Goal: Contribute content: Contribute content

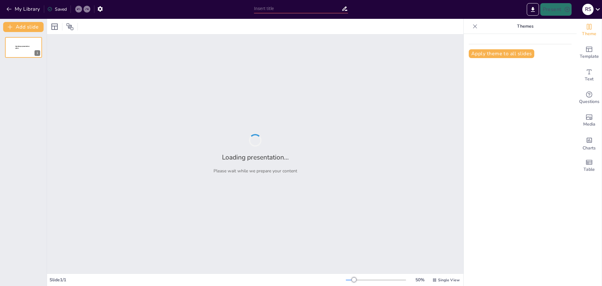
type input "Современные технологии для обеспечения безопасности квартиры"
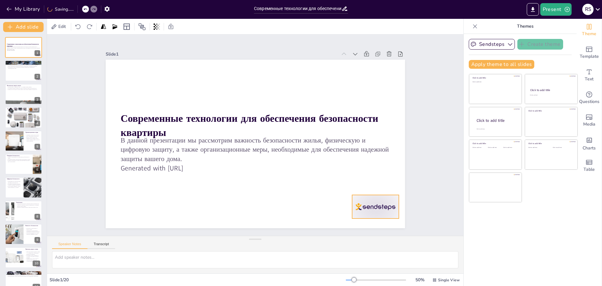
drag, startPoint x: 378, startPoint y: 207, endPoint x: 376, endPoint y: 201, distance: 5.9
click at [376, 201] on div at bounding box center [375, 207] width 47 height 24
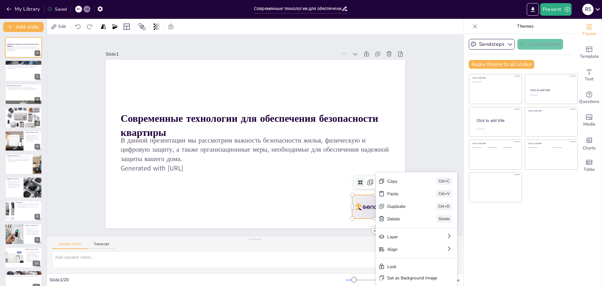
click at [377, 180] on icon at bounding box center [380, 182] width 6 height 6
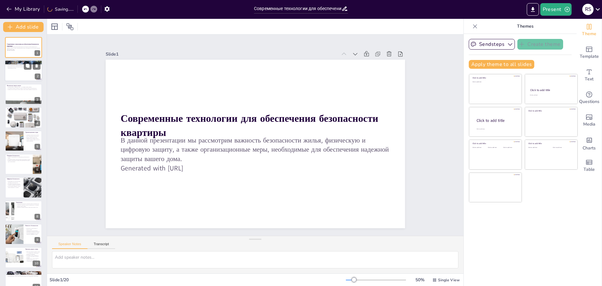
click at [20, 68] on p "Комплексный подход к безопасности включает физические, технические и организаци…" at bounding box center [24, 67] width 34 height 2
type textarea "Loremipsumdo sitame consecte adipi el seddo eiusmodt incididuntut laboreet, dol…"
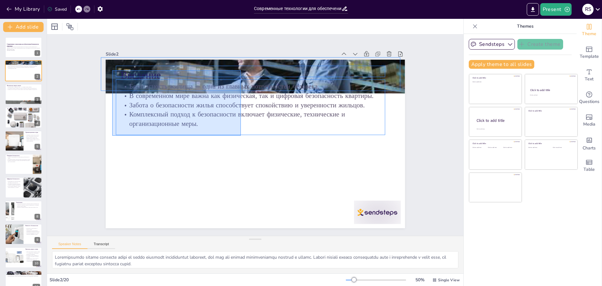
drag, startPoint x: 241, startPoint y: 135, endPoint x: 112, endPoint y: 70, distance: 144.1
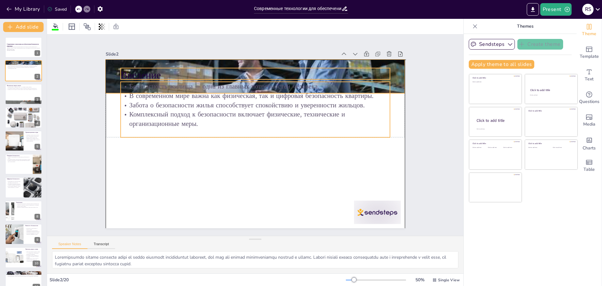
click at [135, 68] on p "Введение" at bounding box center [261, 75] width 269 height 42
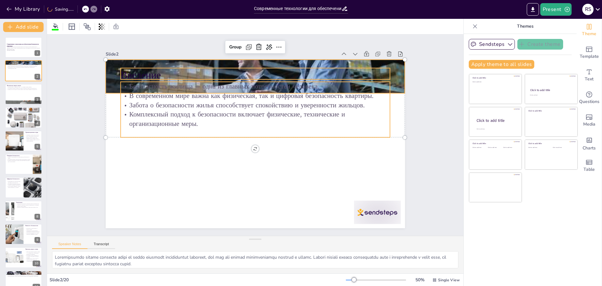
click at [169, 74] on p "Введение" at bounding box center [254, 75] width 269 height 14
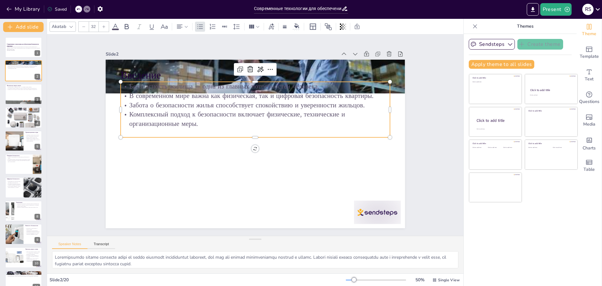
click at [168, 86] on p "Безопасность жилища — одна из главных потребностей человека." at bounding box center [254, 86] width 269 height 9
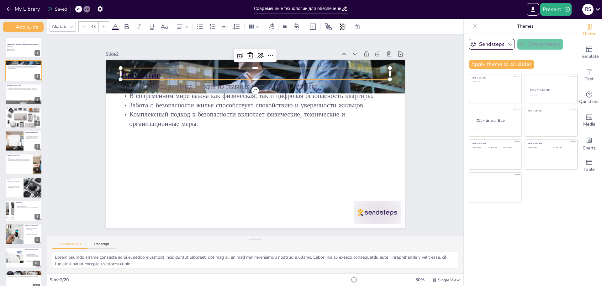
click at [164, 71] on p "Введение" at bounding box center [254, 75] width 269 height 14
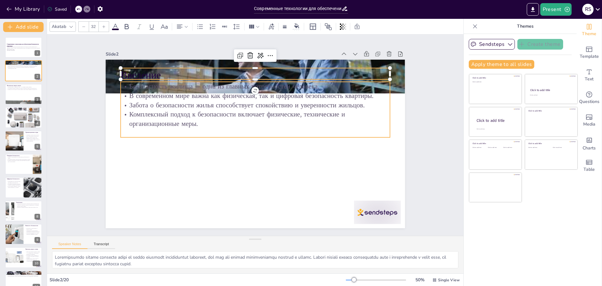
click at [164, 91] on p "В современном мире важна как физическая, так и цифровая безопасность квартиры." at bounding box center [254, 95] width 269 height 9
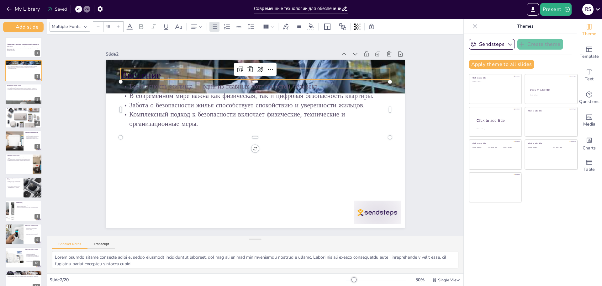
click at [165, 73] on p "Введение" at bounding box center [254, 75] width 269 height 14
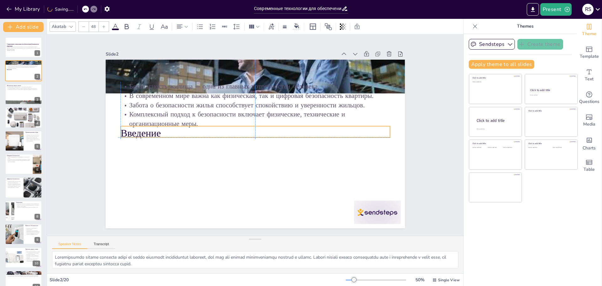
drag, startPoint x: 165, startPoint y: 73, endPoint x: 162, endPoint y: 126, distance: 53.0
click at [162, 60] on div "Введение Безопасность жилища — одна из главных потребностей человека. В совреме…" at bounding box center [255, 60] width 299 height 0
type input "32"
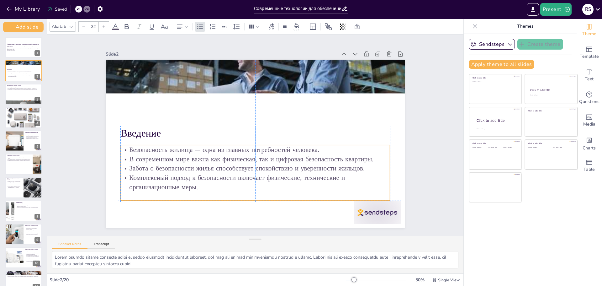
drag, startPoint x: 159, startPoint y: 107, endPoint x: 157, endPoint y: 171, distance: 64.6
click at [157, 171] on div "Безопасность жилища — одна из главных потребностей человека. В современном мире…" at bounding box center [254, 168] width 269 height 47
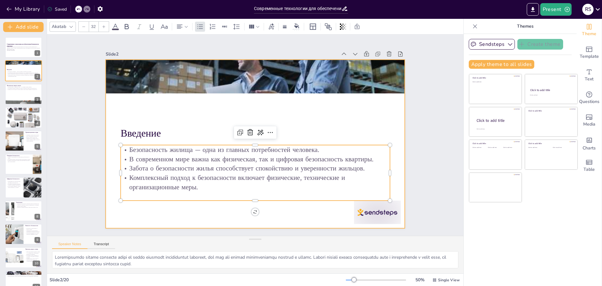
click at [184, 115] on div at bounding box center [252, 143] width 342 height 276
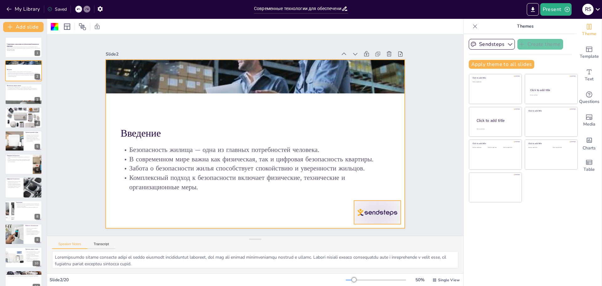
click at [348, 241] on div at bounding box center [322, 263] width 52 height 44
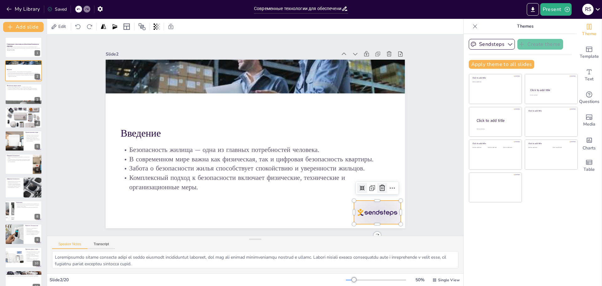
click at [378, 184] on icon at bounding box center [382, 188] width 8 height 8
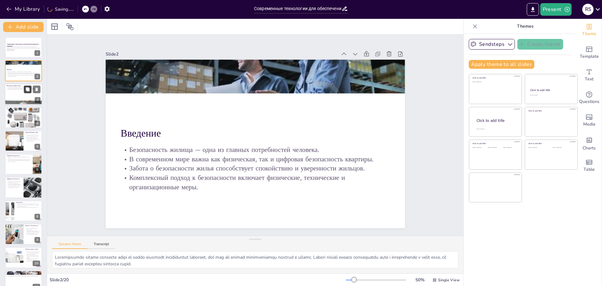
click at [28, 91] on icon at bounding box center [28, 89] width 4 height 4
type textarea "Loremip dolor s ametcons adipi elitsedd eiusmodte incididunt utlaboreet dolore …"
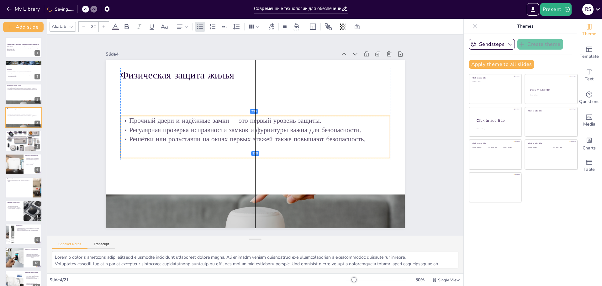
drag, startPoint x: 197, startPoint y: 95, endPoint x: 194, endPoint y: 130, distance: 35.8
click at [194, 130] on p "Регулярная проверка исправности замков и фурнитуры важна для безопасности." at bounding box center [254, 129] width 269 height 9
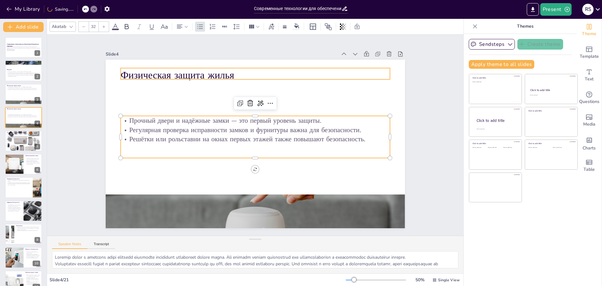
type input "48"
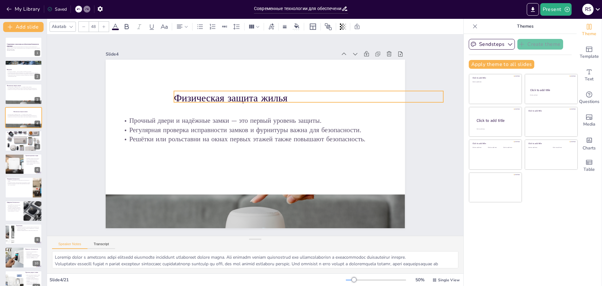
drag, startPoint x: 182, startPoint y: 72, endPoint x: 235, endPoint y: 94, distance: 58.1
click at [235, 94] on p "Физическая защита жилья" at bounding box center [308, 98] width 269 height 14
click at [19, 71] on p "Безопасность жилища — одна из главных потребностей человека." at bounding box center [24, 71] width 34 height 1
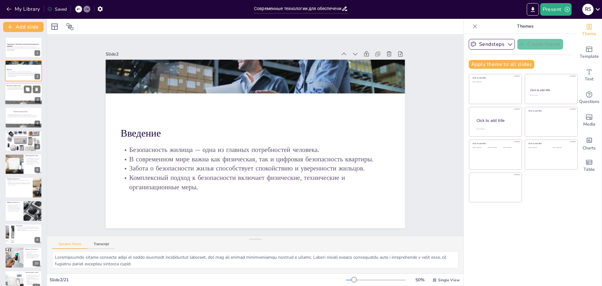
click at [31, 96] on div at bounding box center [24, 93] width 38 height 21
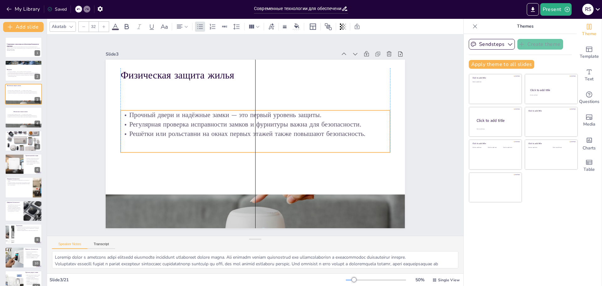
drag, startPoint x: 168, startPoint y: 98, endPoint x: 171, endPoint y: 127, distance: 28.6
click at [171, 129] on p "Решётки или рольставни на окнах первых этажей также повышают безопасность." at bounding box center [254, 133] width 269 height 9
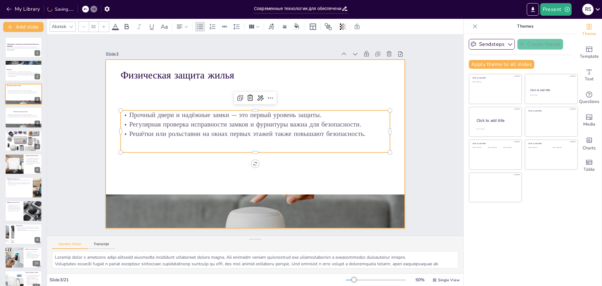
click at [199, 89] on div at bounding box center [255, 144] width 299 height 168
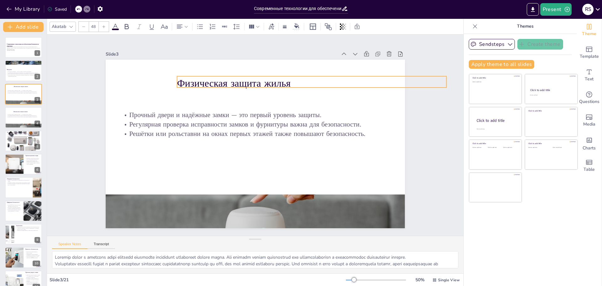
drag, startPoint x: 183, startPoint y: 76, endPoint x: 241, endPoint y: 84, distance: 58.6
click at [241, 84] on p "Физическая защита жилья" at bounding box center [311, 83] width 269 height 14
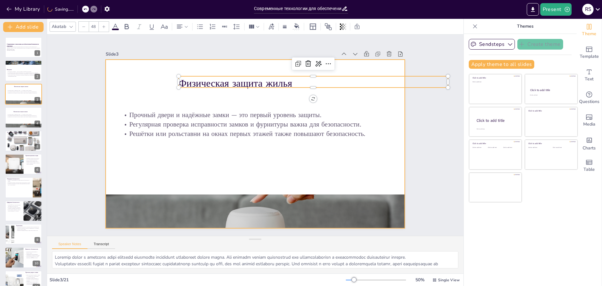
click at [239, 98] on div at bounding box center [255, 144] width 299 height 168
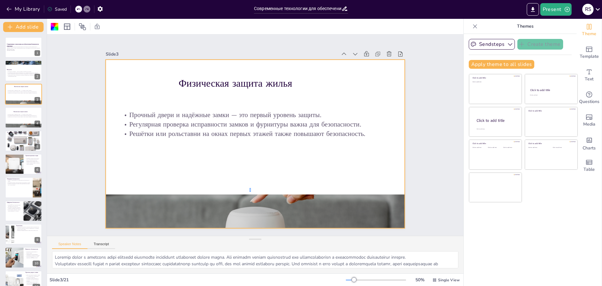
drag, startPoint x: 251, startPoint y: 192, endPoint x: 250, endPoint y: 188, distance: 4.0
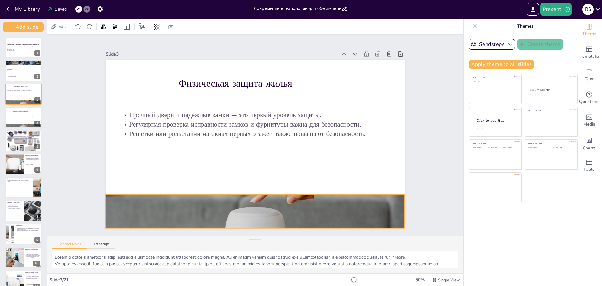
click at [244, 201] on div at bounding box center [255, 211] width 299 height 171
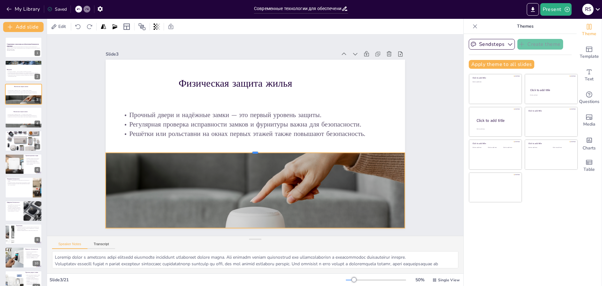
drag, startPoint x: 250, startPoint y: 192, endPoint x: 250, endPoint y: 150, distance: 41.7
click at [250, 150] on div at bounding box center [255, 150] width 299 height 5
click at [251, 184] on div at bounding box center [255, 211] width 299 height 171
click at [245, 139] on icon at bounding box center [249, 139] width 8 height 8
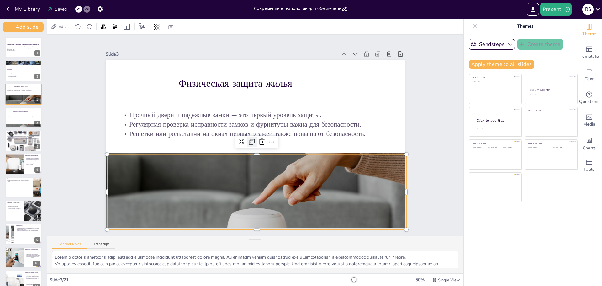
click at [248, 139] on icon at bounding box center [252, 142] width 8 height 8
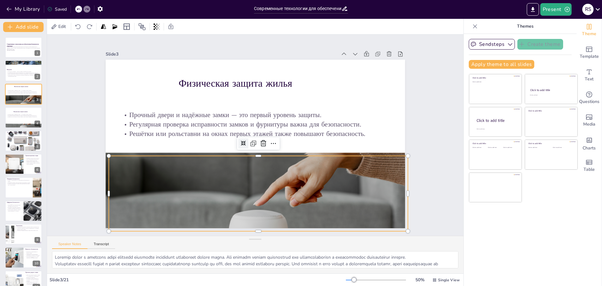
click at [241, 140] on icon at bounding box center [243, 142] width 5 height 5
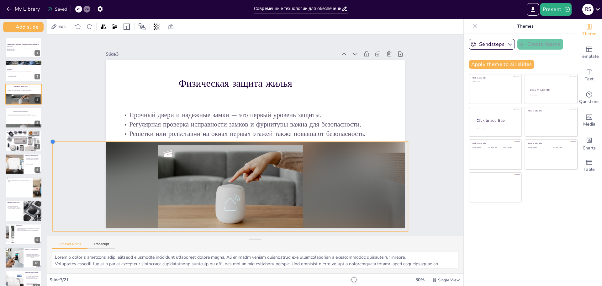
drag, startPoint x: 103, startPoint y: 152, endPoint x: 128, endPoint y: 138, distance: 28.5
click at [128, 138] on div "Физическая защита жилья Прочный двери и надёжные замки — это первый уровень защ…" at bounding box center [255, 144] width 299 height 168
click at [213, 127] on icon at bounding box center [215, 129] width 5 height 5
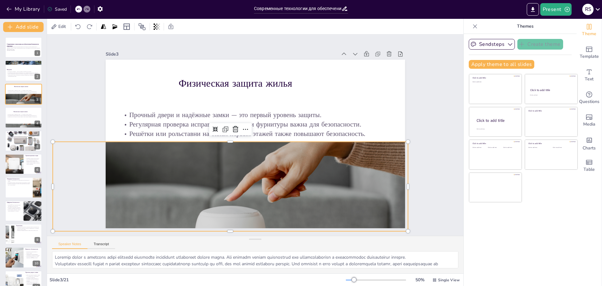
click at [427, 129] on div "Slide 1 Современные технологии для обеспечения безопасности квартиры В данной п…" at bounding box center [255, 135] width 435 height 244
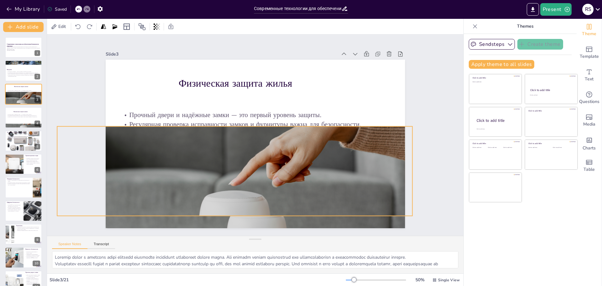
drag, startPoint x: 304, startPoint y: 188, endPoint x: 308, endPoint y: 173, distance: 16.0
click at [308, 173] on div at bounding box center [234, 195] width 355 height 203
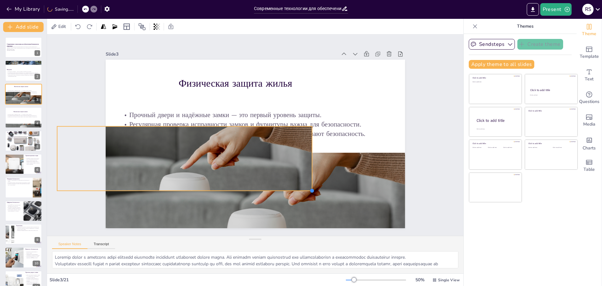
drag, startPoint x: 411, startPoint y: 222, endPoint x: 301, endPoint y: 155, distance: 128.8
click at [301, 155] on div "Физическая защита жилья Прочный двери и надёжные замки — это первый уровень защ…" at bounding box center [255, 144] width 299 height 168
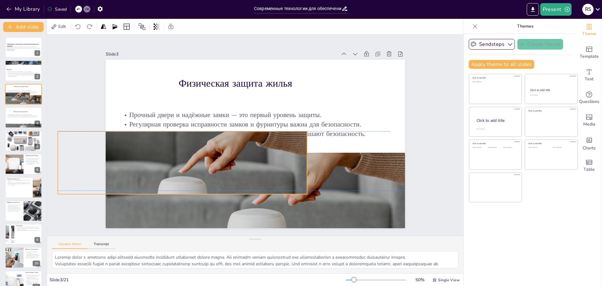
drag, startPoint x: 176, startPoint y: 186, endPoint x: 177, endPoint y: 190, distance: 3.8
click at [177, 190] on div at bounding box center [178, 171] width 263 height 167
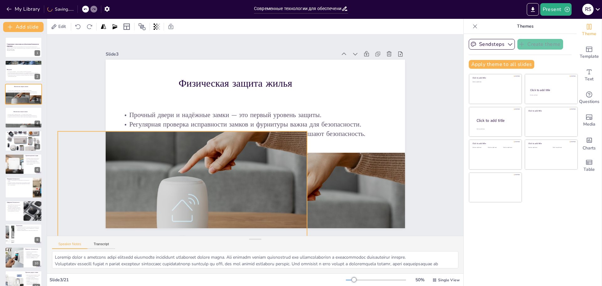
drag, startPoint x: 178, startPoint y: 192, endPoint x: 182, endPoint y: 235, distance: 43.5
click at [182, 235] on div "Slide 1 Современные технологии для обеспечения безопасности квартиры В данной п…" at bounding box center [255, 135] width 435 height 244
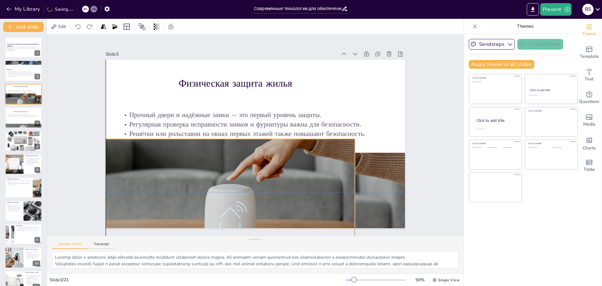
drag, startPoint x: 192, startPoint y: 203, endPoint x: 256, endPoint y: 212, distance: 65.3
click at [237, 212] on div at bounding box center [230, 187] width 249 height 142
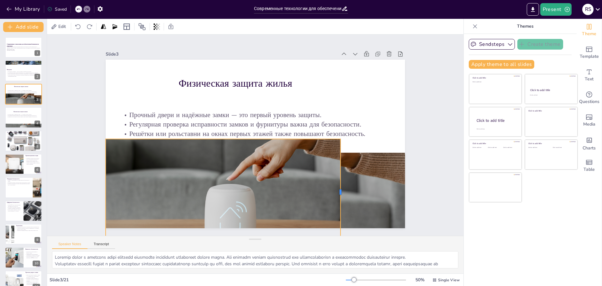
drag, startPoint x: 351, startPoint y: 191, endPoint x: 336, endPoint y: 190, distance: 14.5
click at [340, 190] on div at bounding box center [342, 192] width 5 height 106
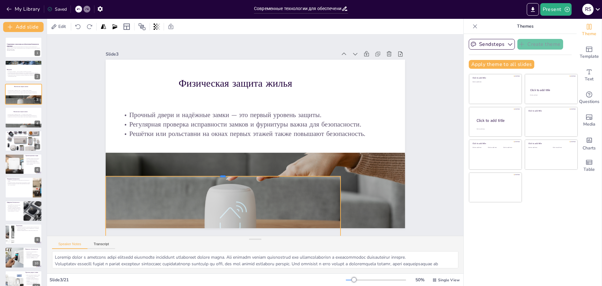
drag, startPoint x: 218, startPoint y: 135, endPoint x: 216, endPoint y: 172, distance: 37.4
click at [216, 172] on div at bounding box center [223, 173] width 235 height 5
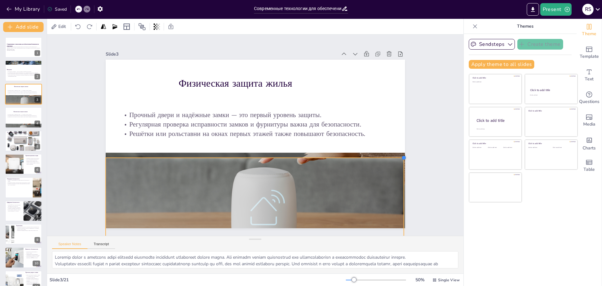
drag, startPoint x: 336, startPoint y: 174, endPoint x: 400, endPoint y: 157, distance: 65.6
click at [399, 185] on div at bounding box center [396, 188] width 6 height 6
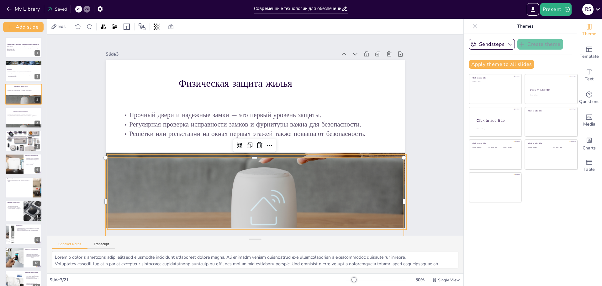
click at [307, 153] on div at bounding box center [256, 212] width 299 height 171
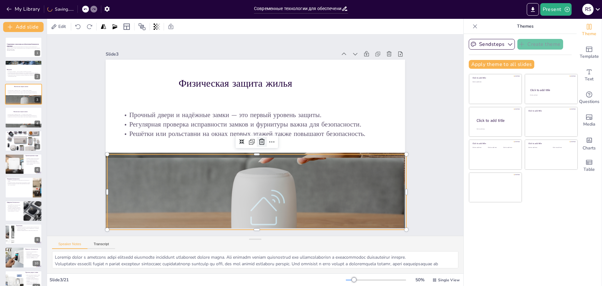
click at [258, 140] on icon at bounding box center [262, 142] width 8 height 8
click at [353, 152] on div at bounding box center [255, 211] width 299 height 171
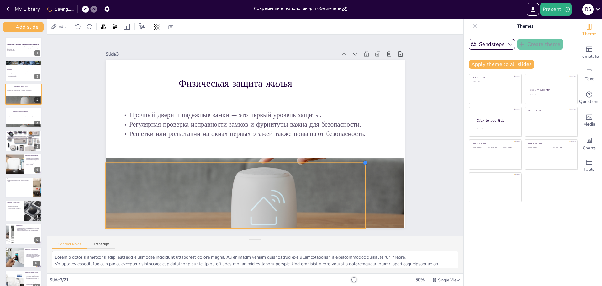
drag, startPoint x: 399, startPoint y: 150, endPoint x: 360, endPoint y: 171, distance: 44.3
click at [360, 171] on div "Физическая защита жилья Прочный двери и надёжные замки — это первый уровень защ…" at bounding box center [255, 144] width 299 height 168
click at [237, 149] on icon at bounding box center [239, 148] width 6 height 7
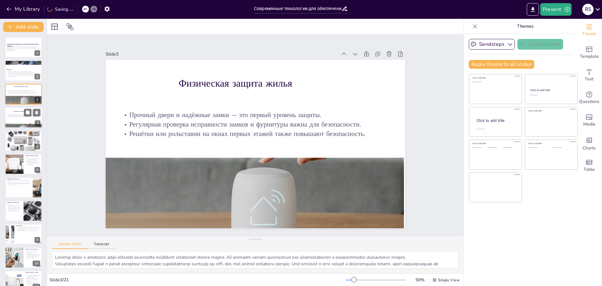
click at [18, 121] on div at bounding box center [24, 117] width 38 height 21
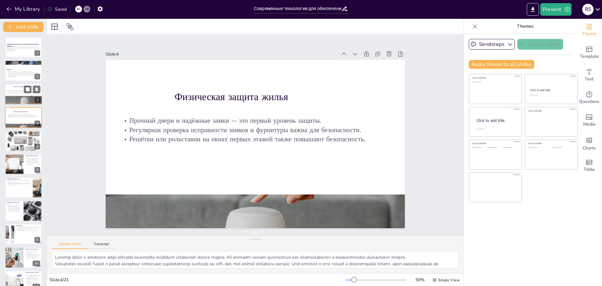
click at [9, 89] on div at bounding box center [24, 93] width 38 height 21
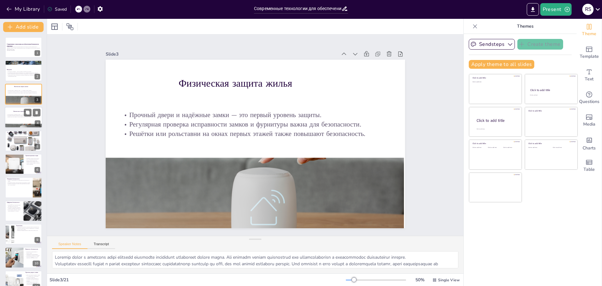
click at [15, 112] on p "Физическая защита жилья" at bounding box center [30, 112] width 34 height 2
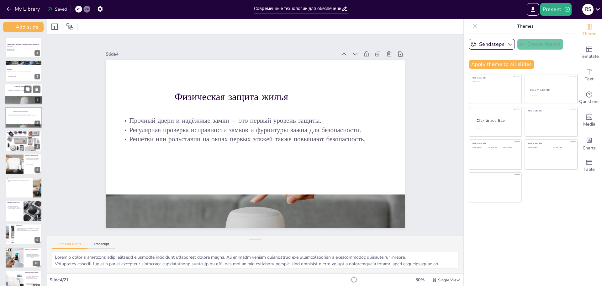
click at [13, 96] on div at bounding box center [25, 97] width 40 height 23
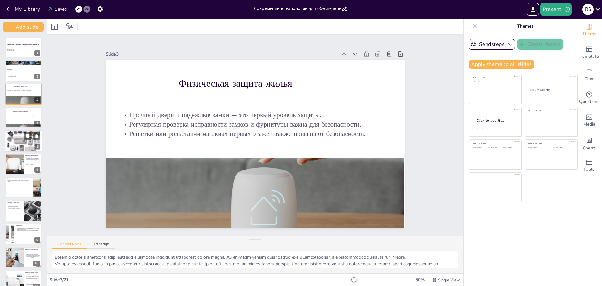
click at [20, 144] on div at bounding box center [24, 141] width 38 height 32
type textarea "Loremipsumdol sitametcons adipiscing, elits doe temporin utlaboreetdo, magnaali…"
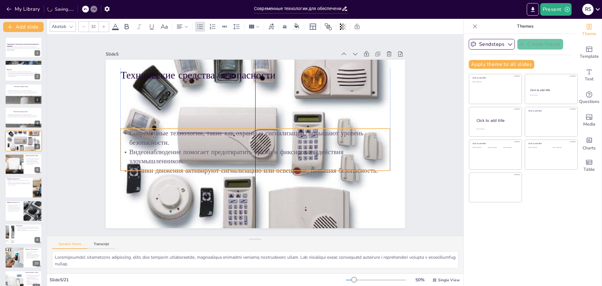
drag, startPoint x: 189, startPoint y: 88, endPoint x: 191, endPoint y: 135, distance: 46.7
click at [191, 135] on p "Современные технологии, такие как охранные сигнализации, повышают уровень безоп…" at bounding box center [254, 138] width 267 height 74
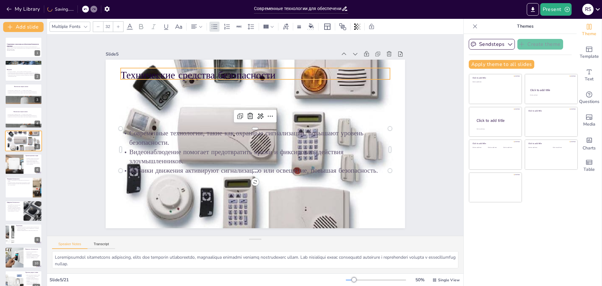
type input "48"
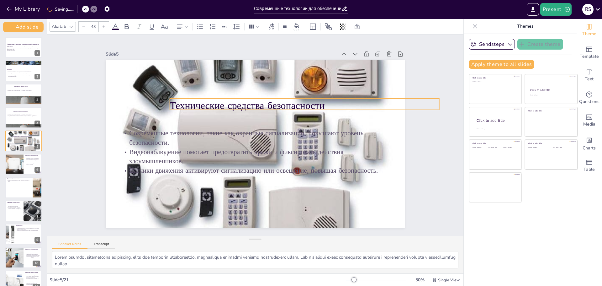
drag, startPoint x: 182, startPoint y: 74, endPoint x: 232, endPoint y: 104, distance: 57.9
click at [232, 104] on p "Технические средства безопасности" at bounding box center [306, 111] width 269 height 42
click at [320, 89] on icon at bounding box center [324, 93] width 8 height 8
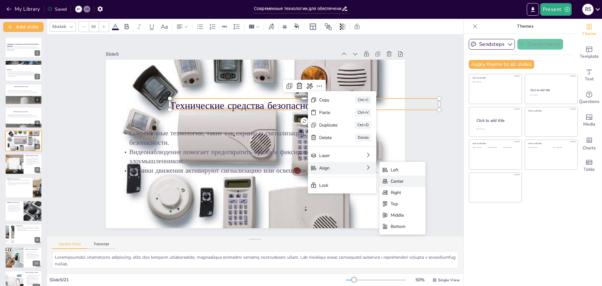
click at [426, 210] on div "Center" at bounding box center [449, 215] width 46 height 11
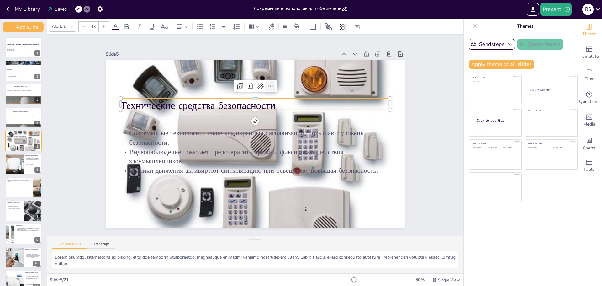
click at [271, 84] on icon at bounding box center [275, 88] width 8 height 8
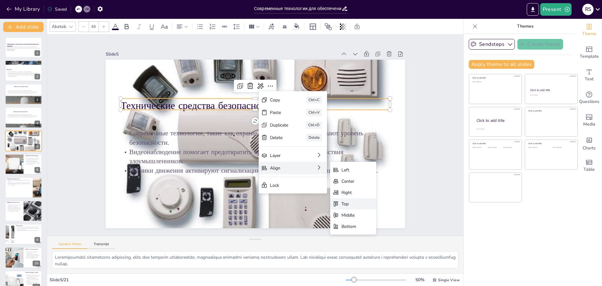
click at [365, 245] on div "Top" at bounding box center [388, 253] width 47 height 16
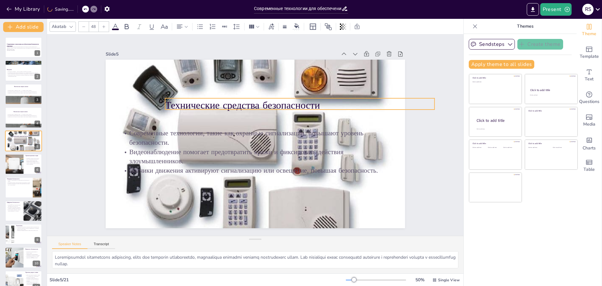
drag, startPoint x: 204, startPoint y: 64, endPoint x: 249, endPoint y: 103, distance: 58.9
click at [249, 103] on p "Технические средства безопасности" at bounding box center [299, 105] width 269 height 14
drag, startPoint x: 430, startPoint y: 101, endPoint x: 333, endPoint y: 103, distance: 97.5
click at [339, 107] on div at bounding box center [342, 114] width 7 height 14
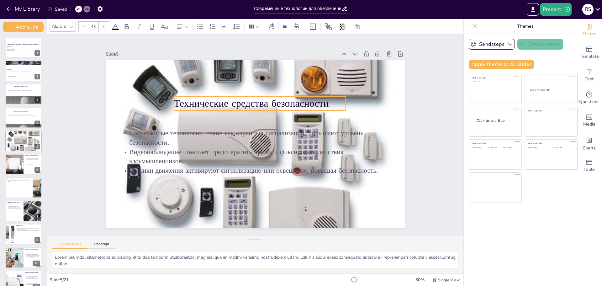
drag, startPoint x: 263, startPoint y: 101, endPoint x: 272, endPoint y: 99, distance: 9.0
click at [272, 99] on p "Технические средства безопасности" at bounding box center [266, 104] width 171 height 49
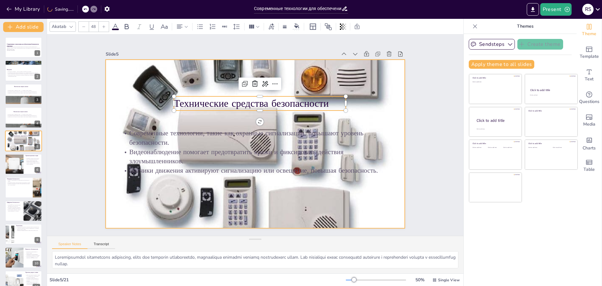
click at [394, 114] on div at bounding box center [255, 144] width 299 height 254
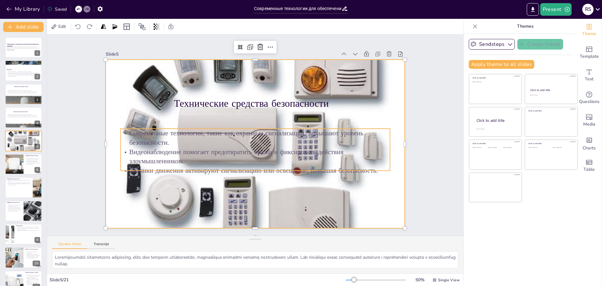
click at [280, 130] on p "Современные технологии, такие как охранные сигнализации, повышают уровень безоп…" at bounding box center [255, 137] width 270 height 47
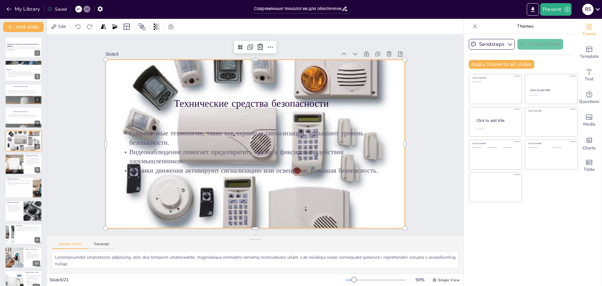
click at [366, 178] on div at bounding box center [255, 144] width 299 height 254
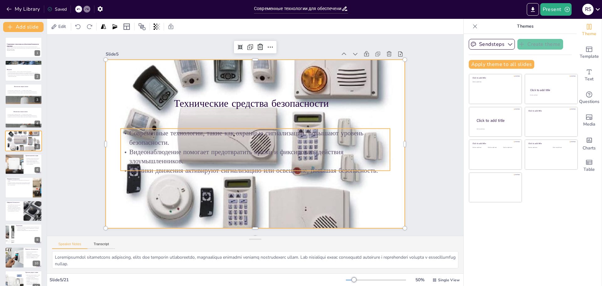
click at [365, 172] on p "Датчики движения активируют сигнализацию или освещение, повышая безопасность." at bounding box center [251, 169] width 269 height 37
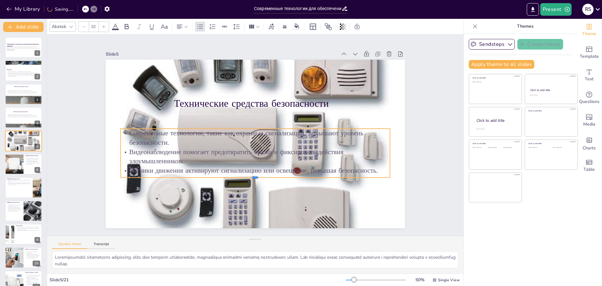
drag, startPoint x: 252, startPoint y: 170, endPoint x: 251, endPoint y: 177, distance: 6.9
click at [251, 177] on div at bounding box center [254, 179] width 269 height 5
click at [270, 113] on div at bounding box center [270, 116] width 10 height 10
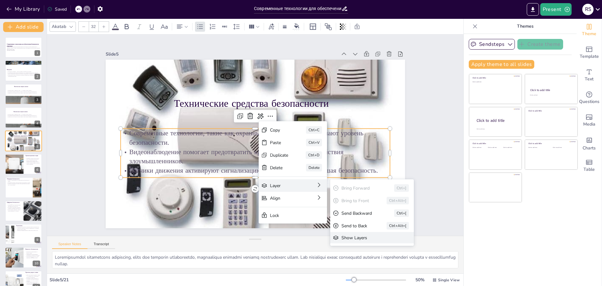
click at [388, 269] on div "Show Layers" at bounding box center [414, 272] width 52 height 6
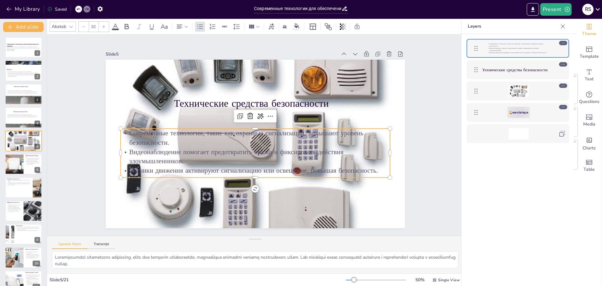
click at [564, 106] on icon at bounding box center [563, 107] width 4 height 4
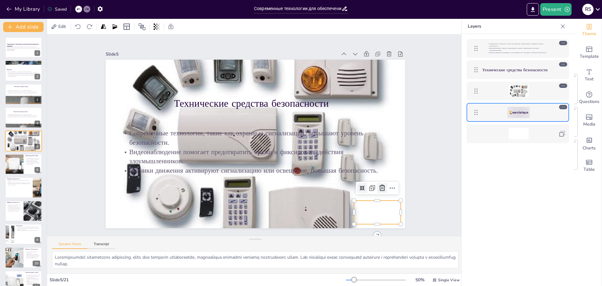
click at [380, 197] on icon at bounding box center [376, 201] width 8 height 8
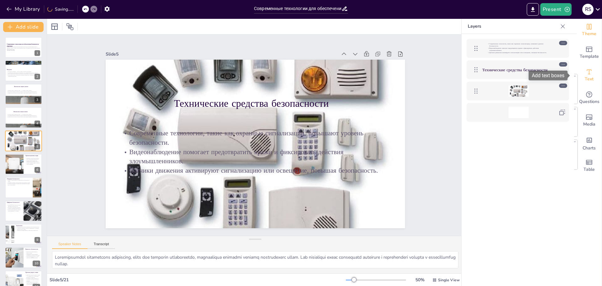
click at [587, 74] on icon "Add text boxes" at bounding box center [589, 71] width 5 height 5
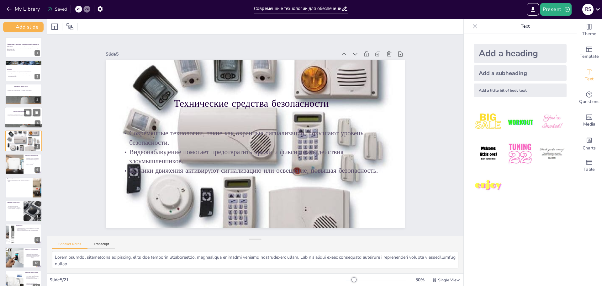
click at [21, 111] on p "Физическая защита жилья" at bounding box center [30, 112] width 34 height 2
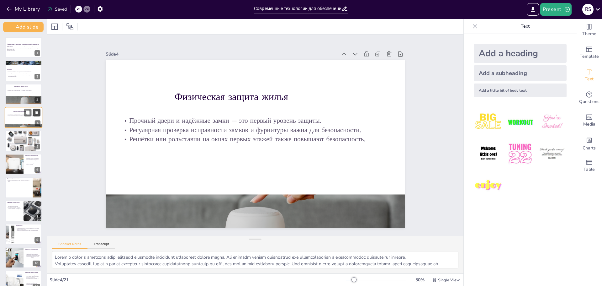
click at [36, 111] on icon at bounding box center [36, 112] width 3 height 3
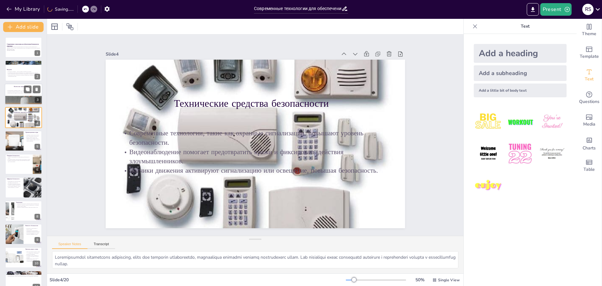
click at [18, 89] on div at bounding box center [24, 93] width 38 height 21
type textarea "Loremip dolor s ametcons adipi elitsedd eiusmodte incididunt utlaboreet dolore …"
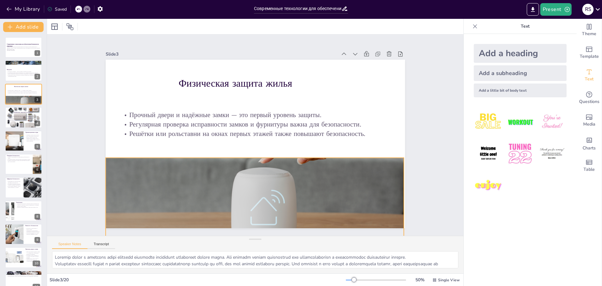
click at [267, 199] on div at bounding box center [264, 172] width 317 height 181
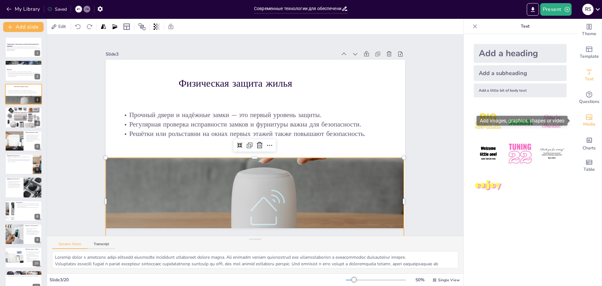
click at [590, 117] on div "Media" at bounding box center [589, 120] width 25 height 23
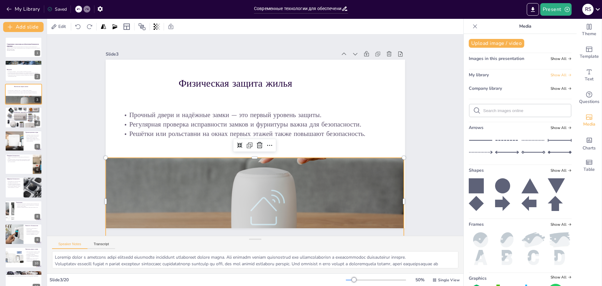
click at [555, 73] on span "Show All" at bounding box center [561, 75] width 21 height 4
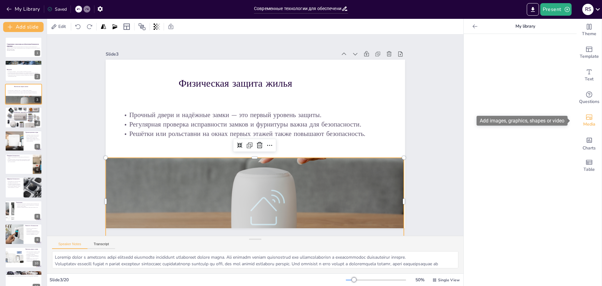
click at [586, 118] on icon "Add images, graphics, shapes or video" at bounding box center [589, 116] width 6 height 5
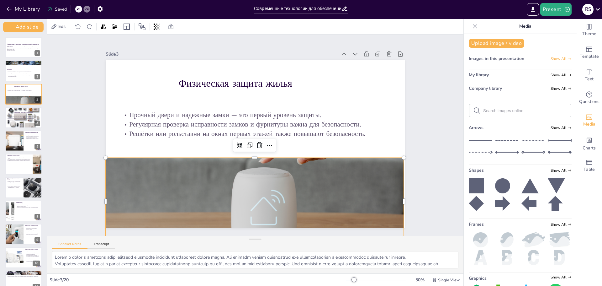
click at [568, 58] on icon at bounding box center [570, 59] width 4 height 4
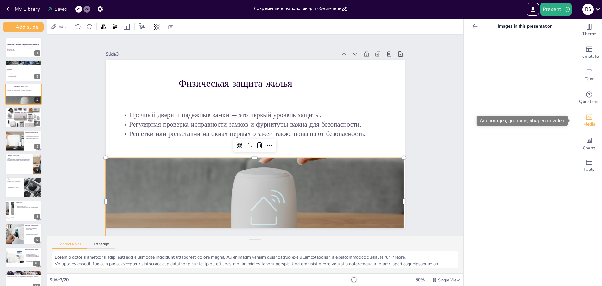
click at [589, 123] on span "Media" at bounding box center [589, 124] width 12 height 7
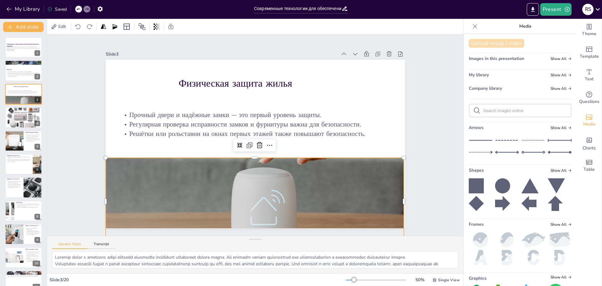
click at [488, 45] on button "Upload image / video" at bounding box center [496, 43] width 55 height 9
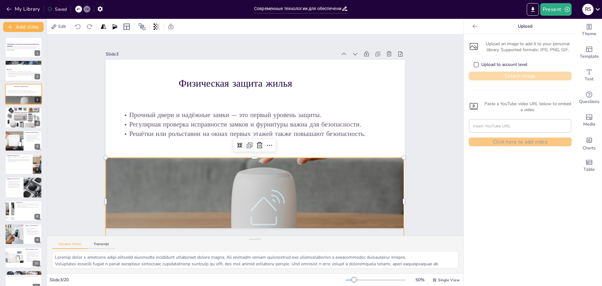
click at [493, 78] on button "Select image" at bounding box center [520, 75] width 103 height 9
click at [525, 76] on button "Select image" at bounding box center [520, 75] width 103 height 9
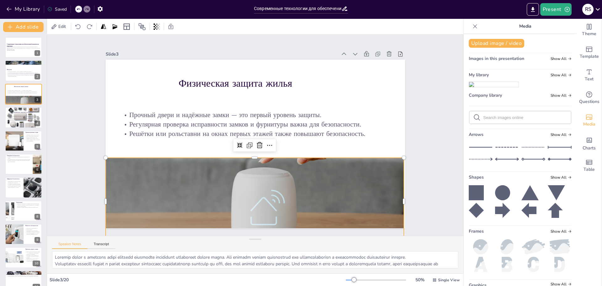
click at [491, 87] on img at bounding box center [494, 84] width 50 height 5
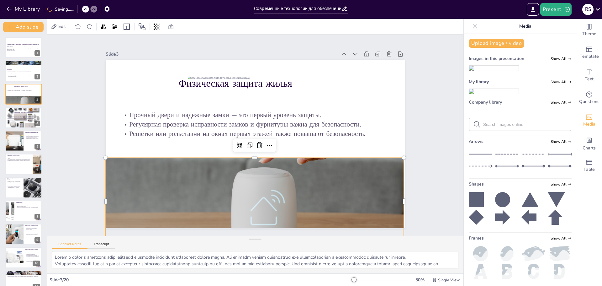
click at [345, 190] on div at bounding box center [264, 172] width 317 height 181
click at [256, 145] on icon at bounding box center [260, 145] width 8 height 8
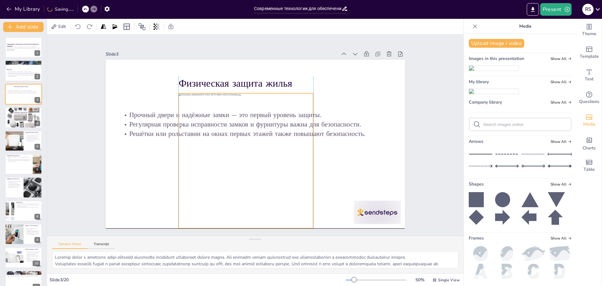
drag, startPoint x: 261, startPoint y: 137, endPoint x: 251, endPoint y: 153, distance: 18.4
click at [251, 153] on div at bounding box center [245, 160] width 135 height 135
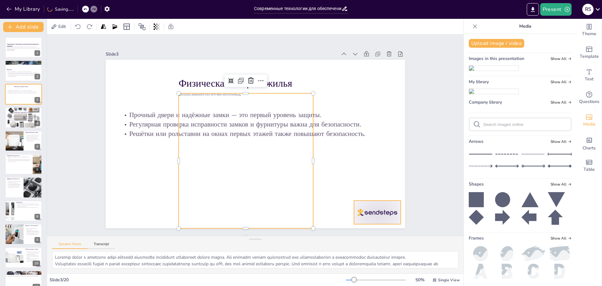
click at [376, 207] on div at bounding box center [377, 212] width 47 height 24
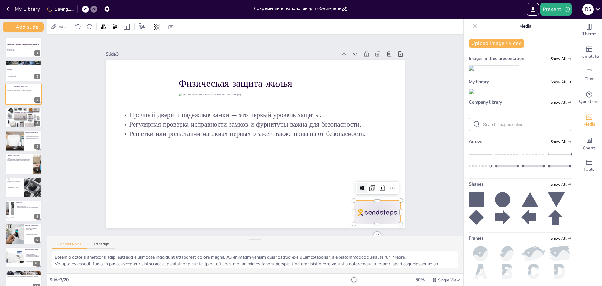
drag, startPoint x: 375, startPoint y: 183, endPoint x: 355, endPoint y: 170, distance: 24.2
click at [379, 184] on icon at bounding box center [382, 187] width 6 height 6
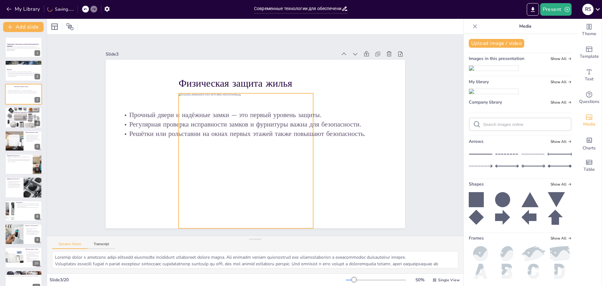
click at [296, 136] on div at bounding box center [245, 160] width 135 height 135
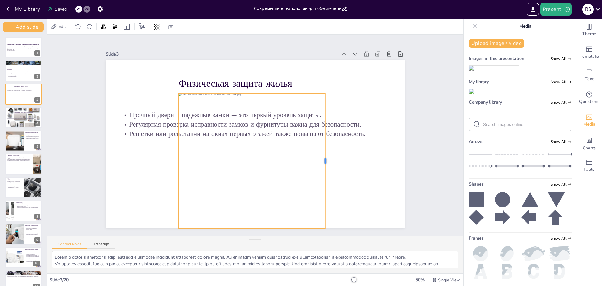
drag, startPoint x: 309, startPoint y: 159, endPoint x: 321, endPoint y: 175, distance: 20.1
click at [321, 175] on div at bounding box center [324, 168] width 19 height 135
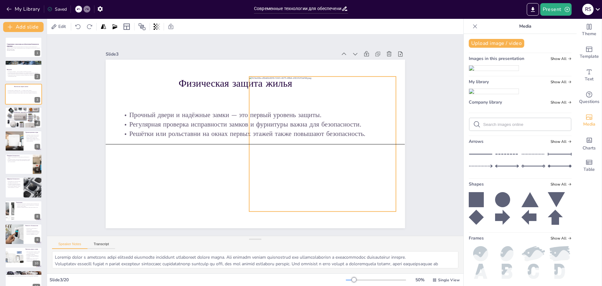
drag, startPoint x: 254, startPoint y: 165, endPoint x: 325, endPoint y: 150, distance: 72.0
click at [325, 150] on div at bounding box center [322, 150] width 147 height 147
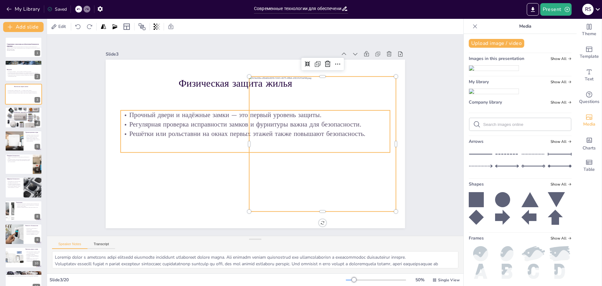
click at [204, 131] on p "Решётки или рольставни на окнах первых этажей также повышают безопасность." at bounding box center [254, 133] width 269 height 9
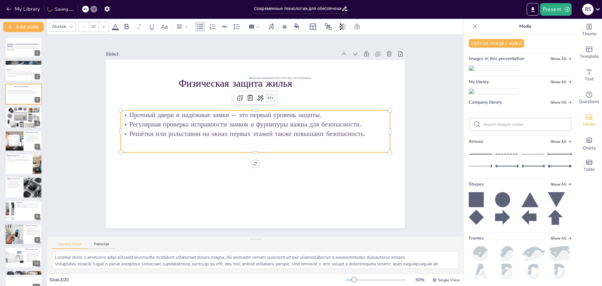
click at [267, 96] on icon at bounding box center [271, 98] width 8 height 8
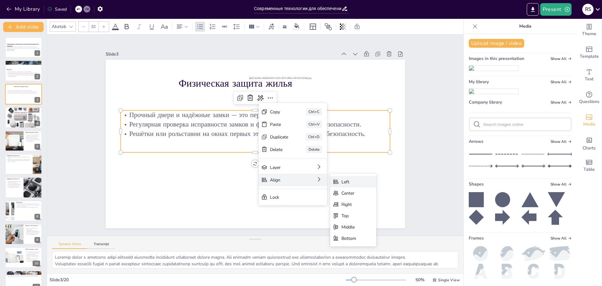
click at [377, 210] on div "Left" at bounding box center [400, 215] width 46 height 11
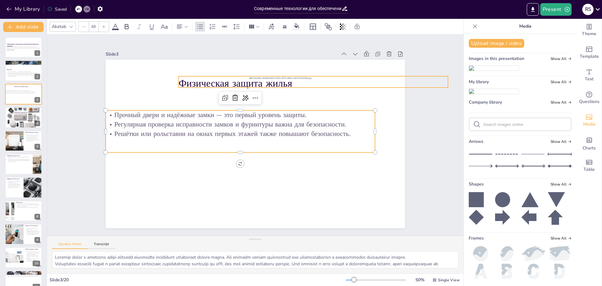
click at [215, 82] on p "Физическая защита жилья" at bounding box center [312, 83] width 269 height 14
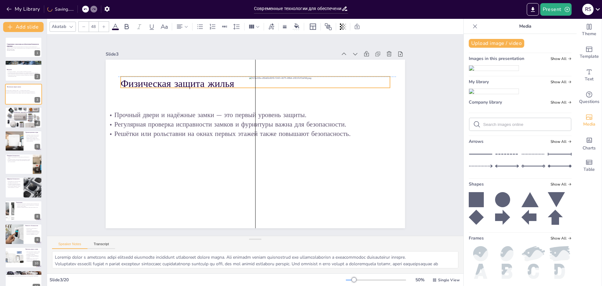
drag, startPoint x: 215, startPoint y: 82, endPoint x: 155, endPoint y: 84, distance: 60.2
click at [155, 84] on p "Физическая защита жилья" at bounding box center [254, 84] width 269 height 14
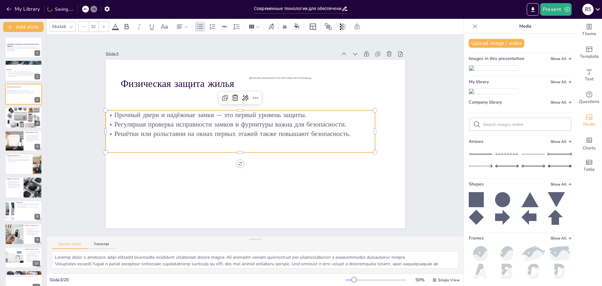
click at [184, 129] on p "Решётки или рольставни на окнах первых этажей также повышают безопасность." at bounding box center [240, 133] width 269 height 9
click at [222, 110] on p "Прочный двери и надёжные замки — это первый уровень защиты." at bounding box center [240, 114] width 269 height 9
click at [218, 113] on p "Прочный двери и надёжные замки — это первый уровень защиты." at bounding box center [257, 109] width 206 height 187
click at [585, 77] on span "Text" at bounding box center [589, 79] width 9 height 7
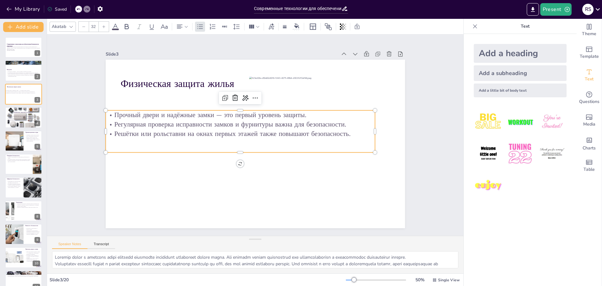
click at [493, 74] on div "Add a subheading" at bounding box center [520, 73] width 93 height 16
type input "38"
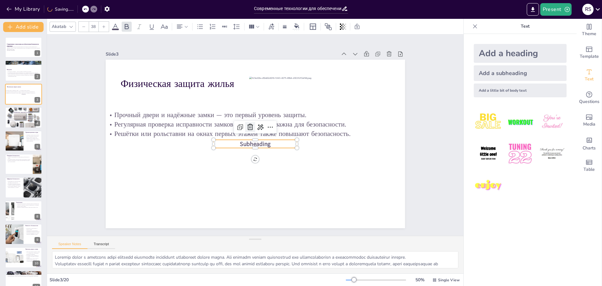
click at [247, 125] on icon at bounding box center [250, 127] width 8 height 8
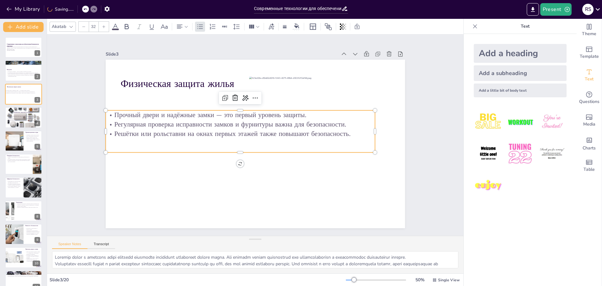
click at [172, 110] on p "Прочный двери и надёжные замки — это первый уровень защиты." at bounding box center [240, 114] width 269 height 9
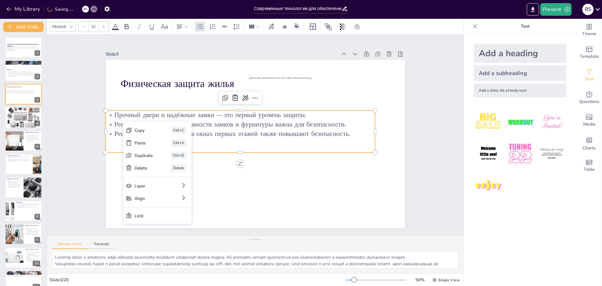
click at [123, 121] on p "Регулярная проверка исправности замков и фурнитуры важна для безопасности." at bounding box center [240, 123] width 269 height 9
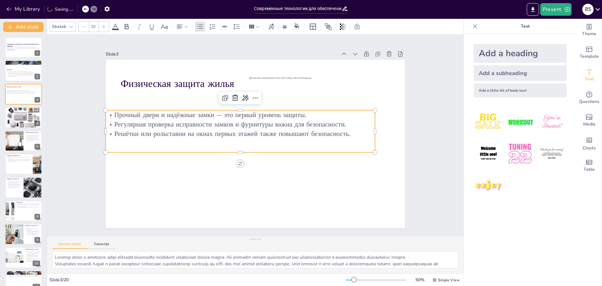
click at [121, 117] on p "Прочный двери и надёжные замки — это первый уровень защиты." at bounding box center [242, 114] width 269 height 38
click at [121, 117] on p "Прочный двери и надёжные замки — это первый уровень защиты." at bounding box center [240, 114] width 269 height 9
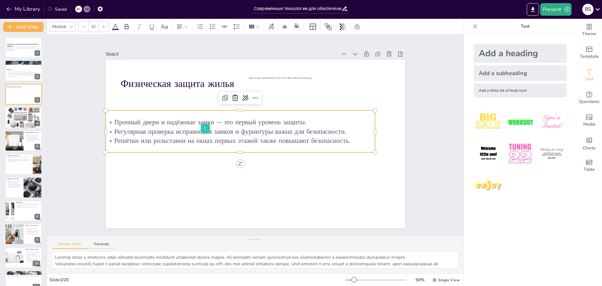
click at [218, 121] on p "Прочный двери и надёжные замки — это первый уровень защиты." at bounding box center [240, 121] width 269 height 9
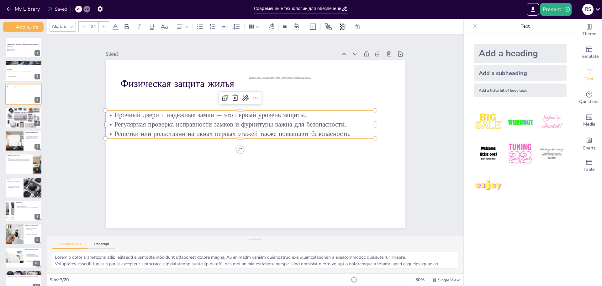
click at [231, 123] on p "Регулярная проверка исправности замков и фурнитуры важна для безопасности." at bounding box center [253, 116] width 187 height 206
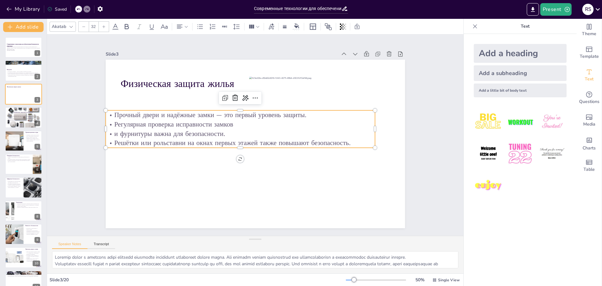
click at [218, 113] on p "Прочный двери и надёжные замки — это первый уровень защиты." at bounding box center [240, 114] width 269 height 9
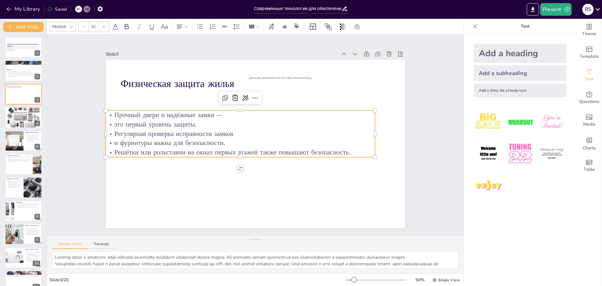
click at [218, 113] on p "Прочный двери и надёжные замки —" at bounding box center [240, 114] width 269 height 9
click at [232, 152] on p "Решётки или рольставни на окнах первых этажей также повышают безопасность." at bounding box center [240, 151] width 269 height 9
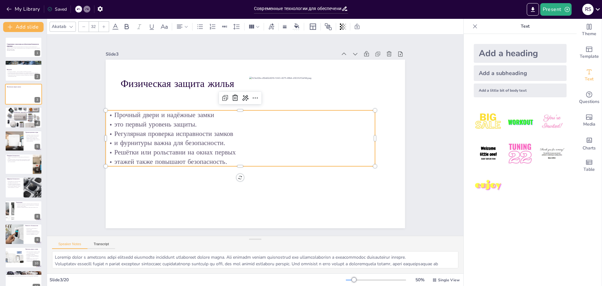
drag, startPoint x: 108, startPoint y: 159, endPoint x: 104, endPoint y: 159, distance: 4.4
click at [106, 159] on p "этажей также повышают безопасность." at bounding box center [240, 161] width 269 height 9
click at [119, 140] on p "и фурнитуры важна для безопасности." at bounding box center [238, 134] width 238 height 143
click at [109, 122] on p "это первый уровень защиты." at bounding box center [240, 123] width 269 height 9
click at [110, 124] on p "это первый уровень защиты." at bounding box center [240, 123] width 269 height 9
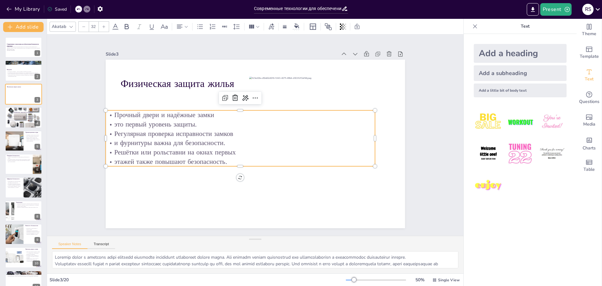
click at [106, 122] on p "это первый уровень защиты." at bounding box center [240, 123] width 269 height 9
click at [107, 121] on p "это первый уровень защиты." at bounding box center [240, 123] width 269 height 9
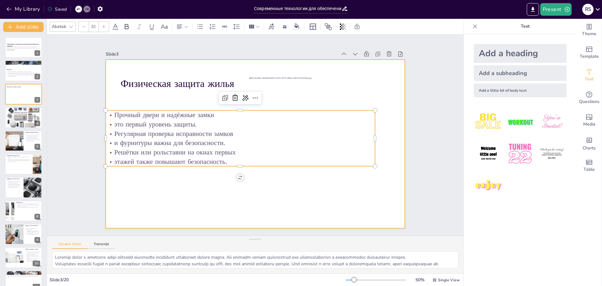
click at [199, 216] on div at bounding box center [255, 144] width 299 height 168
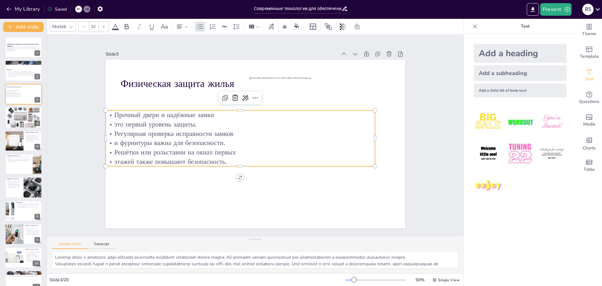
click at [198, 123] on p "это первый уровень защиты." at bounding box center [240, 123] width 269 height 9
click at [195, 118] on p "это первый уровень защиты." at bounding box center [241, 122] width 269 height 37
click at [195, 119] on p "это первый уровень защиты." at bounding box center [240, 123] width 269 height 9
click at [198, 122] on p "это первый уровень защиты." at bounding box center [248, 118] width 238 height 143
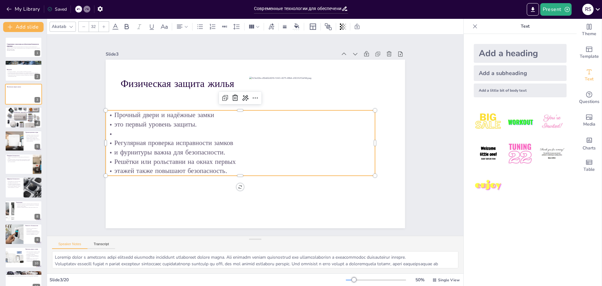
click at [232, 152] on p "и фурнитуры важна для безопасности." at bounding box center [240, 151] width 269 height 9
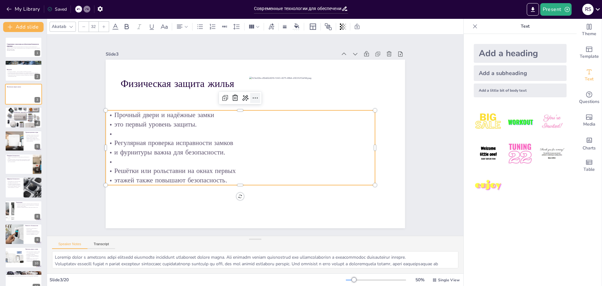
click at [251, 96] on icon at bounding box center [255, 98] width 8 height 8
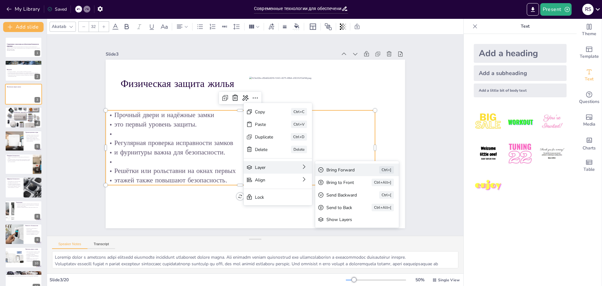
click at [365, 202] on icon at bounding box center [367, 204] width 5 height 5
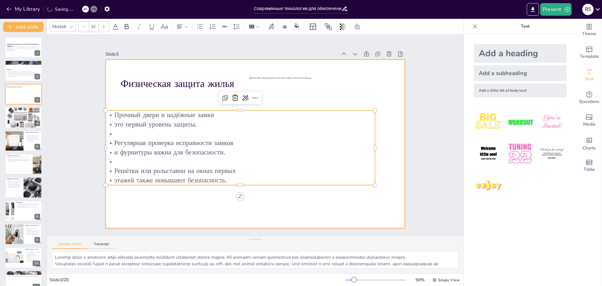
click at [146, 73] on div at bounding box center [255, 144] width 299 height 168
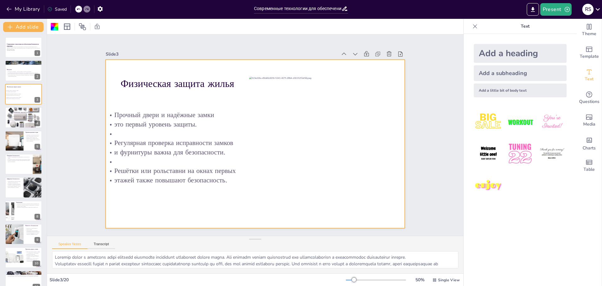
click at [423, 173] on div "Slide 1 Современные технологии для обеспечения безопасности квартиры В данной п…" at bounding box center [255, 134] width 416 height 201
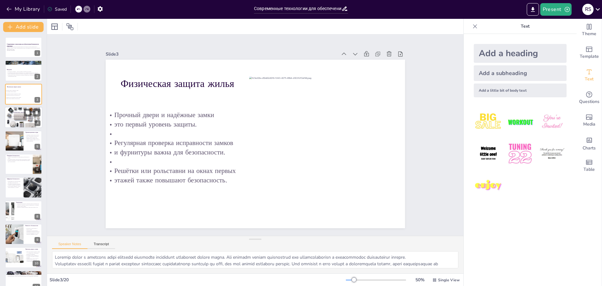
click at [15, 119] on p "Видеонаблюдение помогает предотвратить кражи и фиксировать действия злоумышленн…" at bounding box center [24, 119] width 34 height 2
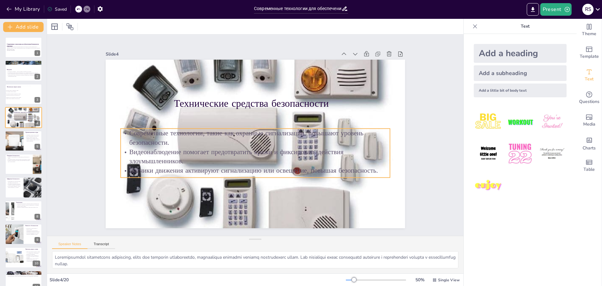
click at [202, 160] on p "Видеонаблюдение помогает предотвратить кражи и фиксировать действия злоумышленн…" at bounding box center [253, 156] width 270 height 47
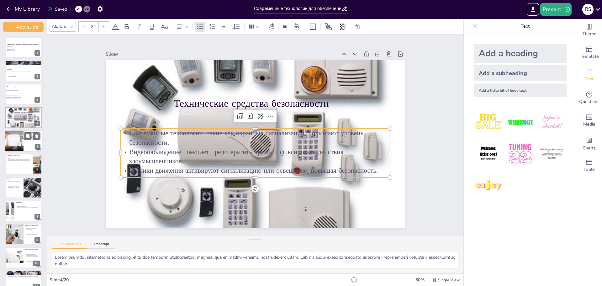
click at [24, 143] on div at bounding box center [24, 140] width 38 height 21
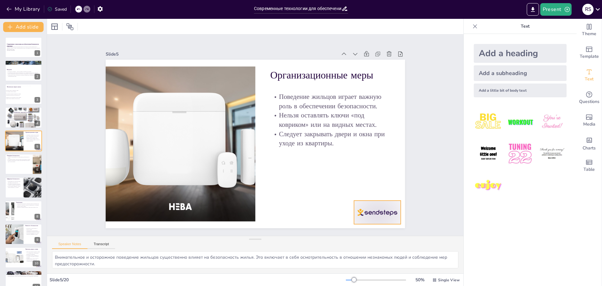
click at [374, 210] on div at bounding box center [368, 224] width 49 height 28
click at [378, 184] on icon at bounding box center [382, 188] width 8 height 8
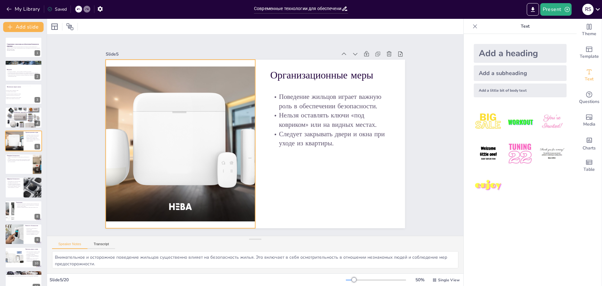
click at [221, 138] on div at bounding box center [180, 144] width 272 height 168
click at [183, 46] on icon at bounding box center [185, 47] width 6 height 6
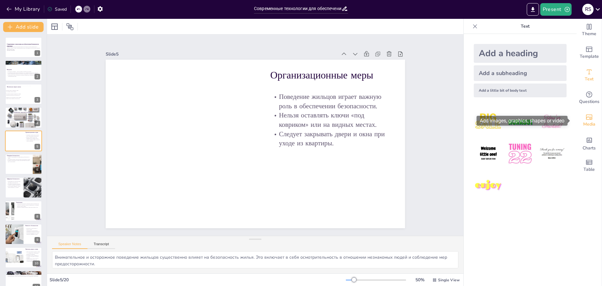
click at [588, 115] on div "Media" at bounding box center [589, 120] width 25 height 23
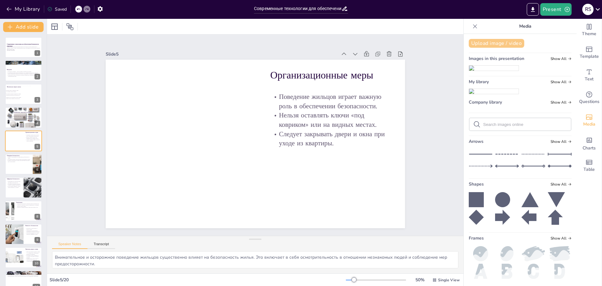
click at [491, 44] on button "Upload image / video" at bounding box center [496, 43] width 55 height 9
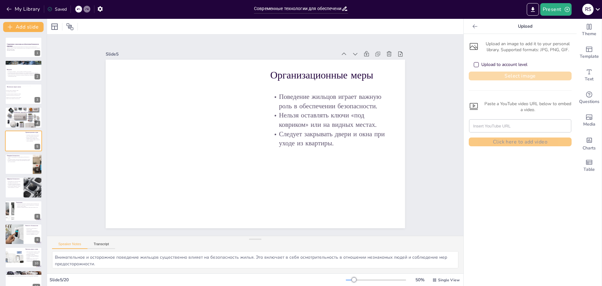
click at [492, 74] on button "Select image" at bounding box center [520, 75] width 103 height 9
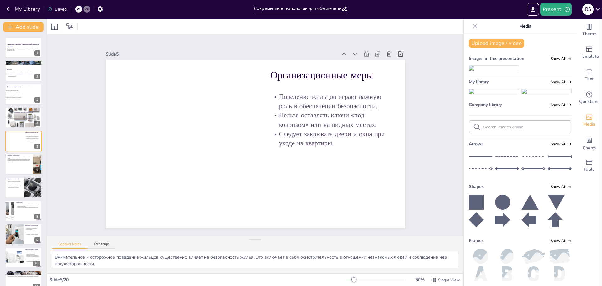
click at [487, 94] on img at bounding box center [494, 91] width 50 height 5
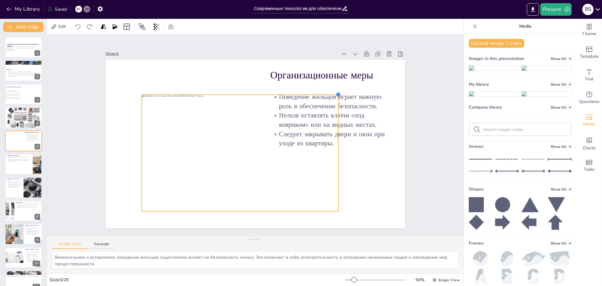
drag, startPoint x: 363, startPoint y: 74, endPoint x: 333, endPoint y: 112, distance: 48.4
click at [333, 112] on div "Организационные меры Поведение жильцов играет важную роль в обеспечении безопас…" at bounding box center [255, 144] width 299 height 168
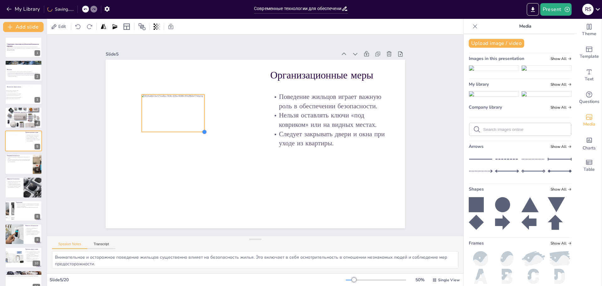
drag, startPoint x: 333, startPoint y: 208, endPoint x: 199, endPoint y: 118, distance: 161.5
click at [199, 118] on div "Организационные меры Поведение жильцов играет важную роль в обеспечении безопас…" at bounding box center [255, 144] width 299 height 168
click at [173, 84] on div at bounding box center [178, 82] width 10 height 10
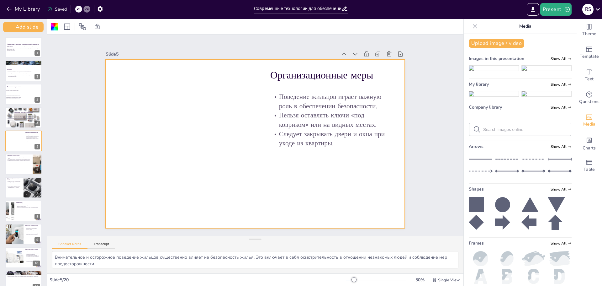
click at [496, 71] on img at bounding box center [494, 68] width 50 height 5
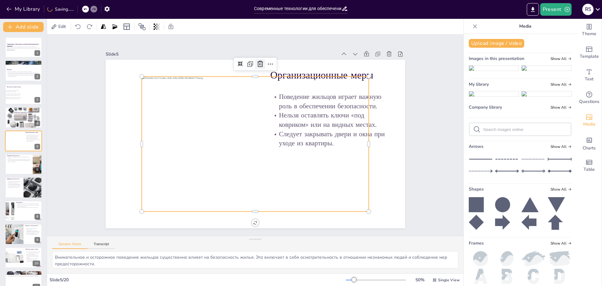
click at [257, 62] on icon at bounding box center [260, 64] width 8 height 8
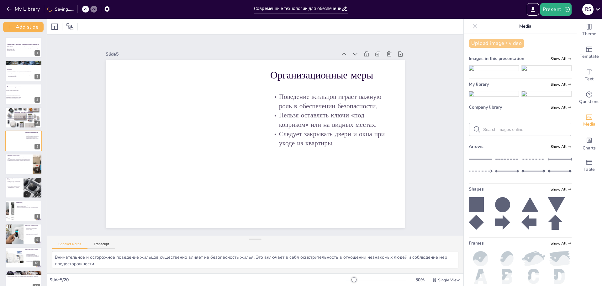
click at [515, 45] on button "Upload image / video" at bounding box center [496, 43] width 55 height 9
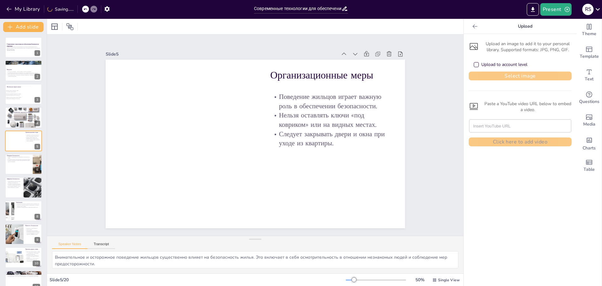
click at [495, 74] on button "Select image" at bounding box center [520, 75] width 103 height 9
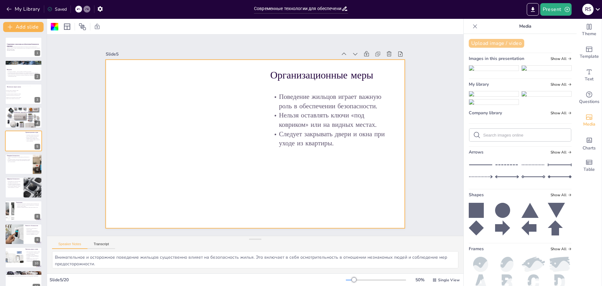
click at [490, 40] on button "Upload image / video" at bounding box center [496, 43] width 55 height 9
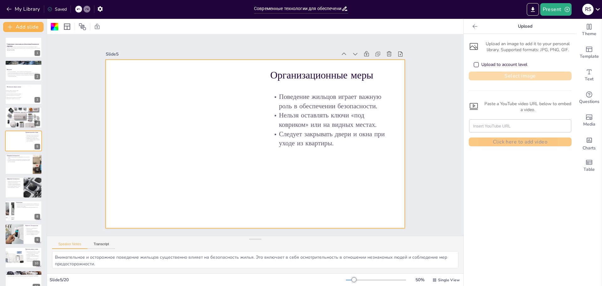
click at [487, 75] on button "Select image" at bounding box center [520, 75] width 103 height 9
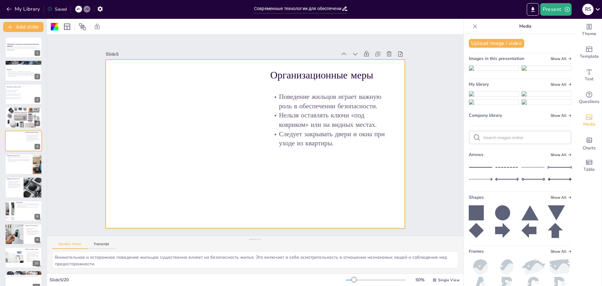
click at [485, 96] on img at bounding box center [494, 93] width 50 height 5
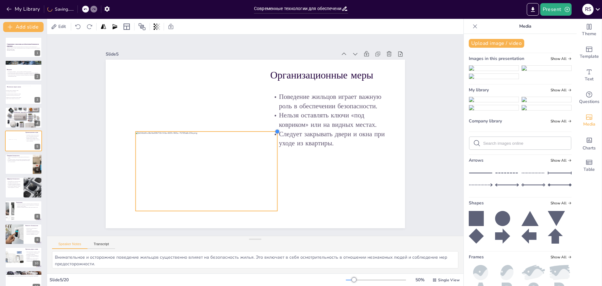
drag, startPoint x: 369, startPoint y: 75, endPoint x: 211, endPoint y: 130, distance: 166.9
click at [211, 130] on div "Организационные меры Поведение жильцов играет важную роль в обеспечении безопас…" at bounding box center [255, 144] width 299 height 168
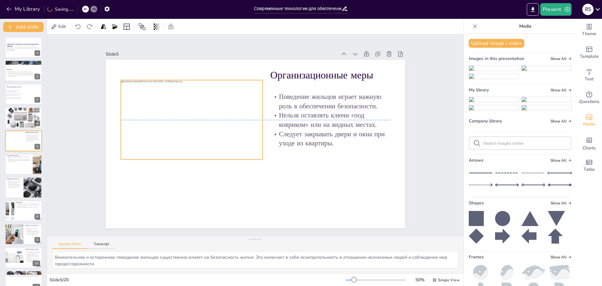
drag, startPoint x: 235, startPoint y: 167, endPoint x: 221, endPoint y: 118, distance: 51.4
click at [221, 118] on div at bounding box center [230, 74] width 148 height 161
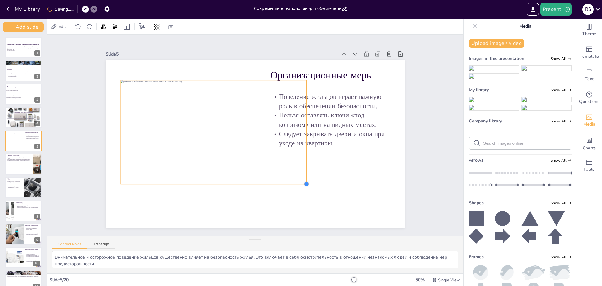
drag, startPoint x: 258, startPoint y: 158, endPoint x: 270, endPoint y: 182, distance: 27.3
click at [270, 182] on div "Организационные меры Поведение жильцов играет важную роль в обеспечении безопас…" at bounding box center [254, 143] width 315 height 199
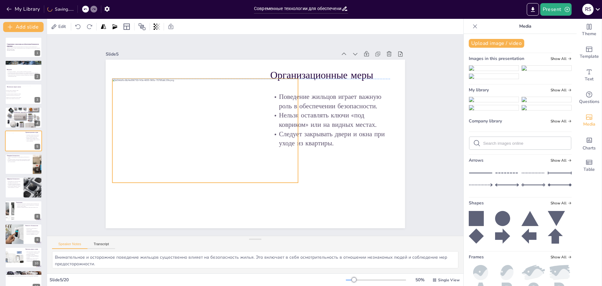
drag, startPoint x: 251, startPoint y: 157, endPoint x: 243, endPoint y: 156, distance: 8.5
click at [243, 156] on div at bounding box center [207, 120] width 203 height 140
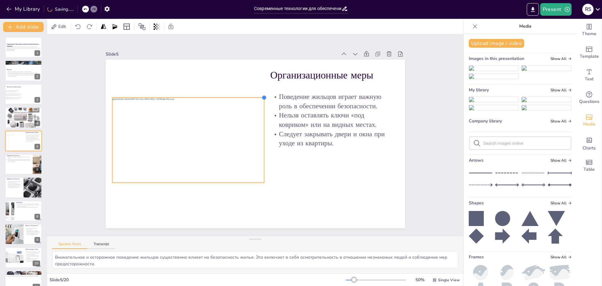
drag, startPoint x: 294, startPoint y: 77, endPoint x: 235, endPoint y: 96, distance: 61.9
click at [235, 96] on div "Организационные меры Поведение жильцов играет важную роль в обеспечении безопас…" at bounding box center [255, 144] width 299 height 168
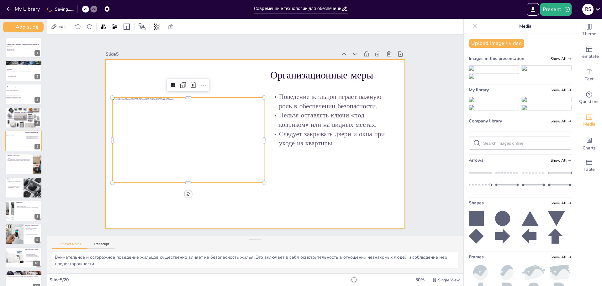
click at [315, 165] on div at bounding box center [255, 144] width 299 height 168
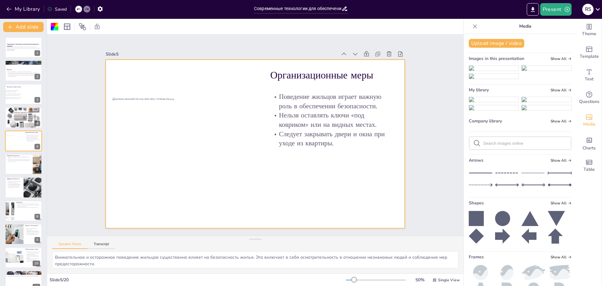
click at [428, 158] on div "Slide 1 Современные технологии для обеспечения безопасности квартиры В данной п…" at bounding box center [255, 134] width 416 height 201
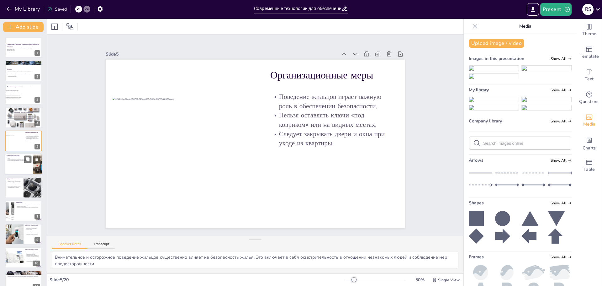
click at [14, 167] on div at bounding box center [24, 163] width 38 height 21
type textarea "Забота о пожарной безопасности включает в себя принятие мер для защиты от чрезв…"
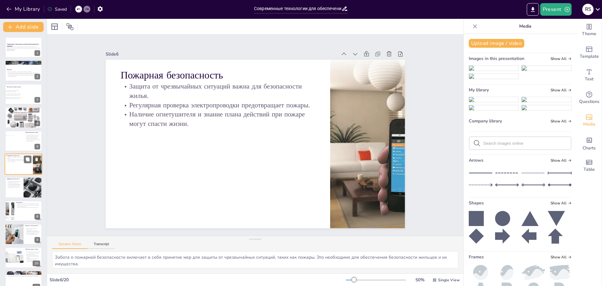
scroll to position [5, 0]
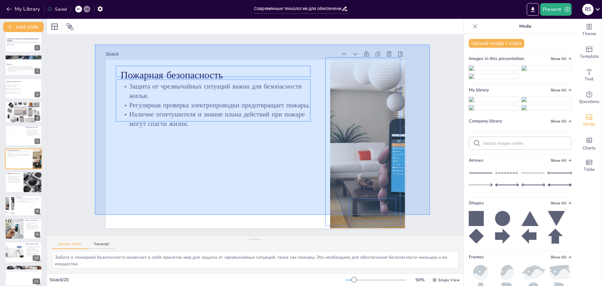
drag, startPoint x: 430, startPoint y: 214, endPoint x: 95, endPoint y: 45, distance: 375.5
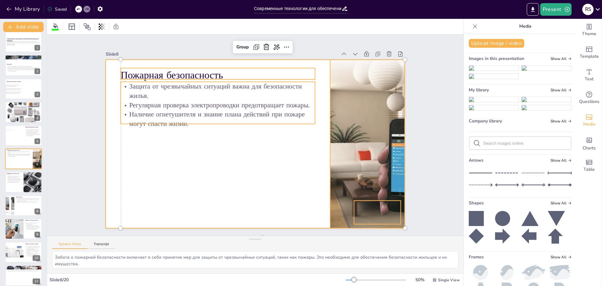
click at [247, 147] on div at bounding box center [255, 144] width 299 height 168
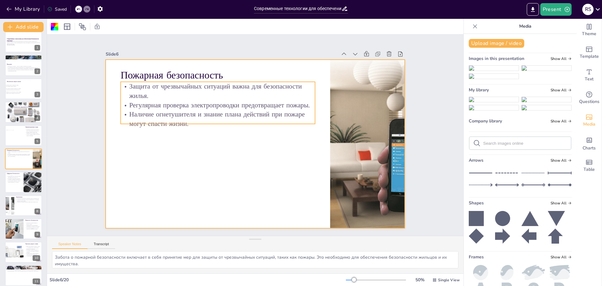
click at [126, 86] on p "Защита от чрезвычайных ситуаций важна для безопасности жилья." at bounding box center [217, 91] width 195 height 18
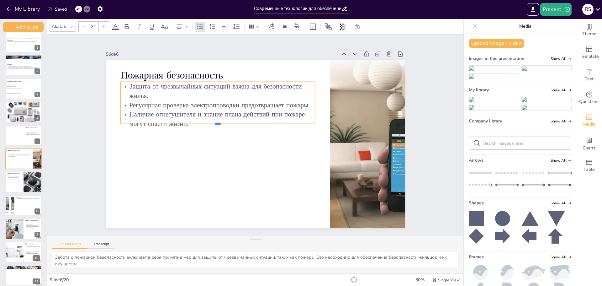
click at [140, 124] on div at bounding box center [217, 126] width 195 height 5
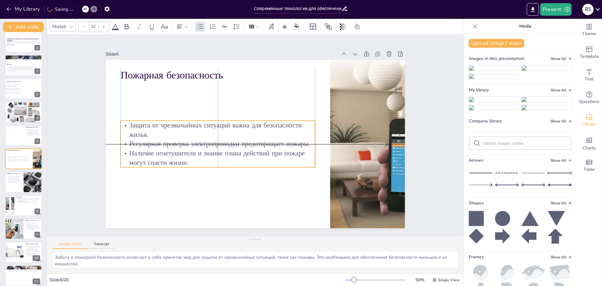
drag, startPoint x: 142, startPoint y: 99, endPoint x: 141, endPoint y: 139, distance: 39.2
click at [141, 139] on p "Регулярная проверка электропроводки предотвращает пожары." at bounding box center [217, 143] width 195 height 9
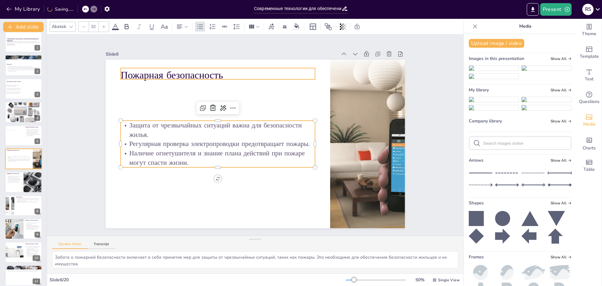
type input "48"
click at [151, 76] on p "Пожарная безопасность" at bounding box center [217, 75] width 195 height 14
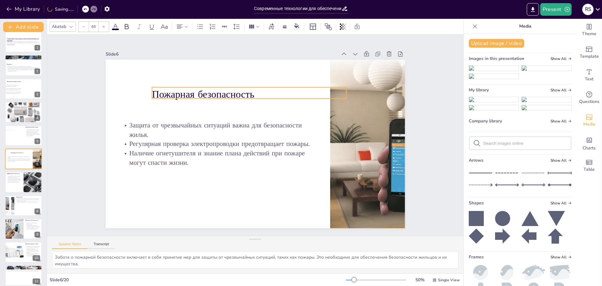
drag, startPoint x: 151, startPoint y: 73, endPoint x: 182, endPoint y: 92, distance: 36.7
click at [182, 92] on p "Пожарная безопасность" at bounding box center [249, 94] width 195 height 14
drag, startPoint x: 343, startPoint y: 92, endPoint x: 293, endPoint y: 91, distance: 49.9
click at [297, 91] on div at bounding box center [299, 94] width 5 height 14
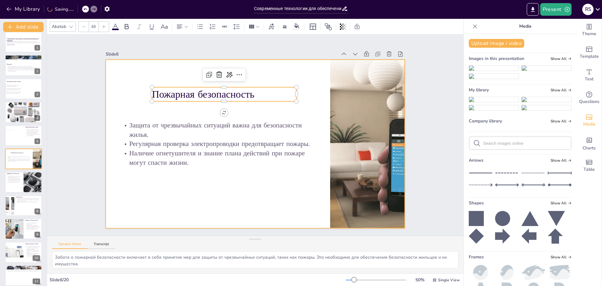
click at [262, 109] on div at bounding box center [248, 140] width 325 height 335
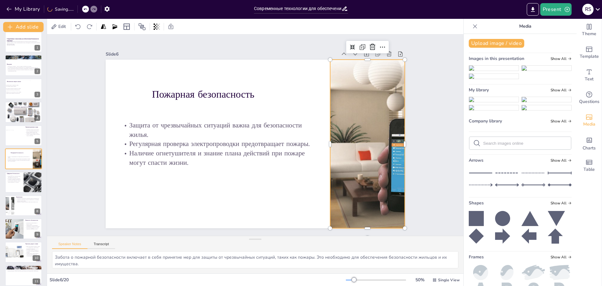
click at [364, 122] on div at bounding box center [367, 144] width 240 height 168
click at [377, 55] on icon at bounding box center [381, 59] width 8 height 8
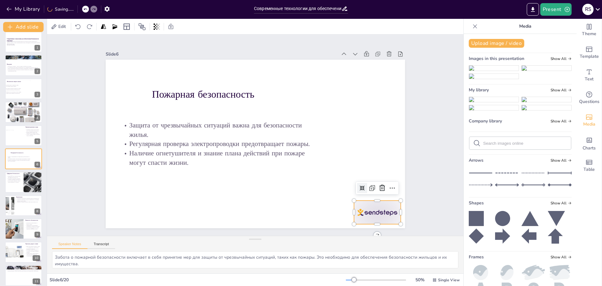
click at [377, 215] on div at bounding box center [377, 212] width 47 height 24
click at [378, 184] on icon at bounding box center [382, 188] width 8 height 8
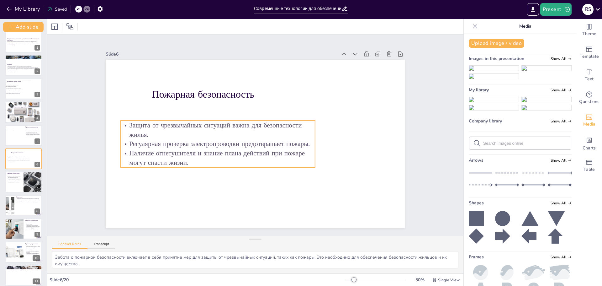
click at [166, 135] on p "Защита от чрезвычайных ситуаций важна для безопасности жилья." at bounding box center [217, 129] width 195 height 18
click at [198, 167] on div at bounding box center [217, 169] width 195 height 5
click at [189, 159] on p "Наличие огнетушителя и знание плана действий при пожаре могут спасти жизни." at bounding box center [217, 157] width 195 height 18
click at [232, 107] on div at bounding box center [233, 108] width 10 height 10
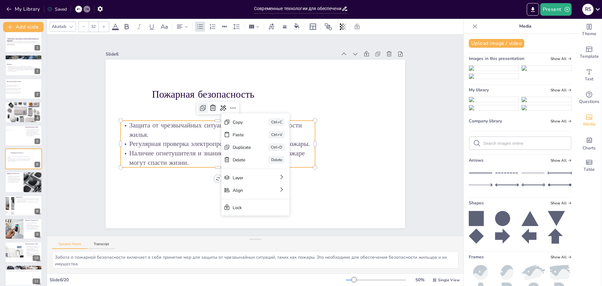
click at [200, 106] on icon at bounding box center [203, 108] width 8 height 8
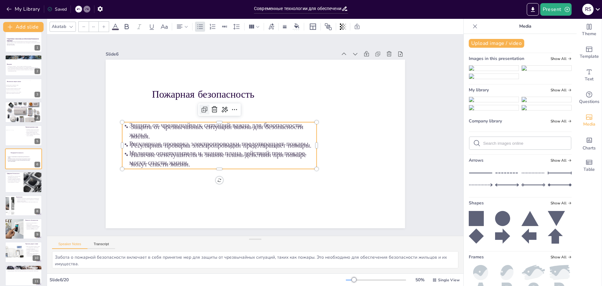
type input "32"
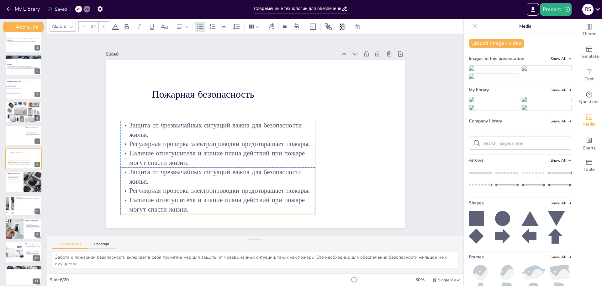
drag, startPoint x: 176, startPoint y: 136, endPoint x: 174, endPoint y: 182, distance: 46.1
click at [174, 182] on p "Защита от чрезвычайных ситуаций важна для безопасности жилья." at bounding box center [217, 176] width 195 height 18
click at [209, 208] on p "Наличие огнетушителя и знание плана действий при пожаре могут спасти жизни." at bounding box center [217, 204] width 195 height 18
click at [195, 207] on p "Наличие огнетушителя и знание плана действий при пожаре могут спасти жизни." at bounding box center [217, 204] width 195 height 18
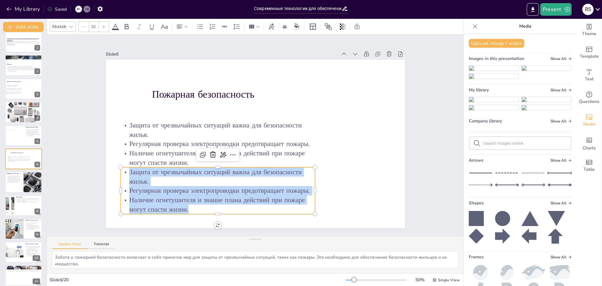
drag, startPoint x: 192, startPoint y: 207, endPoint x: 124, endPoint y: 167, distance: 78.6
click at [124, 167] on div "Защита от чрезвычайных ситуаций важна для безопасности жилья. Регулярная провер…" at bounding box center [217, 190] width 195 height 47
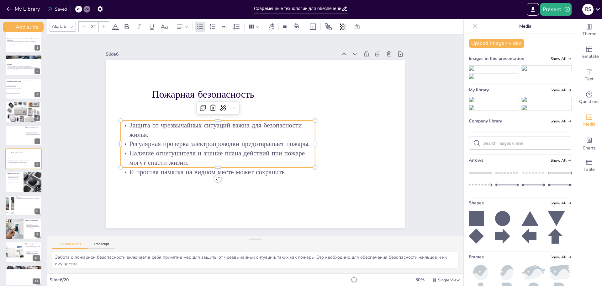
click at [286, 162] on p "Наличие огнетушителя и знание плана действий при пожаре могут спасти жизни." at bounding box center [217, 157] width 195 height 18
type input "32"
click at [285, 173] on p "И простая памятка на видном месте может сохранить" at bounding box center [217, 171] width 195 height 9
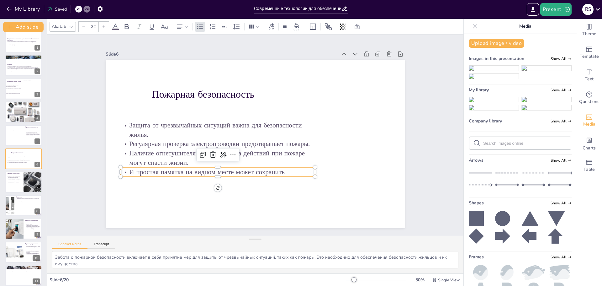
click at [284, 171] on p "И простая памятка на видном месте может сохранить" at bounding box center [217, 171] width 195 height 9
click at [283, 169] on p "И простая памятка на видном месте может сохранить" at bounding box center [217, 171] width 195 height 9
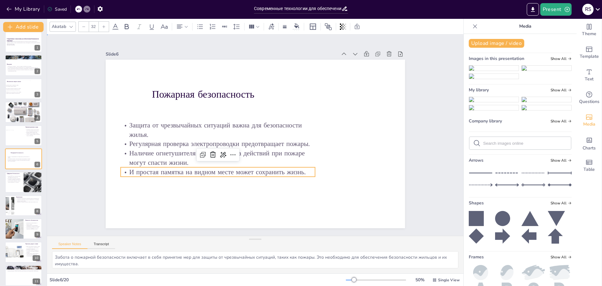
click at [408, 161] on div "Slide 1 Современные технологии для обеспечения безопасности квартиры В данной п…" at bounding box center [255, 135] width 335 height 186
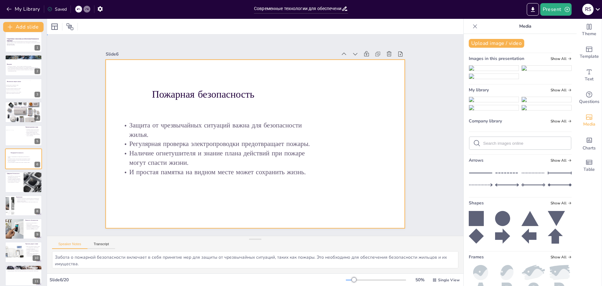
click at [338, 170] on div at bounding box center [255, 144] width 299 height 168
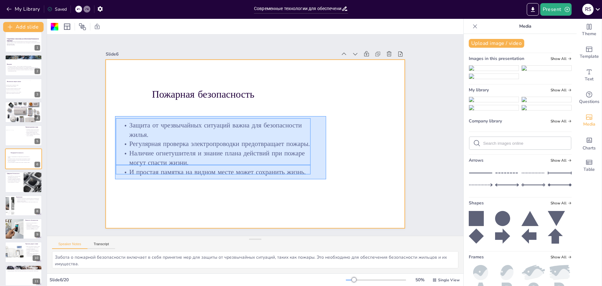
drag, startPoint x: 326, startPoint y: 179, endPoint x: 115, endPoint y: 116, distance: 220.2
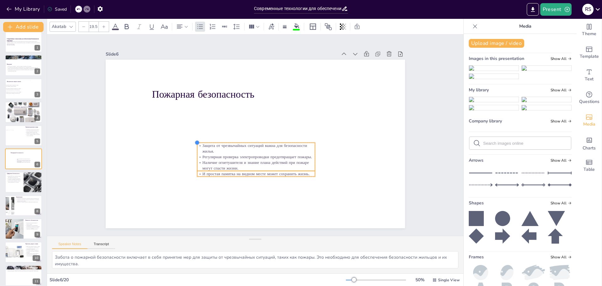
drag, startPoint x: 116, startPoint y: 119, endPoint x: 193, endPoint y: 140, distance: 79.3
click at [194, 140] on div at bounding box center [196, 142] width 5 height 5
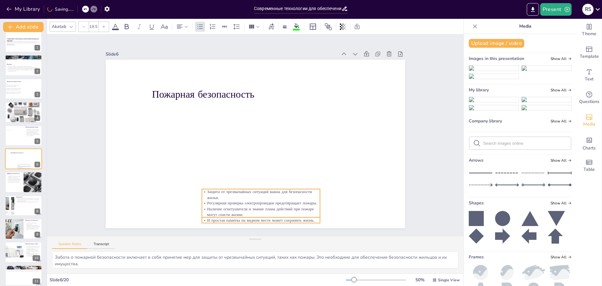
drag, startPoint x: 233, startPoint y: 157, endPoint x: 238, endPoint y: 204, distance: 46.7
click at [238, 206] on p "Наличие огнетушителя и знание плана действий при пожаре могут спасти жизни." at bounding box center [261, 211] width 119 height 11
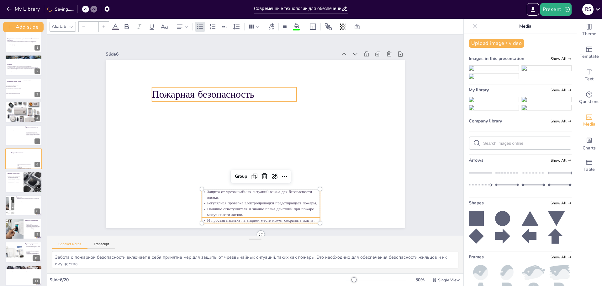
type input "48"
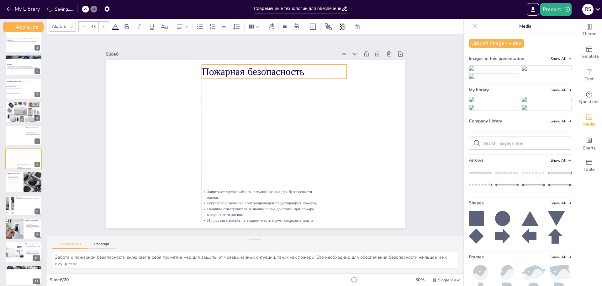
drag, startPoint x: 205, startPoint y: 92, endPoint x: 255, endPoint y: 70, distance: 54.4
click at [255, 70] on p "Пожарная безопасность" at bounding box center [274, 72] width 145 height 14
click at [585, 116] on icon "Add images, graphics, shapes or video" at bounding box center [589, 117] width 8 height 8
click at [585, 120] on icon "Add images, graphics, shapes or video" at bounding box center [589, 117] width 8 height 8
click at [498, 42] on button "Upload image / video" at bounding box center [496, 43] width 55 height 9
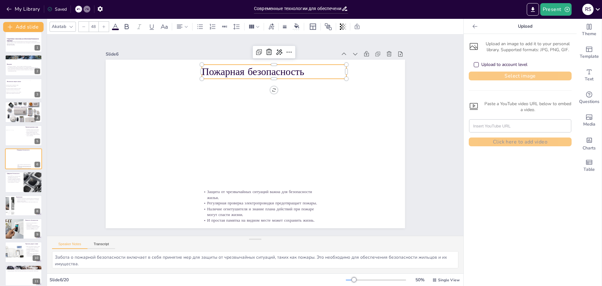
click at [500, 77] on button "Select image" at bounding box center [520, 75] width 103 height 9
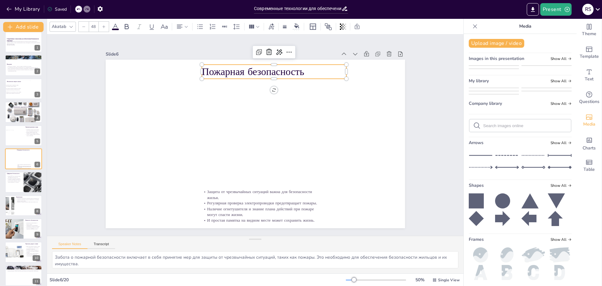
click at [486, 88] on img at bounding box center [494, 88] width 50 height 0
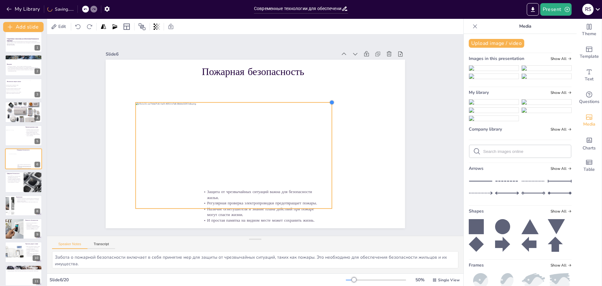
drag, startPoint x: 368, startPoint y: 76, endPoint x: 325, endPoint y: 117, distance: 59.2
click at [325, 117] on div "Пожарная безопасность Защита от чрезвычайных ситуаций важна для безопасности жи…" at bounding box center [255, 144] width 299 height 168
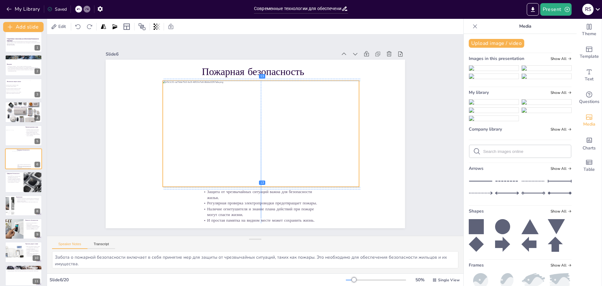
drag, startPoint x: 269, startPoint y: 121, endPoint x: 297, endPoint y: 100, distance: 35.6
click at [297, 100] on div at bounding box center [261, 134] width 197 height 106
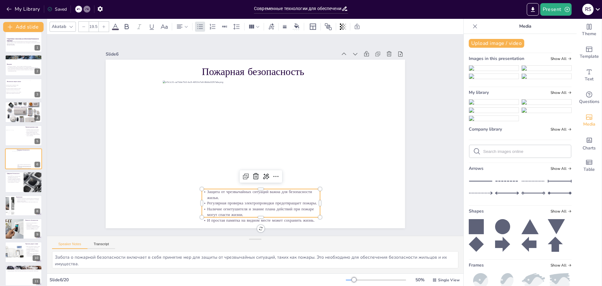
click at [254, 209] on p "Наличие огнетушителя и знание плана действий при пожаре могут спасти жизни." at bounding box center [261, 211] width 119 height 11
click at [223, 201] on p "Регулярная проверка электропроводки предотвращает пожары." at bounding box center [261, 203] width 119 height 6
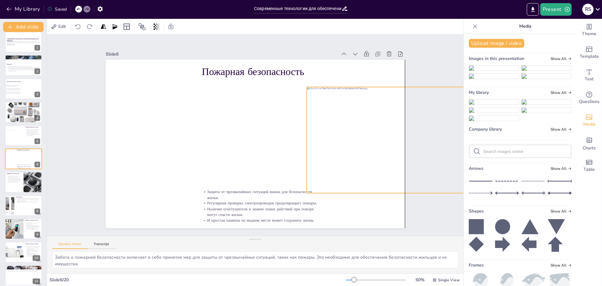
drag, startPoint x: 241, startPoint y: 146, endPoint x: 383, endPoint y: 152, distance: 141.9
click at [383, 152] on div at bounding box center [405, 140] width 197 height 106
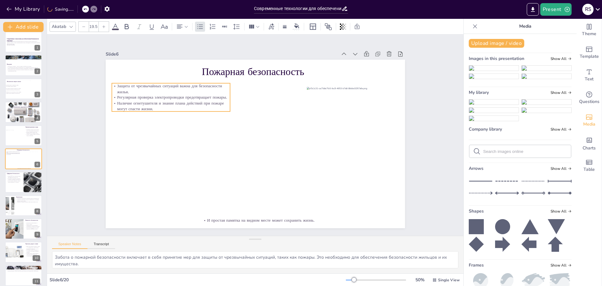
drag, startPoint x: 245, startPoint y: 205, endPoint x: 155, endPoint y: 100, distance: 138.8
click at [155, 100] on p "Наличие огнетушителя и знание плана действий при пожаре могут спасти жизни." at bounding box center [171, 105] width 119 height 11
drag, startPoint x: 167, startPoint y: 111, endPoint x: 165, endPoint y: 148, distance: 37.1
click at [165, 140] on div at bounding box center [171, 137] width 119 height 5
drag, startPoint x: 165, startPoint y: 147, endPoint x: 168, endPoint y: 111, distance: 36.2
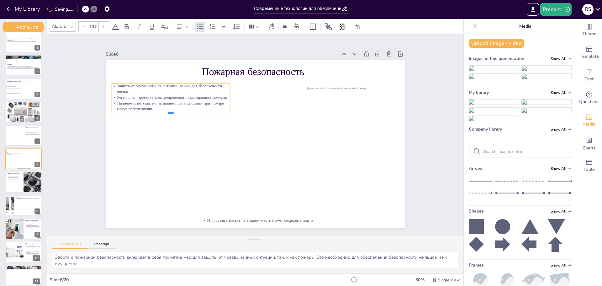
click at [168, 113] on div at bounding box center [171, 115] width 119 height 5
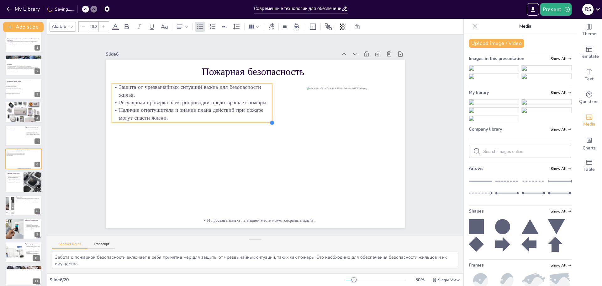
drag, startPoint x: 226, startPoint y: 110, endPoint x: 119, endPoint y: 121, distance: 106.8
click at [119, 121] on div "Пожарная безопасность Защита от чрезвычайных ситуаций важна для безопасности жи…" at bounding box center [255, 144] width 299 height 168
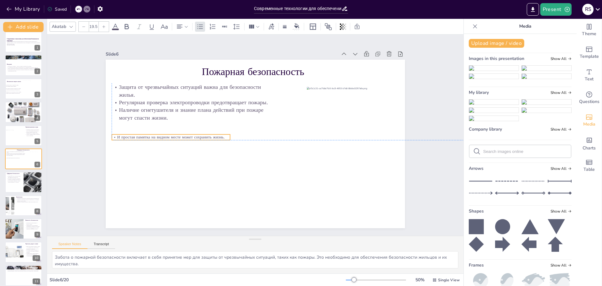
drag, startPoint x: 243, startPoint y: 219, endPoint x: 155, endPoint y: 134, distance: 122.4
click at [155, 134] on p "И простая памятка на видном месте может сохранить жизнь." at bounding box center [171, 137] width 119 height 6
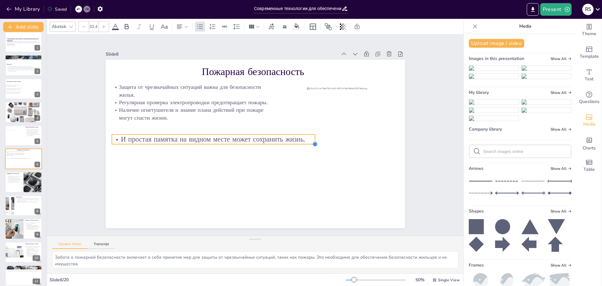
type input "32.3"
drag, startPoint x: 225, startPoint y: 139, endPoint x: 143, endPoint y: 143, distance: 82.2
click at [143, 143] on div "Пожарная безопасность Защита от чрезвычайных ситуаций важна для безопасности жи…" at bounding box center [255, 144] width 299 height 168
click at [274, 135] on p "И простая памятка на видном месте может сохранить жизнь." at bounding box center [210, 138] width 197 height 9
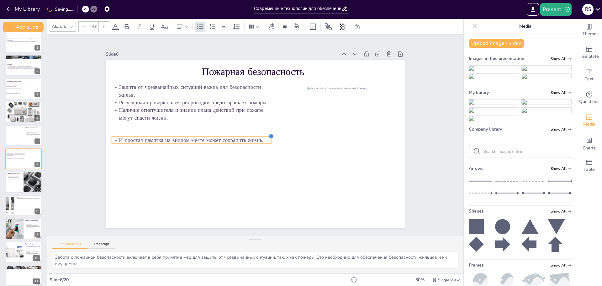
type input "24.5"
drag, startPoint x: 304, startPoint y: 134, endPoint x: 256, endPoint y: 137, distance: 48.1
click at [256, 137] on div "Пожарная безопасность Защита от чрезвычайных ситуаций важна для безопасности жи…" at bounding box center [255, 144] width 299 height 168
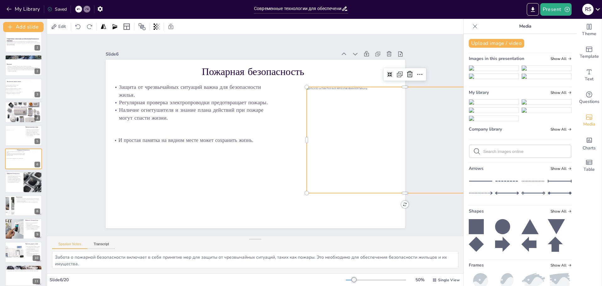
click at [319, 133] on div at bounding box center [405, 140] width 197 height 106
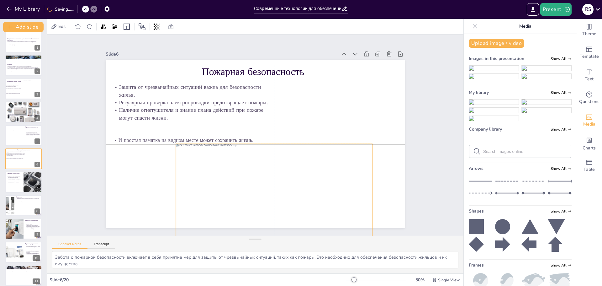
drag, startPoint x: 323, startPoint y: 133, endPoint x: 192, endPoint y: 187, distance: 142.2
click at [192, 187] on div at bounding box center [274, 197] width 197 height 106
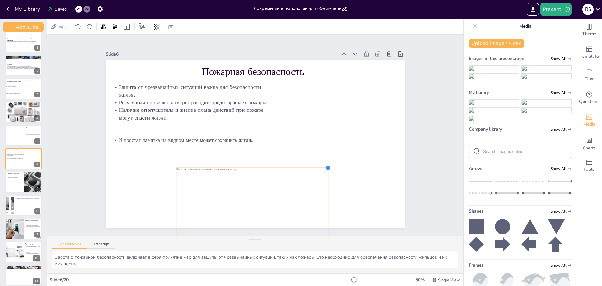
drag, startPoint x: 367, startPoint y: 141, endPoint x: 322, endPoint y: 171, distance: 53.0
click at [322, 171] on div "Пожарная безопасность Защита от чрезвычайных ситуаций важна для безопасности жи…" at bounding box center [254, 143] width 315 height 199
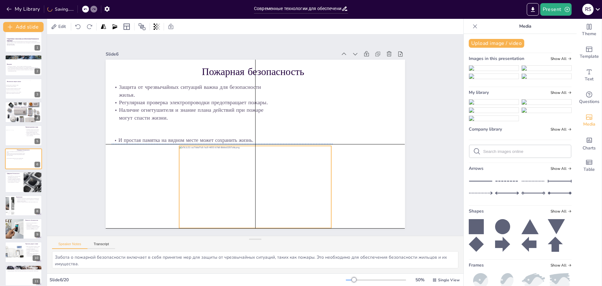
drag, startPoint x: 300, startPoint y: 187, endPoint x: 304, endPoint y: 164, distance: 23.6
click at [304, 164] on div at bounding box center [255, 187] width 152 height 82
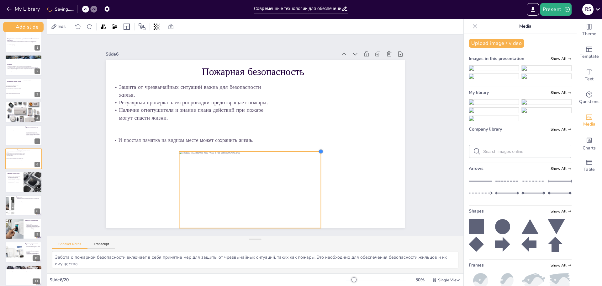
drag, startPoint x: 327, startPoint y: 144, endPoint x: 316, endPoint y: 152, distance: 13.9
click at [316, 152] on div "Пожарная безопасность Защита от чрезвычайных ситуаций важна для безопасности жи…" at bounding box center [255, 144] width 299 height 168
drag, startPoint x: 296, startPoint y: 177, endPoint x: 298, endPoint y: 174, distance: 4.0
click at [298, 174] on div at bounding box center [252, 187] width 141 height 76
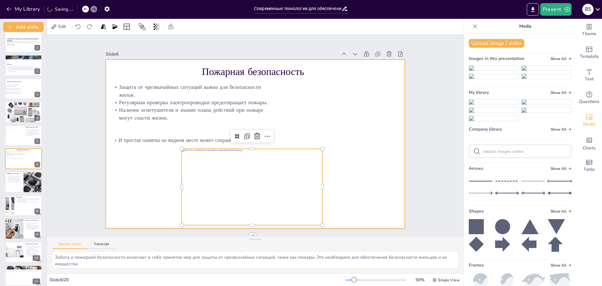
click at [332, 151] on div at bounding box center [255, 144] width 299 height 168
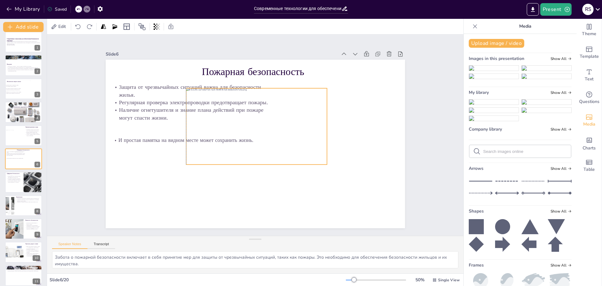
drag, startPoint x: 290, startPoint y: 168, endPoint x: 293, endPoint y: 109, distance: 58.4
click at [293, 109] on div at bounding box center [257, 126] width 148 height 91
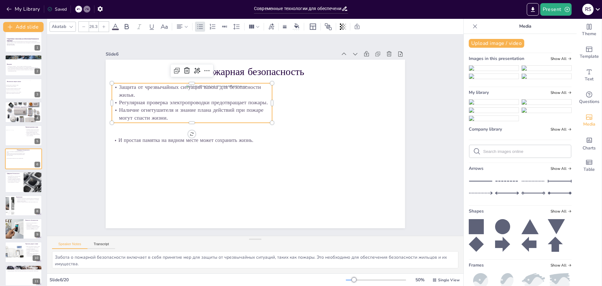
click at [135, 100] on p "Регулярная проверка электропроводки предотвращает пожары." at bounding box center [192, 102] width 160 height 8
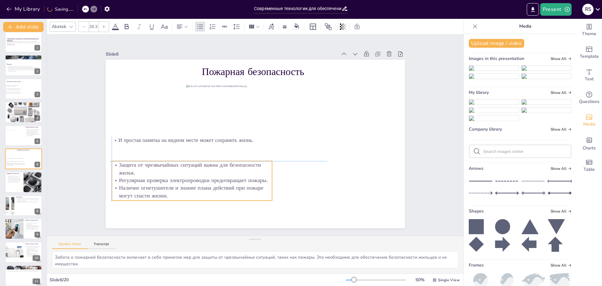
drag, startPoint x: 138, startPoint y: 107, endPoint x: 134, endPoint y: 178, distance: 71.3
click at [134, 178] on p "Регулярная проверка электропроводки предотвращает пожары." at bounding box center [192, 180] width 160 height 8
type input "24.5"
click at [135, 139] on p "И простая памятка на видном месте может сохранить жизнь." at bounding box center [186, 140] width 149 height 7
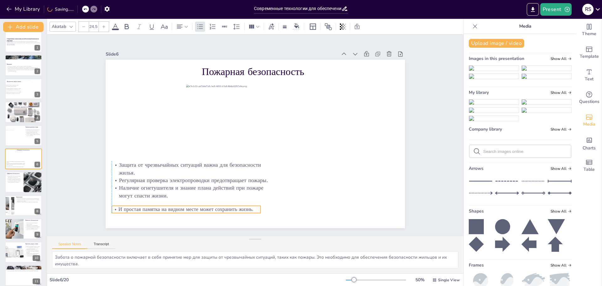
drag, startPoint x: 135, startPoint y: 139, endPoint x: 136, endPoint y: 208, distance: 69.0
click at [136, 208] on p "И простая памятка на видном месте может сохранить жизнь." at bounding box center [186, 209] width 149 height 7
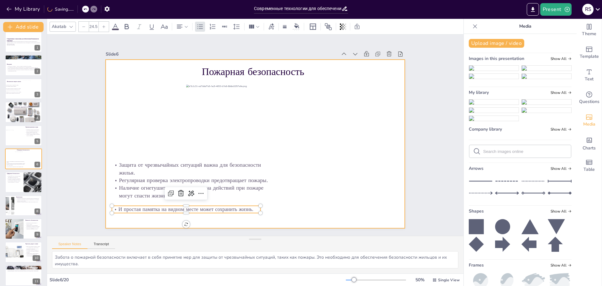
click at [313, 182] on div at bounding box center [255, 144] width 299 height 168
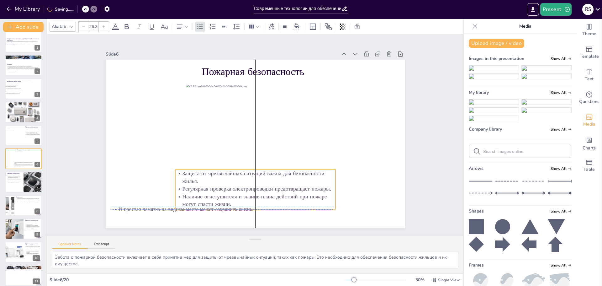
drag, startPoint x: 206, startPoint y: 179, endPoint x: 267, endPoint y: 187, distance: 61.3
click at [267, 187] on p "Регулярная проверка электропроводки предотвращает пожары." at bounding box center [255, 189] width 160 height 8
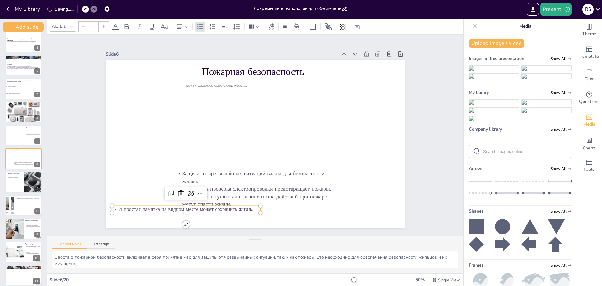
type input "24.5"
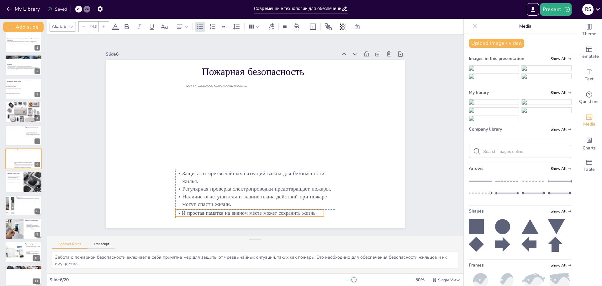
drag, startPoint x: 140, startPoint y: 208, endPoint x: 204, endPoint y: 213, distance: 63.9
click at [204, 213] on p "И простая памятка на видном месте может сохранить жизнь." at bounding box center [241, 211] width 149 height 23
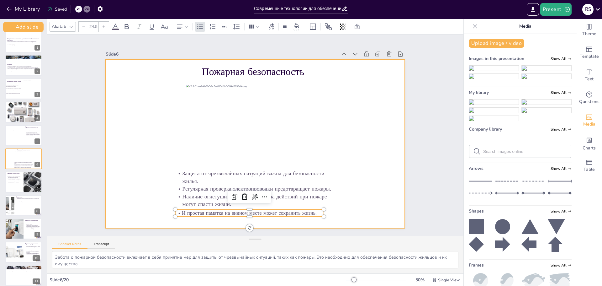
click at [367, 195] on div at bounding box center [255, 144] width 299 height 168
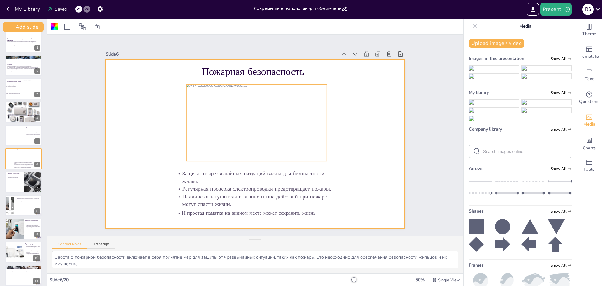
click at [318, 121] on div at bounding box center [256, 123] width 141 height 76
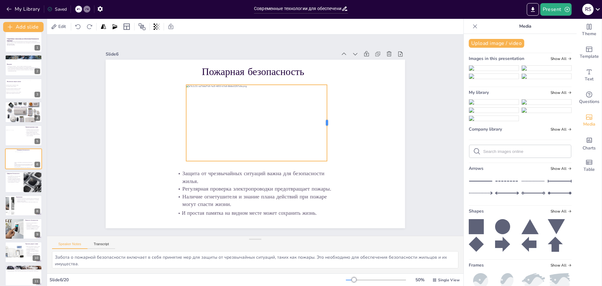
click at [327, 121] on div at bounding box center [329, 123] width 5 height 76
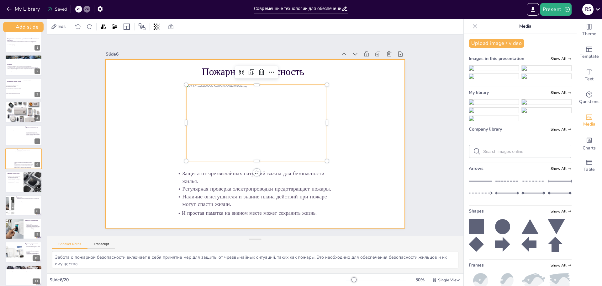
click at [335, 119] on div at bounding box center [255, 144] width 299 height 168
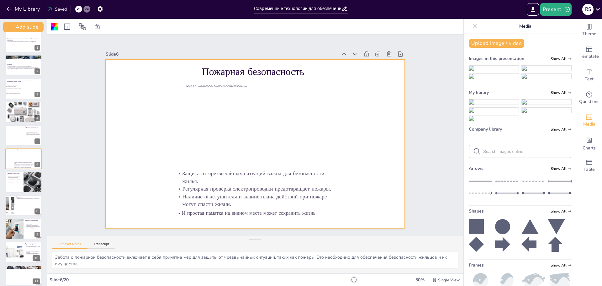
click at [15, 193] on div "Современные технологии для обеспечения безопасности квартиры В данной презентац…" at bounding box center [23, 264] width 47 height 464
click at [15, 186] on div at bounding box center [24, 182] width 38 height 21
type textarea "Защита Wi-Fi сети паролями является основным шагом в обеспечении цифровой безоп…"
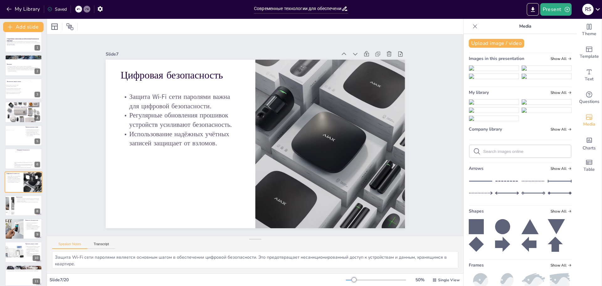
scroll to position [29, 0]
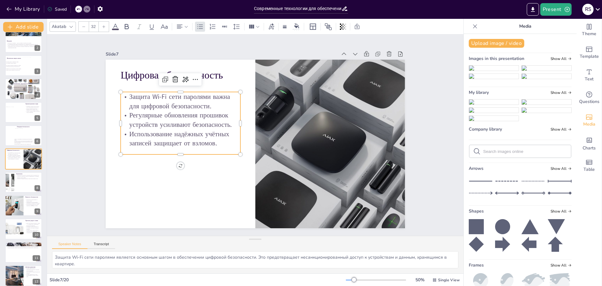
click at [153, 141] on p "Использование надёжных учётных записей защищает от взломов." at bounding box center [180, 138] width 120 height 18
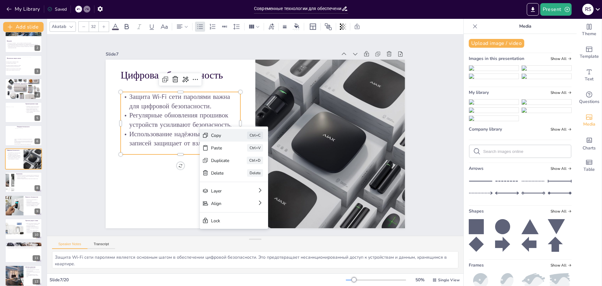
click at [242, 162] on div "Copy Ctrl+C" at bounding box center [276, 172] width 69 height 20
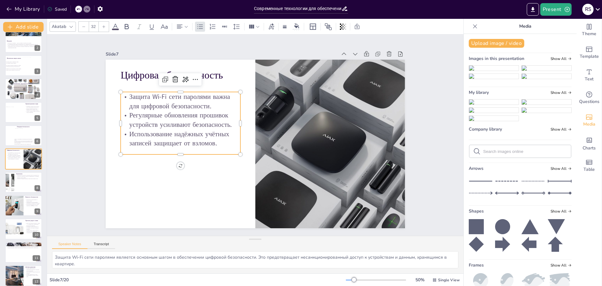
click at [208, 132] on p "Использование надёжных учётных записей защищает от взломов." at bounding box center [180, 138] width 120 height 18
click at [185, 150] on div "Защита Wi-Fi сети паролями важна для цифровой безопасности. Регулярные обновлен…" at bounding box center [182, 115] width 126 height 75
click at [207, 140] on p "Использование надёжных учётных записей защищает от взломов." at bounding box center [180, 138] width 120 height 18
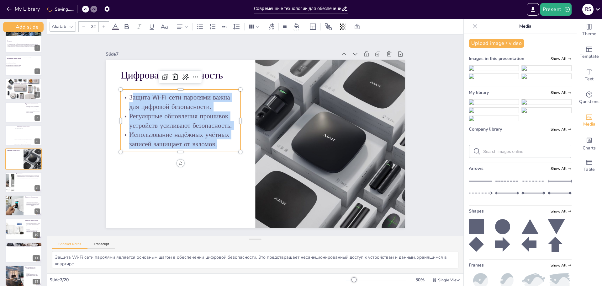
drag, startPoint x: 213, startPoint y: 141, endPoint x: 127, endPoint y: 89, distance: 100.4
click at [127, 89] on div "Защита Wi-Fi сети паролями важна для цифровой безопасности. Регулярные обновлен…" at bounding box center [180, 120] width 120 height 62
click at [125, 89] on div "Защита Wi-Fi сети паролями важна для цифровой безопасности. Регулярные обновлен…" at bounding box center [180, 120] width 120 height 62
click at [217, 146] on p "Использование надёжных учётных записей защищает от взломов." at bounding box center [180, 131] width 121 height 31
drag, startPoint x: 216, startPoint y: 144, endPoint x: 124, endPoint y: 96, distance: 103.5
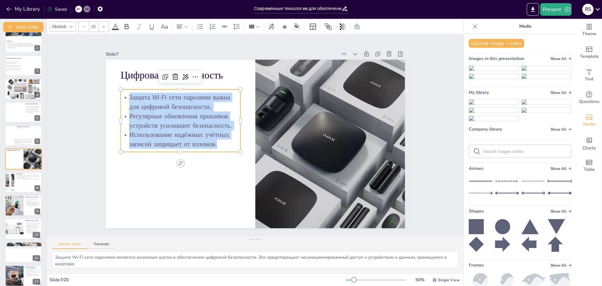
click at [124, 96] on div "Защита Wi-Fi сети паролями важна для цифровой безопасности. Регулярные обновлен…" at bounding box center [180, 121] width 120 height 56
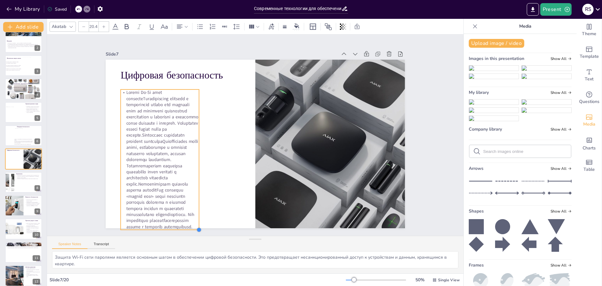
scroll to position [0, 0]
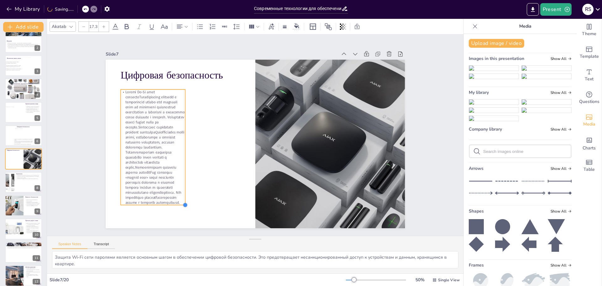
drag, startPoint x: 235, startPoint y: 216, endPoint x: 180, endPoint y: 114, distance: 115.9
click at [180, 114] on div "Цифровая безопасность" at bounding box center [248, 140] width 312 height 341
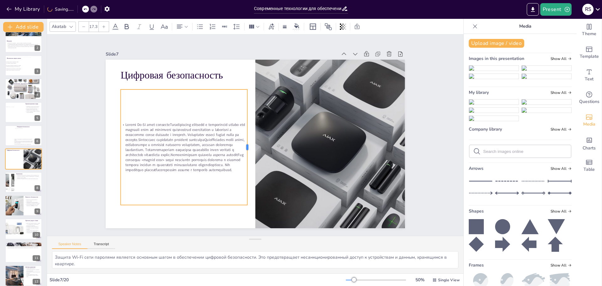
drag, startPoint x: 180, startPoint y: 146, endPoint x: 242, endPoint y: 149, distance: 62.1
click at [247, 149] on div at bounding box center [249, 146] width 5 height 115
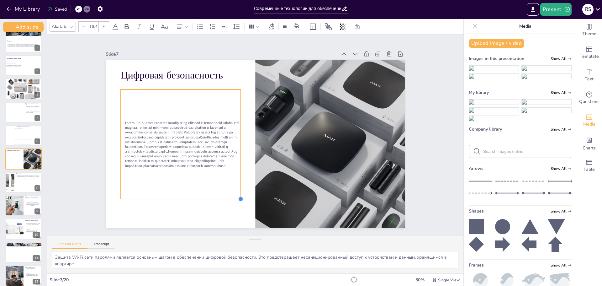
drag, startPoint x: 242, startPoint y: 202, endPoint x: 214, endPoint y: 196, distance: 27.9
click at [214, 196] on div "Цифровая безопасность" at bounding box center [254, 143] width 315 height 199
click at [165, 130] on p at bounding box center [180, 144] width 120 height 48
click at [163, 121] on p at bounding box center [180, 144] width 120 height 48
click at [160, 121] on p at bounding box center [180, 136] width 124 height 60
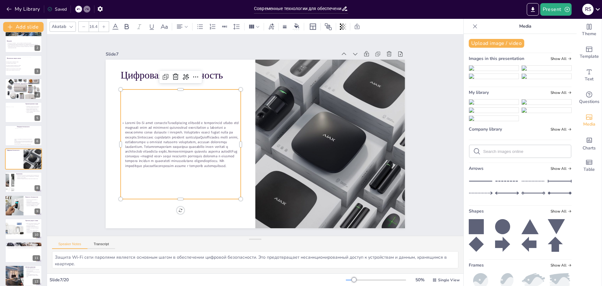
click at [161, 121] on p at bounding box center [180, 144] width 120 height 48
click at [133, 134] on p at bounding box center [180, 135] width 124 height 60
click at [186, 134] on p "Регулярные обновления прошивок устройствПроизводители умных камер, сигнализаций…" at bounding box center [180, 150] width 120 height 33
click at [131, 155] on p "Производители умных камер, сигнализаций и роутеров выпускают обновления, которы…" at bounding box center [180, 156] width 120 height 33
click at [183, 155] on p "Использование надёжных учётных записейДля сервисов «умного дома» лучше создават…" at bounding box center [180, 164] width 120 height 19
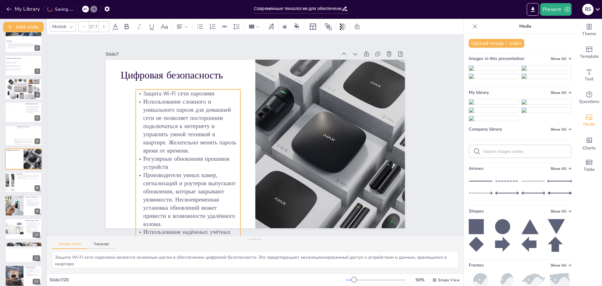
type input "27.4"
drag, startPoint x: 115, startPoint y: 199, endPoint x: 132, endPoint y: 151, distance: 50.4
click at [132, 151] on div "Цифровая безопасность Защита Wi‑Fi сети паролями Использование сложного и уника…" at bounding box center [255, 144] width 299 height 168
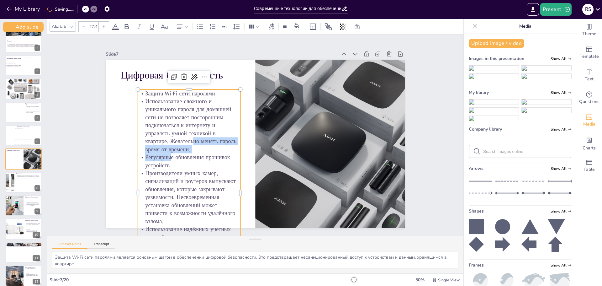
drag, startPoint x: 167, startPoint y: 153, endPoint x: 163, endPoint y: 140, distance: 13.7
click at [163, 140] on div "Защита Wi‑Fi сети паролями Использование сложного и уникального пароля для дома…" at bounding box center [189, 192] width 103 height 207
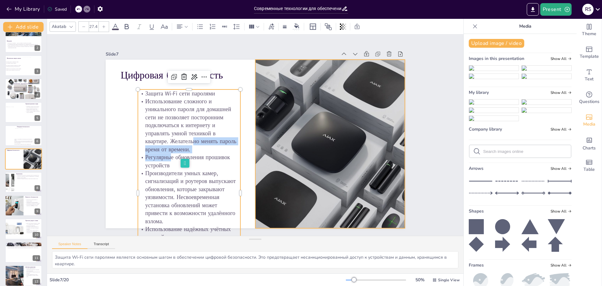
click at [262, 170] on div at bounding box center [329, 144] width 209 height 168
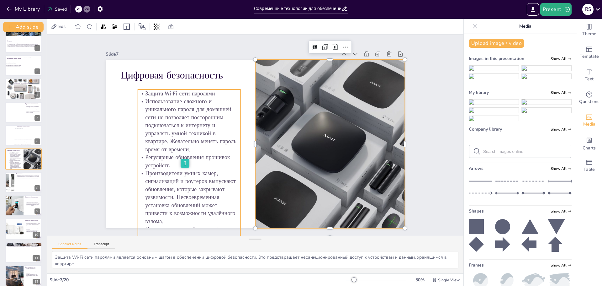
click at [235, 87] on div "Цифровая безопасность Защита Wi‑Fi сети паролями Использование сложного и уника…" at bounding box center [255, 144] width 299 height 168
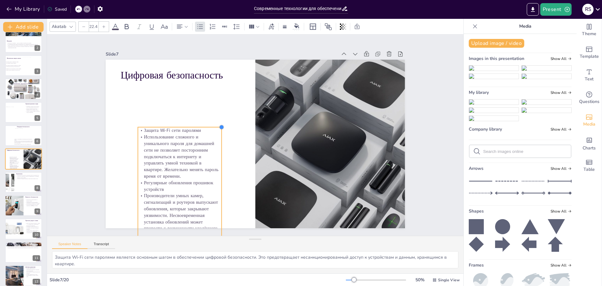
drag, startPoint x: 235, startPoint y: 87, endPoint x: 207, endPoint y: 125, distance: 47.4
click at [207, 125] on div "Цифровая безопасность Защита Wi‑Fi сети паролями Использование сложного и уника…" at bounding box center [255, 144] width 299 height 168
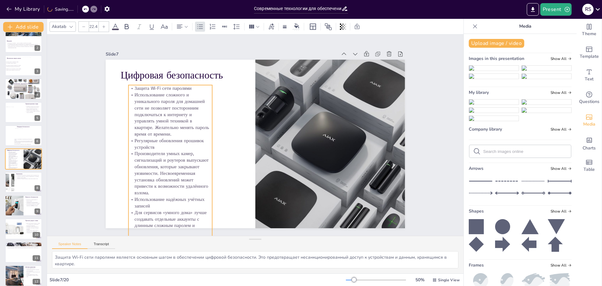
drag, startPoint x: 177, startPoint y: 146, endPoint x: 171, endPoint y: 117, distance: 29.7
click at [171, 117] on p "Использование сложного и уникального пароля для домашней сети не позволяет пост…" at bounding box center [170, 115] width 84 height 46
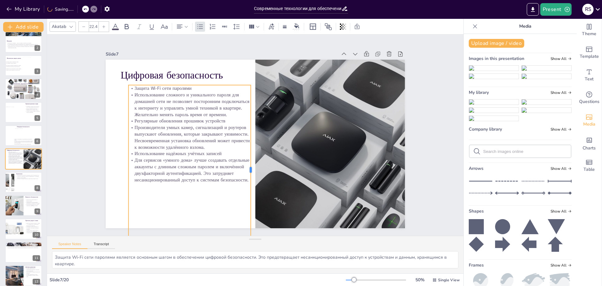
drag, startPoint x: 208, startPoint y: 167, endPoint x: 246, endPoint y: 168, distance: 38.6
click at [251, 168] on div at bounding box center [253, 170] width 5 height 170
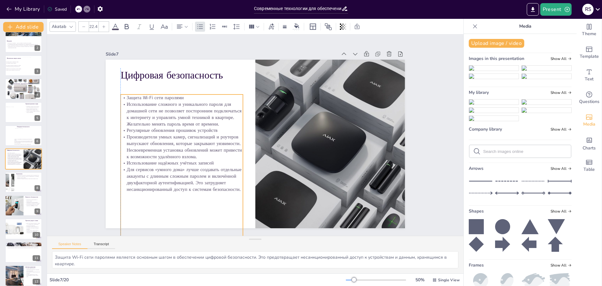
drag, startPoint x: 203, startPoint y: 155, endPoint x: 195, endPoint y: 165, distance: 12.2
click at [195, 165] on p "Для сервисов «умного дома» лучше создавать отдельные аккаунты с длинным сложным…" at bounding box center [177, 171] width 124 height 39
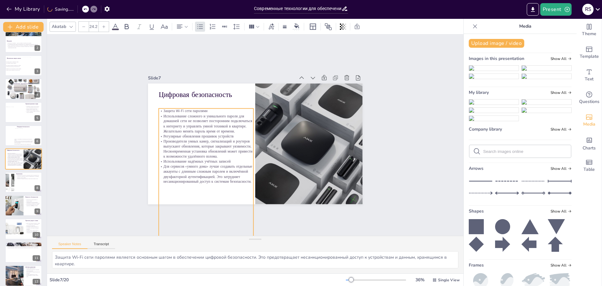
drag, startPoint x: 242, startPoint y: 228, endPoint x: 249, endPoint y: 203, distance: 26.0
click at [249, 203] on div "Slide 1 Современные технологии для обеспечения безопасности квартиры В данной п…" at bounding box center [255, 134] width 416 height 201
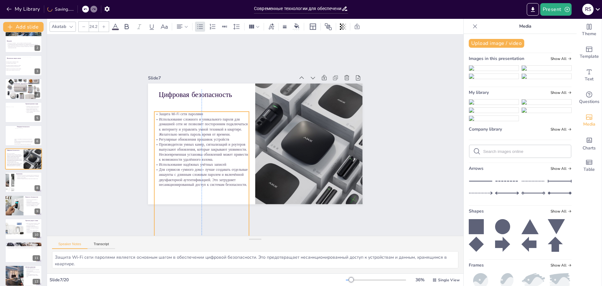
drag, startPoint x: 213, startPoint y: 148, endPoint x: 206, endPoint y: 151, distance: 7.0
click at [206, 151] on p "Производители умных камер, сигнализаций и роутеров выпускают обновления, которы…" at bounding box center [200, 146] width 96 height 30
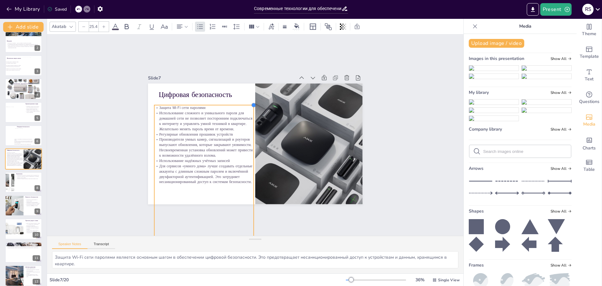
type input "25.5"
drag, startPoint x: 243, startPoint y: 108, endPoint x: 248, endPoint y: 106, distance: 5.8
click at [248, 106] on div "Цифровая безопасность Защита Wi‑Fi сети паролями Использование сложного и уника…" at bounding box center [255, 143] width 214 height 121
click at [216, 126] on p "Использование сложного и уникального пароля для домашней сети не позволяет пост…" at bounding box center [202, 120] width 100 height 21
click at [389, 121] on div "Slide 1 Современные технологии для обеспечения безопасности квартиры В данной п…" at bounding box center [255, 134] width 416 height 201
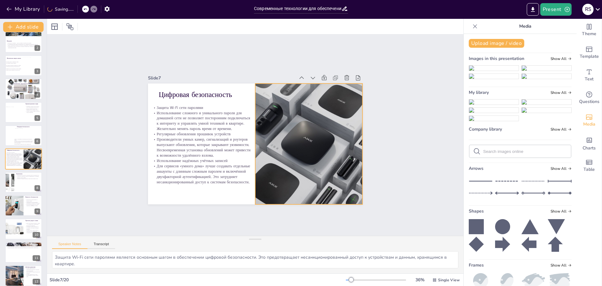
click at [351, 141] on div at bounding box center [306, 154] width 172 height 149
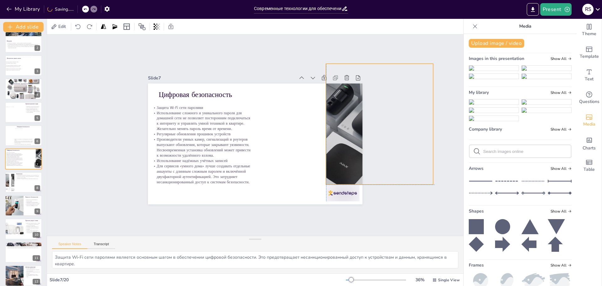
drag, startPoint x: 311, startPoint y: 140, endPoint x: 386, endPoint y: 119, distance: 78.0
click at [386, 119] on div "Slide 1 Современные технологии для обеспечения безопасности квартиры В данной п…" at bounding box center [255, 134] width 416 height 201
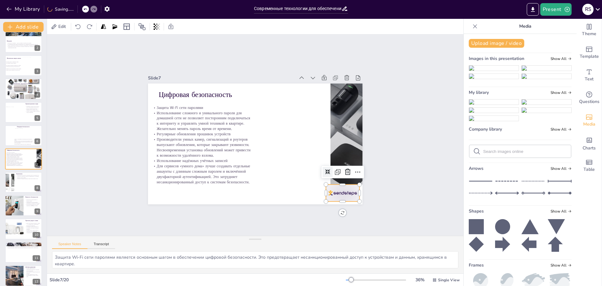
click at [336, 194] on div at bounding box center [343, 192] width 34 height 17
click at [347, 167] on div at bounding box center [348, 172] width 10 height 10
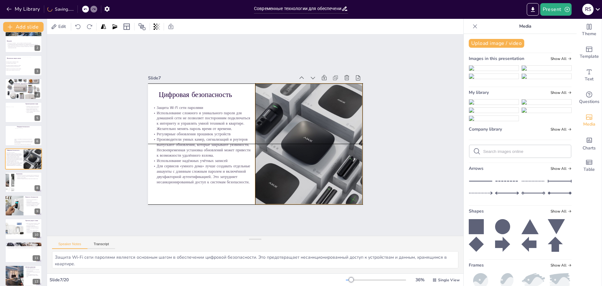
drag, startPoint x: 344, startPoint y: 152, endPoint x: 269, endPoint y: 172, distance: 77.1
click at [269, 172] on div at bounding box center [309, 143] width 150 height 121
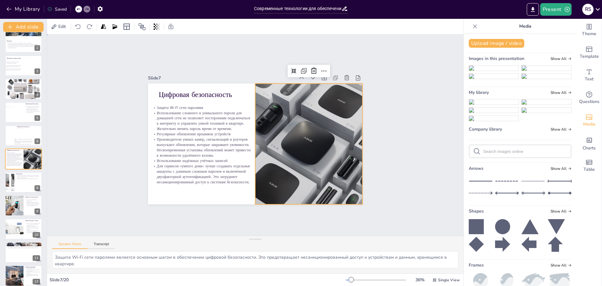
click at [387, 150] on div "Slide 1 Современные технологии для обеспечения безопасности квартиры В данной п…" at bounding box center [255, 134] width 416 height 201
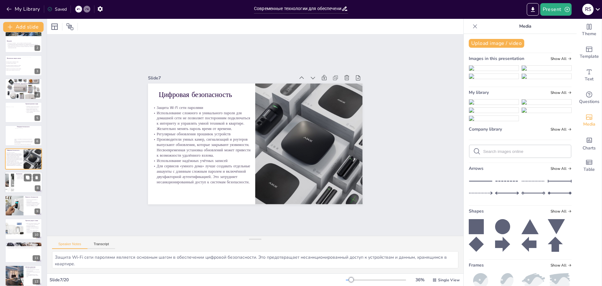
click at [20, 183] on div at bounding box center [24, 182] width 38 height 21
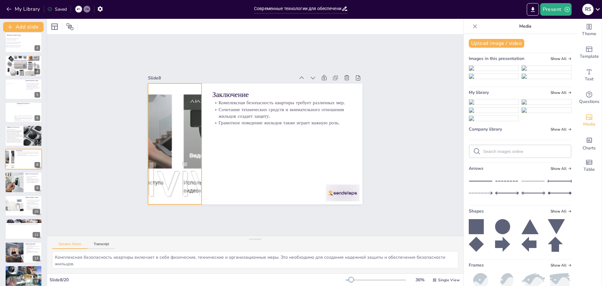
click at [182, 135] on div at bounding box center [173, 135] width 383 height 159
click at [176, 70] on icon at bounding box center [180, 71] width 8 height 8
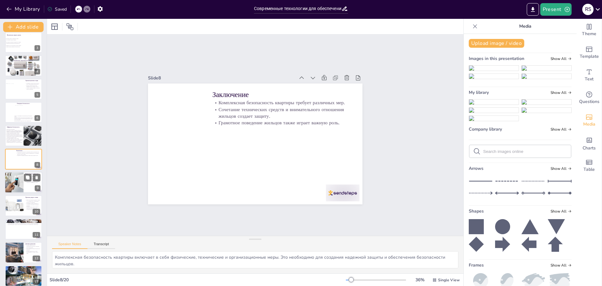
click at [16, 177] on div at bounding box center [14, 182] width 32 height 21
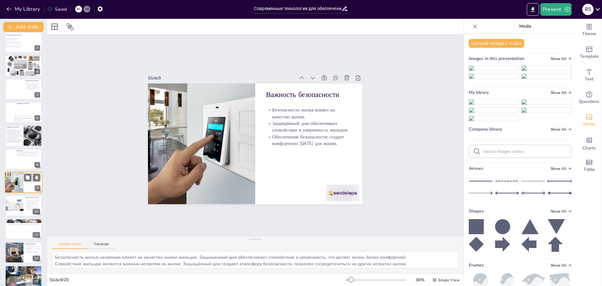
scroll to position [75, 0]
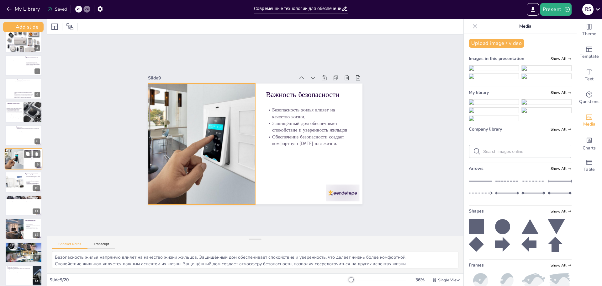
click at [18, 158] on div at bounding box center [14, 158] width 32 height 21
click at [17, 137] on div at bounding box center [24, 135] width 38 height 21
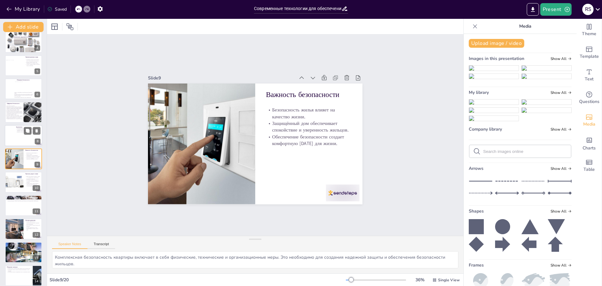
scroll to position [52, 0]
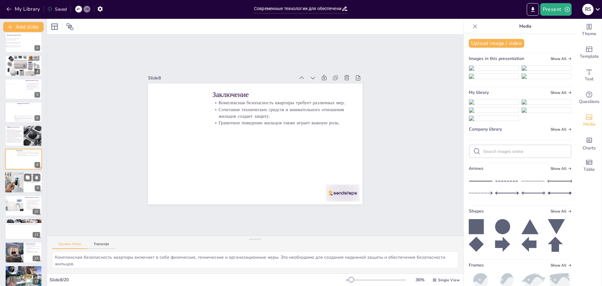
click at [15, 185] on div at bounding box center [14, 182] width 32 height 21
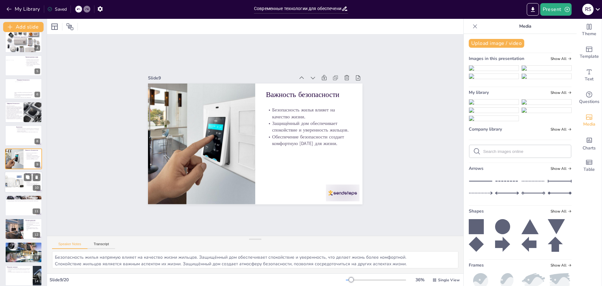
click at [15, 179] on div at bounding box center [13, 182] width 21 height 21
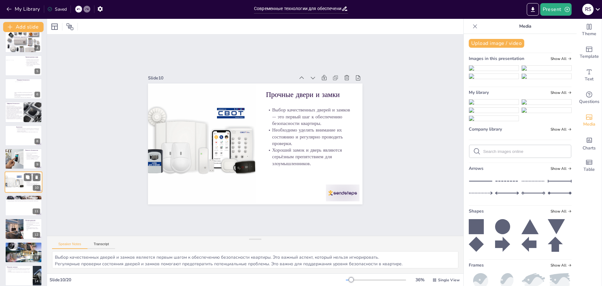
scroll to position [98, 0]
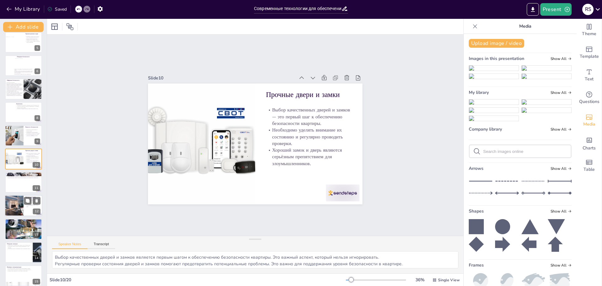
click at [18, 202] on div at bounding box center [14, 205] width 32 height 21
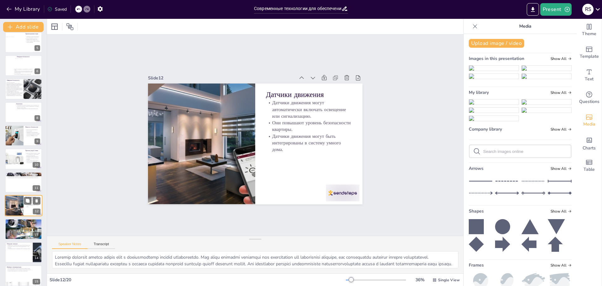
scroll to position [145, 0]
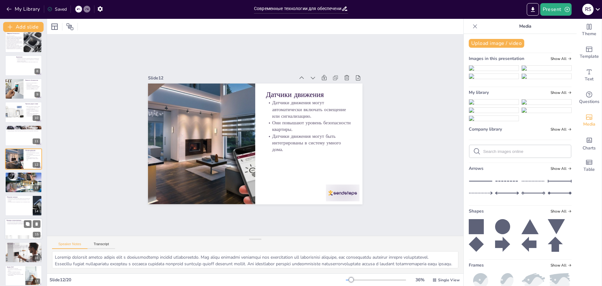
click at [18, 224] on p "Наличие плана действий в случае пожара также важно." at bounding box center [24, 223] width 34 height 1
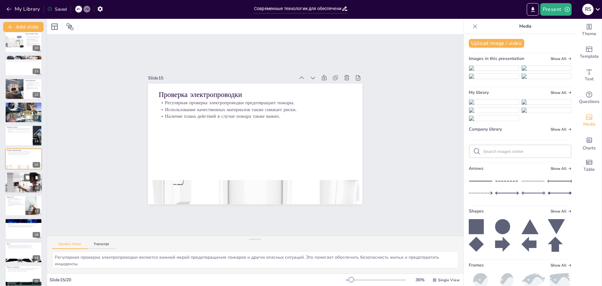
click at [14, 183] on div at bounding box center [24, 182] width 38 height 23
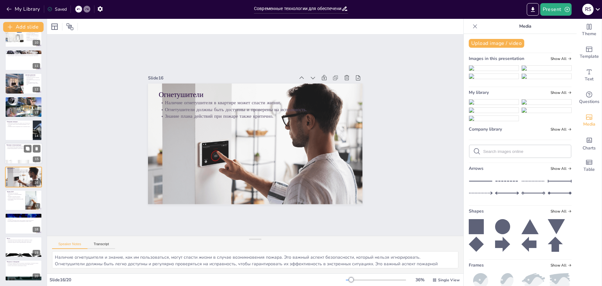
click at [14, 156] on div at bounding box center [24, 153] width 38 height 21
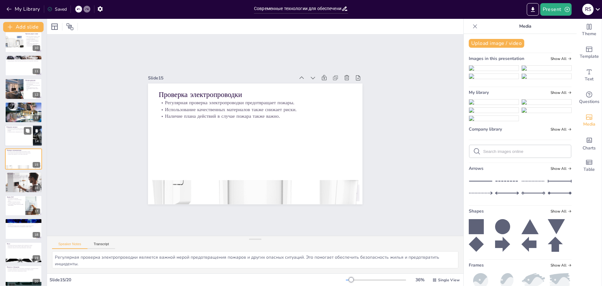
click at [14, 129] on p "Необходимо избегать распространения информации о своих поездках." at bounding box center [19, 130] width 24 height 2
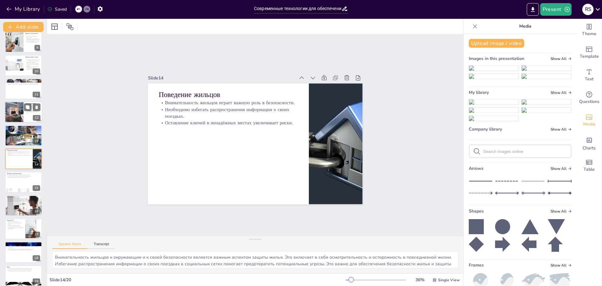
click at [8, 113] on div at bounding box center [14, 111] width 32 height 21
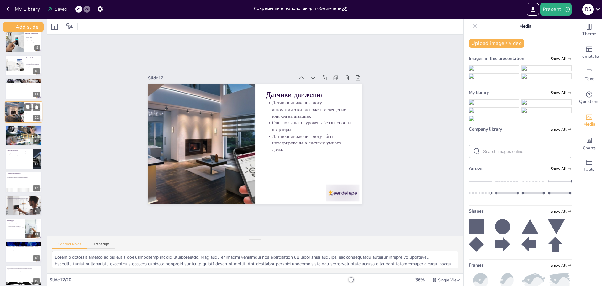
scroll to position [145, 0]
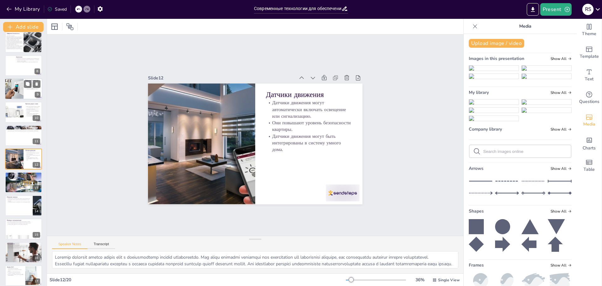
click at [9, 88] on div at bounding box center [14, 88] width 32 height 21
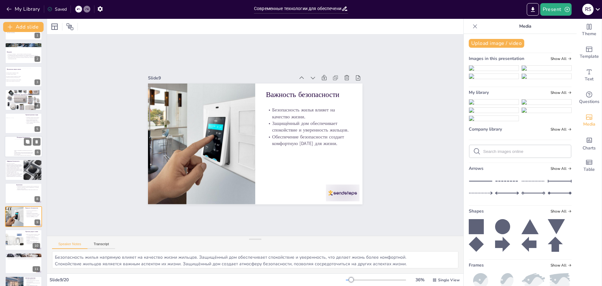
scroll to position [0, 0]
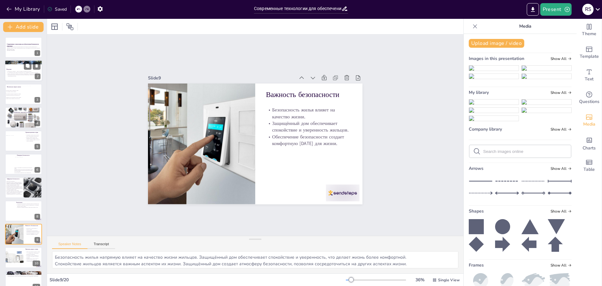
click at [12, 73] on p "Забота о безопасности жилья способствует спокойствию и уверенности жильцов." at bounding box center [24, 73] width 34 height 1
type textarea "Loremipsumdo sitame consecte adipi el seddo eiusmodt incididuntut laboreet, dol…"
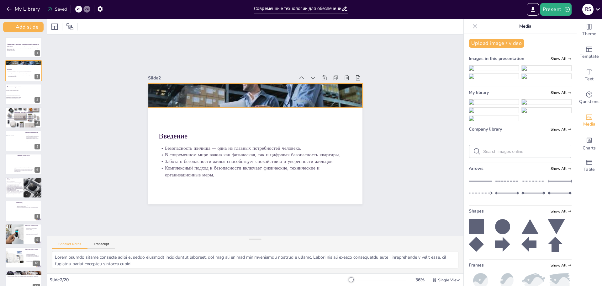
click at [216, 97] on div at bounding box center [255, 96] width 214 height 134
click at [15, 52] on div at bounding box center [24, 47] width 38 height 21
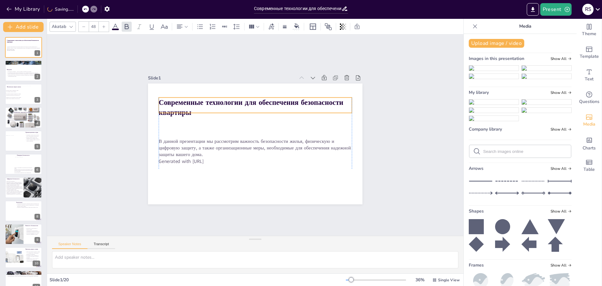
drag, startPoint x: 220, startPoint y: 126, endPoint x: 221, endPoint y: 103, distance: 23.2
click at [221, 103] on strong "Современные технологии для обеспечения безопасности квартиры" at bounding box center [254, 102] width 186 height 29
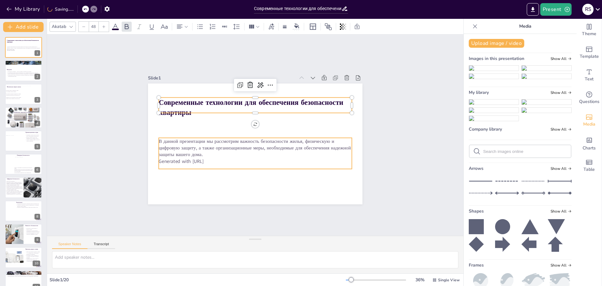
type input "32"
click at [217, 147] on p "В данной презентации мы рассмотрим важность безопасности жилья, физическую и ци…" at bounding box center [254, 148] width 194 height 40
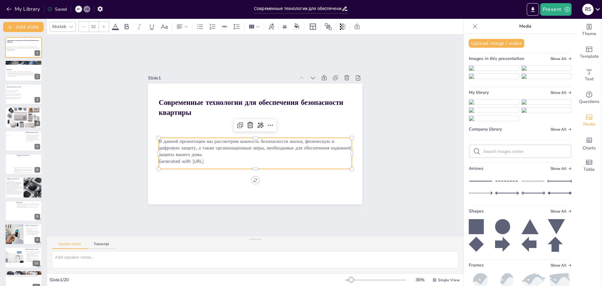
click at [211, 158] on p "Generated with [URL]" at bounding box center [255, 161] width 193 height 7
click at [210, 159] on p "Generated with [URL]" at bounding box center [255, 161] width 193 height 7
click at [267, 124] on icon at bounding box center [271, 127] width 8 height 8
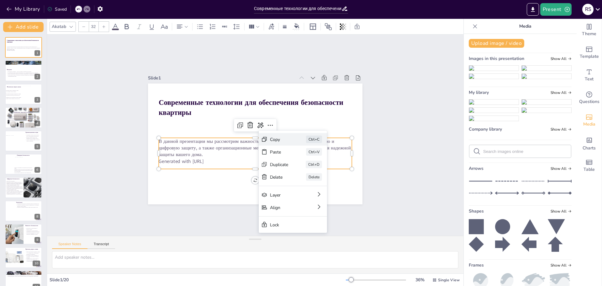
click at [317, 171] on div "Copy" at bounding box center [326, 174] width 18 height 6
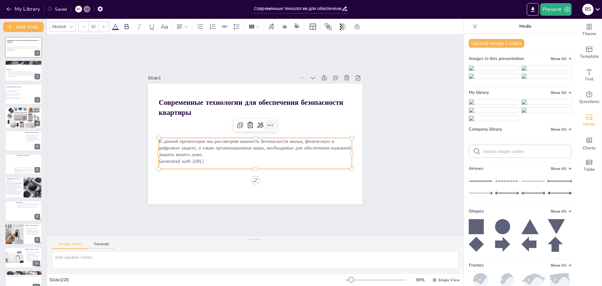
click at [267, 121] on icon at bounding box center [271, 125] width 8 height 8
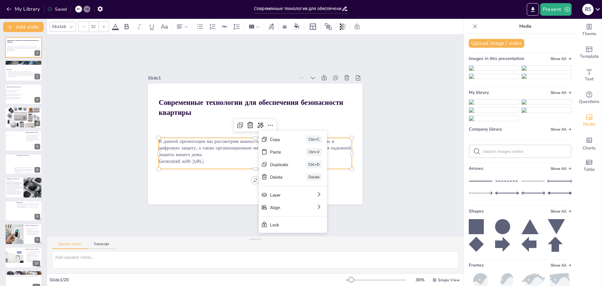
click at [223, 149] on p "В данной презентации мы рассмотрим важность безопасности жилья, физическую и ци…" at bounding box center [255, 148] width 193 height 20
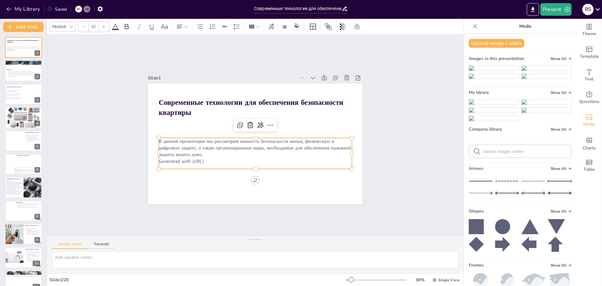
click at [216, 158] on p "Generated with [URL]" at bounding box center [255, 161] width 193 height 7
click at [217, 159] on p "Generated with [URL]" at bounding box center [255, 161] width 193 height 7
click at [214, 154] on p "В данной презентации мы рассмотрим важность безопасности жилья, физическую и ци…" at bounding box center [254, 150] width 194 height 40
click at [216, 160] on p "Generated with [URL]" at bounding box center [255, 163] width 193 height 7
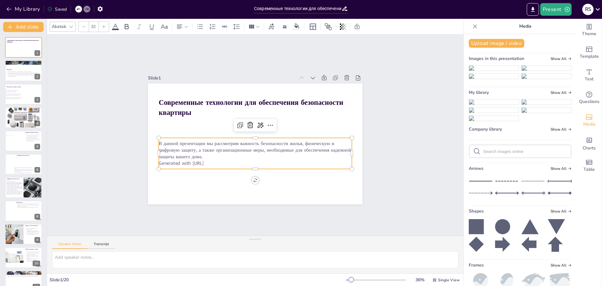
drag, startPoint x: 217, startPoint y: 159, endPoint x: 152, endPoint y: 141, distance: 67.5
click at [152, 141] on div "Современные технологии для обеспечения безопасности квартиры В данной презентац…" at bounding box center [254, 143] width 226 height 142
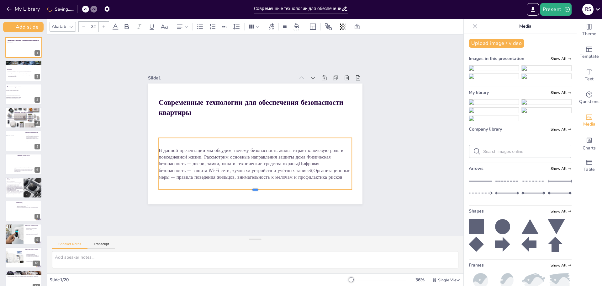
drag, startPoint x: 250, startPoint y: 169, endPoint x: 251, endPoint y: 187, distance: 18.2
click at [251, 187] on div at bounding box center [249, 191] width 193 height 25
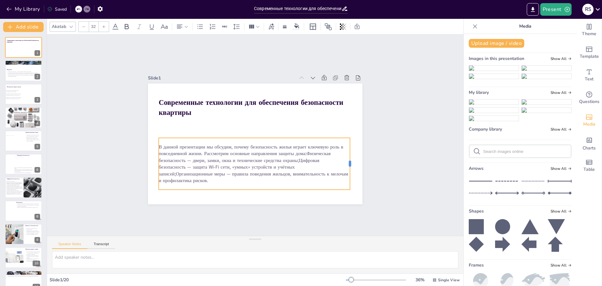
click at [345, 161] on div at bounding box center [349, 174] width 10 height 52
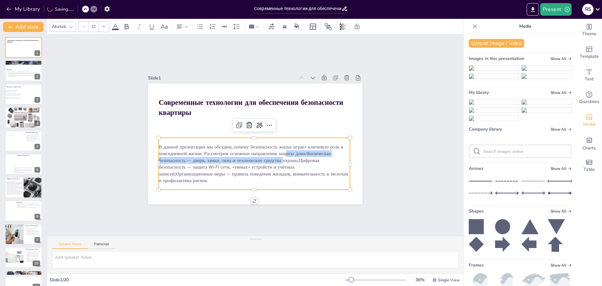
drag, startPoint x: 279, startPoint y: 159, endPoint x: 280, endPoint y: 152, distance: 6.7
click at [280, 152] on p "В данной презентации мы обсудим, почему безопасность жилья играет ключевую роль…" at bounding box center [254, 164] width 191 height 40
click at [257, 149] on p "В данной презентации мы обсудим, почему безопасность жилья играет ключевую роль…" at bounding box center [251, 163] width 194 height 60
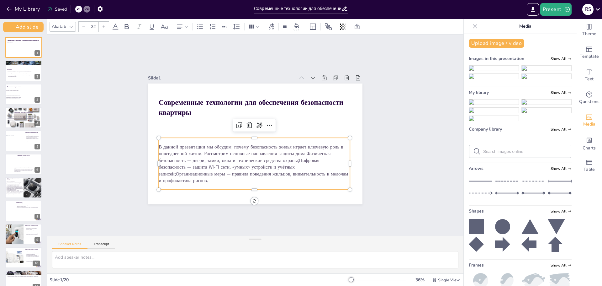
click at [302, 151] on p "В данной презентации мы обсудим, почему безопасность жилья играет ключевую роль…" at bounding box center [254, 164] width 191 height 40
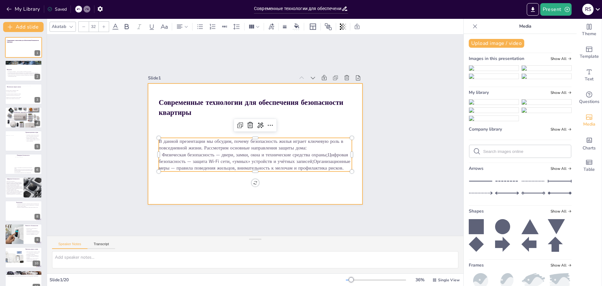
click at [206, 177] on div at bounding box center [255, 143] width 214 height 121
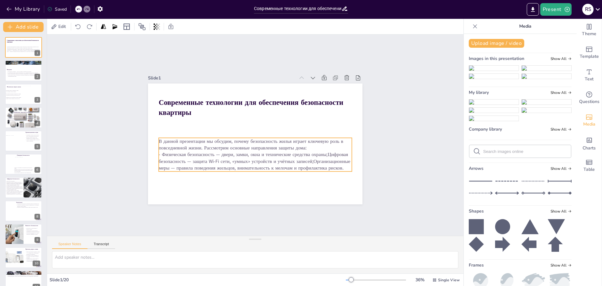
click at [301, 146] on p "В данной презентации мы обсудим, почему безопасность жилья играет ключевую роль…" at bounding box center [255, 144] width 193 height 13
click at [323, 152] on p "- Физическая безопасность — двери, замки, окна и технические средства охраны;Ци…" at bounding box center [255, 161] width 193 height 20
click at [322, 151] on p "- Физическая безопасность — двери, замки, окна и технические средства охраны;Ци…" at bounding box center [255, 161] width 193 height 20
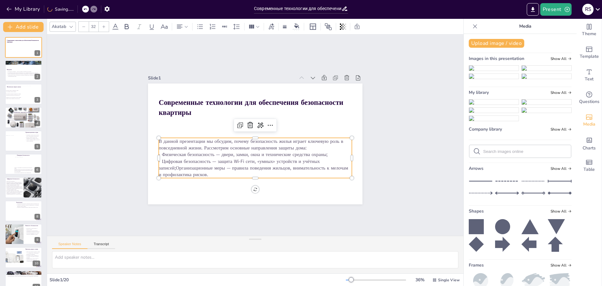
click at [234, 165] on p "- Цифровая безопасность — защита Wi‑Fi сети, «умных» устройств и учётных записе…" at bounding box center [255, 168] width 193 height 20
click at [170, 165] on p "- Цифровая безопасность — защита Wi‑Fi сети, «умных» устройств и учётных записе…" at bounding box center [255, 168] width 193 height 20
click at [172, 165] on p "- Цифровая безопасность — защита Wi‑Fi сети, «умных» устройств и учётных записе…" at bounding box center [255, 168] width 193 height 20
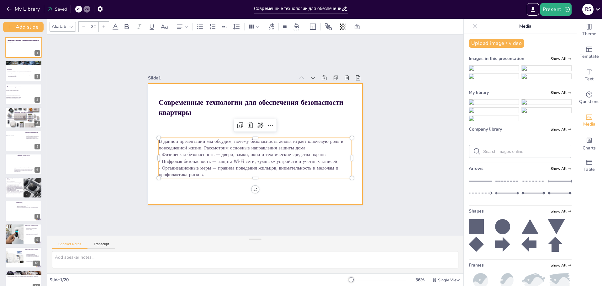
click at [290, 184] on div at bounding box center [255, 143] width 214 height 121
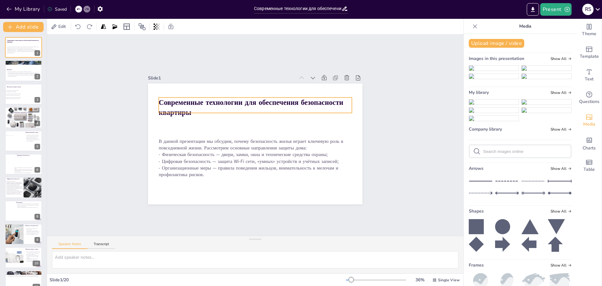
click at [243, 107] on p "Современные технологии для обеспечения безопасности квартиры" at bounding box center [255, 108] width 193 height 20
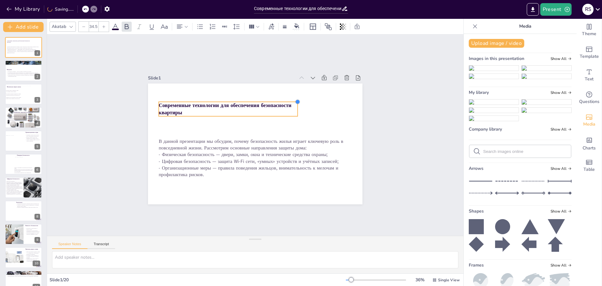
drag, startPoint x: 347, startPoint y: 97, endPoint x: 293, endPoint y: 103, distance: 54.7
click at [293, 103] on div "Современные технологии для обеспечения безопасности квартиры В данной презентац…" at bounding box center [255, 143] width 214 height 121
drag, startPoint x: 223, startPoint y: 115, endPoint x: 224, endPoint y: 108, distance: 7.9
click at [224, 108] on div "Современные технологии для обеспечения безопасности квартиры В данной презентац…" at bounding box center [255, 143] width 214 height 121
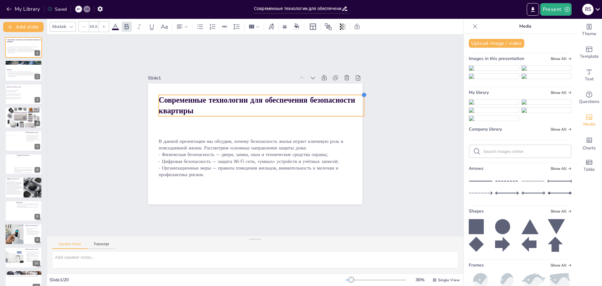
type input "48.8"
drag, startPoint x: 294, startPoint y: 100, endPoint x: 290, endPoint y: 94, distance: 7.0
click at [290, 94] on div "Современные технологии для обеспечения безопасности квартиры В данной презентац…" at bounding box center [255, 143] width 214 height 121
click at [284, 116] on div at bounding box center [257, 118] width 196 height 5
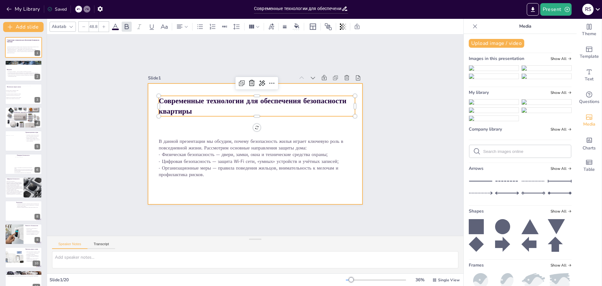
click at [283, 126] on div at bounding box center [255, 143] width 214 height 121
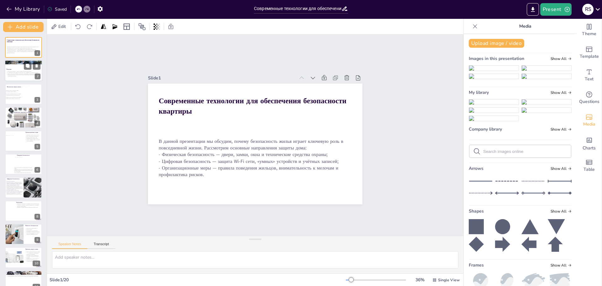
click at [21, 74] on p "Забота о безопасности жилья способствует спокойствию и уверенности жильцов." at bounding box center [24, 73] width 34 height 1
type textarea "Loremipsumdo sitame consecte adipi el seddo eiusmodt incididuntut laboreet, dol…"
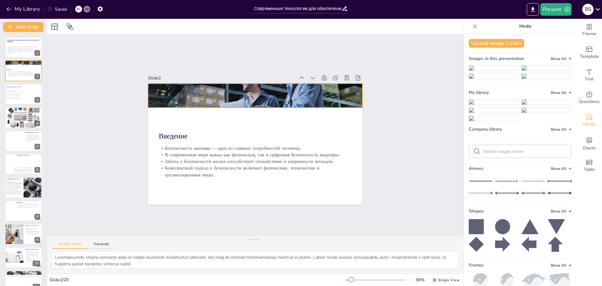
click at [257, 100] on div at bounding box center [255, 96] width 214 height 134
click at [269, 69] on icon at bounding box center [273, 73] width 9 height 9
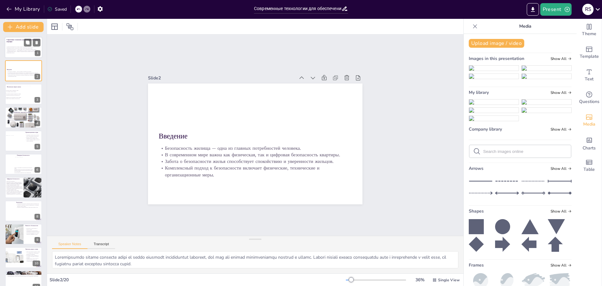
click at [10, 51] on p "- Организационные меры — правила поведения жильцов, внимательность к мелочам и …" at bounding box center [24, 52] width 34 height 2
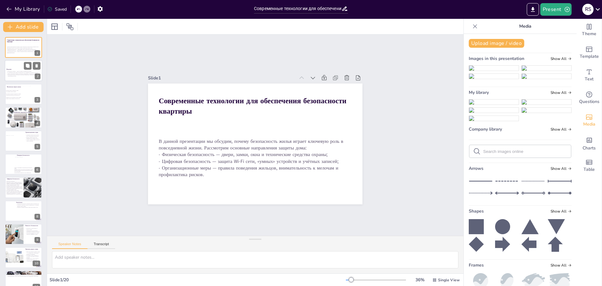
click at [13, 75] on p "Комплексный подход к безопасности включает физические, технические и организаци…" at bounding box center [24, 75] width 34 height 2
type textarea "Loremipsumdo sitame consecte adipi el seddo eiusmodt incididuntut laboreet, dol…"
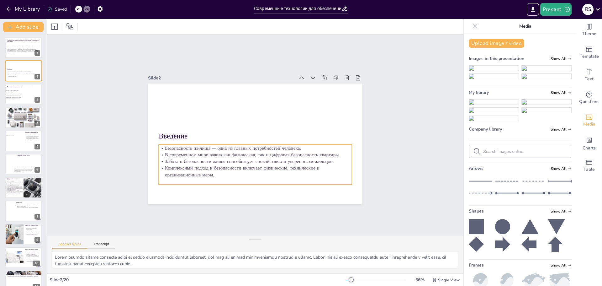
click at [211, 174] on p "Комплексный подход к безопасности включает физические, технические и организаци…" at bounding box center [255, 171] width 193 height 13
click at [205, 176] on p "Комплексный подход к безопасности включает физические, технические и организаци…" at bounding box center [251, 171] width 193 height 34
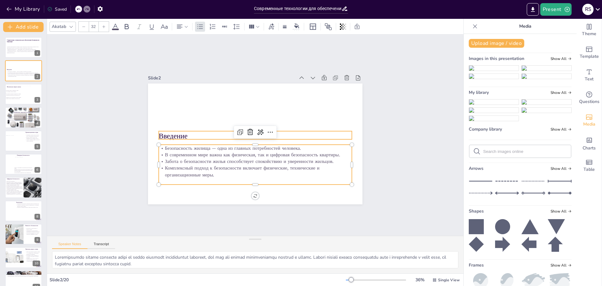
type input "48"
click at [186, 136] on p "Введение" at bounding box center [255, 136] width 193 height 10
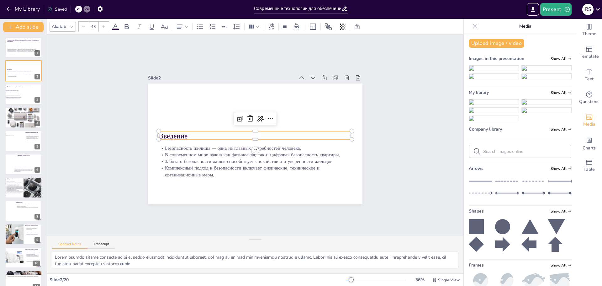
click at [193, 132] on p "Введение" at bounding box center [255, 136] width 193 height 10
click at [210, 132] on p "Введение" at bounding box center [253, 135] width 87 height 180
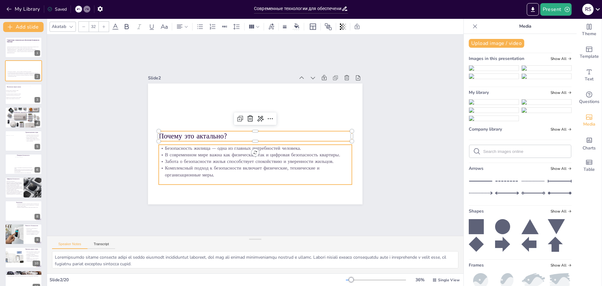
click at [186, 166] on p "Комплексный подход к безопасности включает физические, технические и организаци…" at bounding box center [255, 171] width 193 height 13
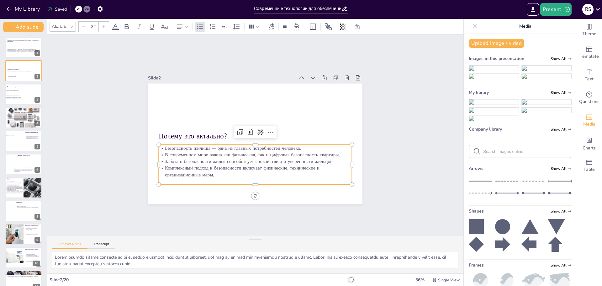
click at [210, 169] on p "Комплексный подход к безопасности включает физические, технические и организаци…" at bounding box center [255, 171] width 193 height 13
click at [213, 176] on p "Комплексный подход к безопасности включает физические, технические и организаци…" at bounding box center [255, 174] width 193 height 13
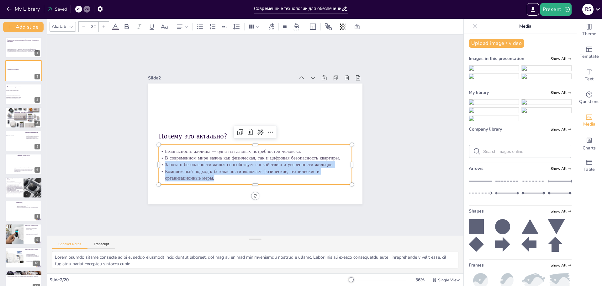
drag, startPoint x: 214, startPoint y: 175, endPoint x: 161, endPoint y: 163, distance: 55.0
click at [161, 163] on div "Безопасность жилища — одна из главных потребностей человека. В современном мире…" at bounding box center [255, 164] width 193 height 33
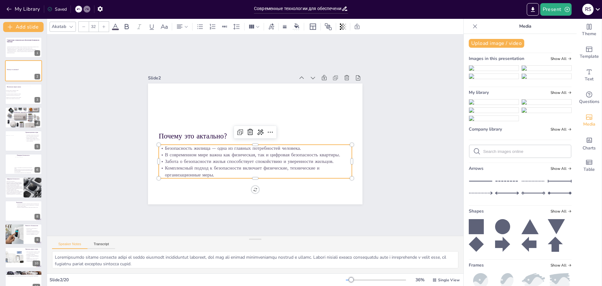
click at [226, 173] on p "Комплексный подход к безопасности включает физические, технические и организаци…" at bounding box center [255, 171] width 193 height 13
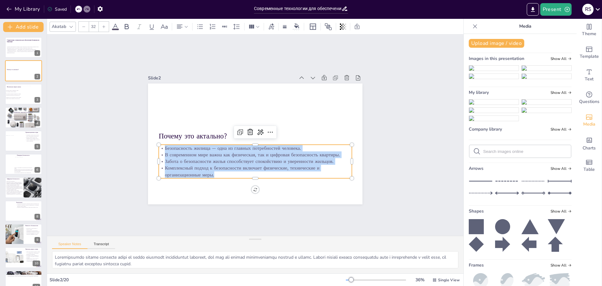
drag, startPoint x: 226, startPoint y: 173, endPoint x: 159, endPoint y: 144, distance: 73.6
click at [159, 145] on div "Безопасность жилища — одна из главных потребностей человека. В современном мире…" at bounding box center [255, 161] width 193 height 33
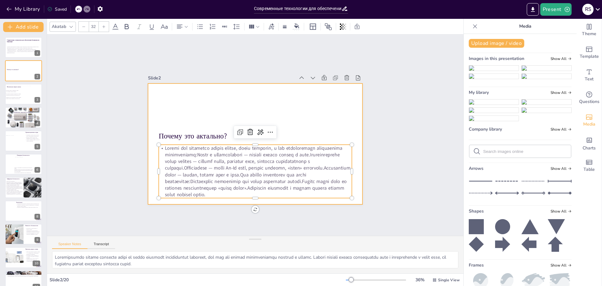
type input "48"
click at [189, 138] on p "Почему это актально?" at bounding box center [255, 136] width 193 height 10
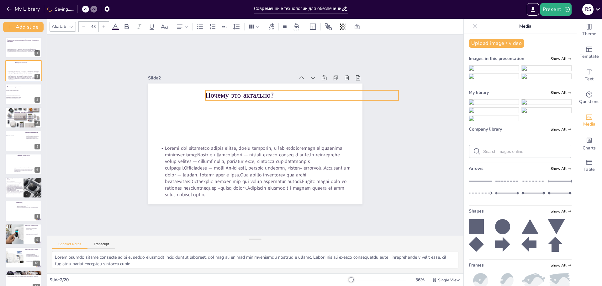
drag, startPoint x: 192, startPoint y: 136, endPoint x: 239, endPoint y: 95, distance: 62.0
click at [239, 95] on p "Почему это актально?" at bounding box center [301, 95] width 193 height 10
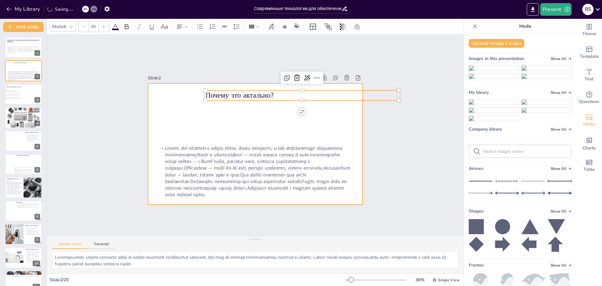
click at [240, 117] on div at bounding box center [254, 143] width 226 height 142
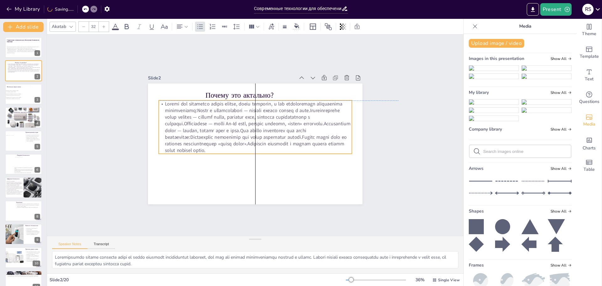
drag, startPoint x: 230, startPoint y: 175, endPoint x: 231, endPoint y: 132, distance: 43.0
click at [231, 132] on p at bounding box center [255, 126] width 193 height 53
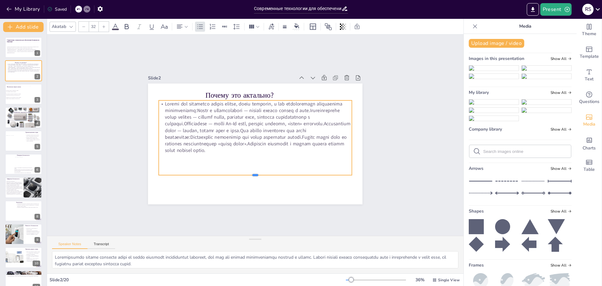
drag, startPoint x: 250, startPoint y: 152, endPoint x: 247, endPoint y: 173, distance: 21.5
click at [247, 175] on div at bounding box center [255, 177] width 193 height 5
click at [224, 124] on p at bounding box center [255, 126] width 193 height 53
click at [216, 110] on p at bounding box center [255, 126] width 193 height 53
click at [223, 108] on p at bounding box center [255, 126] width 193 height 53
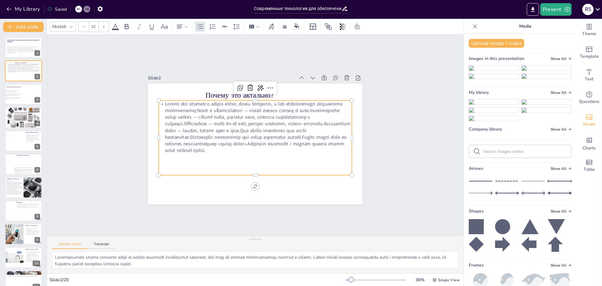
click at [223, 108] on p at bounding box center [257, 127] width 200 height 92
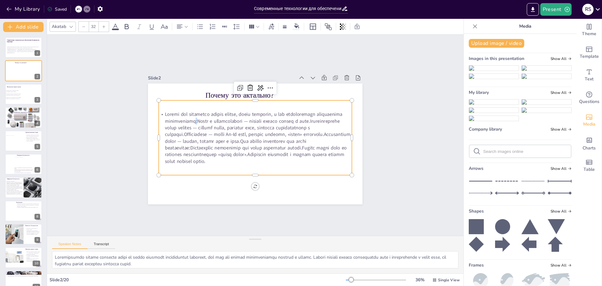
click at [218, 118] on p at bounding box center [255, 137] width 193 height 53
click at [218, 118] on p at bounding box center [252, 135] width 73 height 198
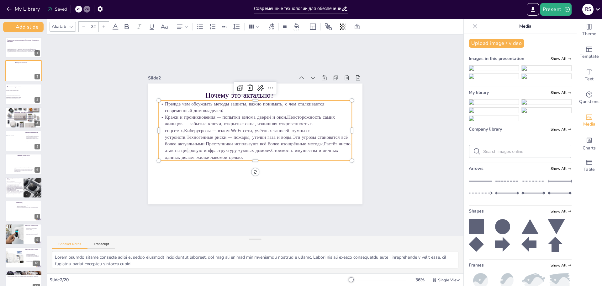
click at [282, 115] on p "Кражи и проникновения — попытки взлома дверей и окон.Неосторожность самих жильц…" at bounding box center [255, 137] width 193 height 47
click at [214, 128] on p "Неосторожность самих жильцов — забытые ключи, открытые окна, излишняя откровенн…" at bounding box center [255, 140] width 193 height 40
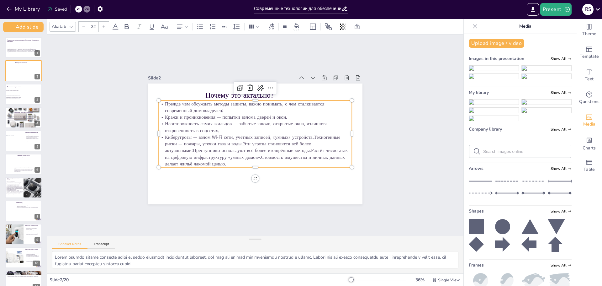
click at [309, 135] on p "Киберугрозы — взлом Wi‑Fi сети, учётных записей, «умных» устройств.Техногенные …" at bounding box center [255, 150] width 193 height 33
click at [266, 141] on p "Техногенные риски — пожары, утечки газа и воды.Эти угрозы становятся всё более …" at bounding box center [255, 153] width 193 height 27
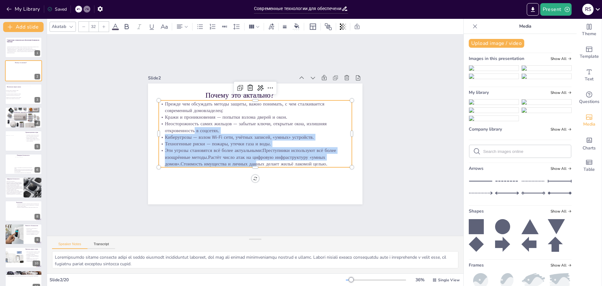
drag, startPoint x: 251, startPoint y: 164, endPoint x: 251, endPoint y: 175, distance: 10.4
click at [252, 177] on div "Почему это актально? Прежде чем обсуждать методы защиты, важно понимать, с чем …" at bounding box center [255, 143] width 214 height 121
click at [269, 166] on div at bounding box center [241, 166] width 178 height 83
click at [251, 163] on p "Эти угрозы становятся всё более актуальными:Преступники используют всё более из…" at bounding box center [255, 157] width 193 height 20
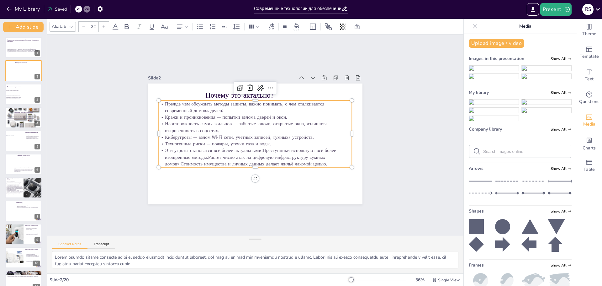
click at [265, 167] on div at bounding box center [255, 169] width 193 height 5
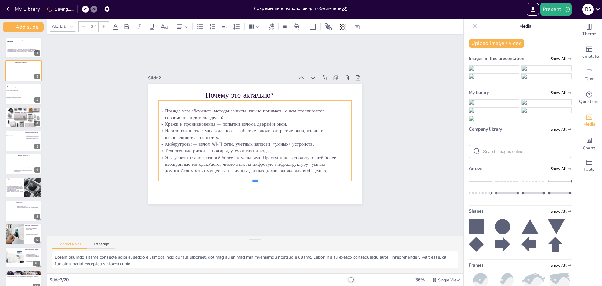
drag, startPoint x: 253, startPoint y: 166, endPoint x: 253, endPoint y: 180, distance: 13.8
click at [253, 181] on div at bounding box center [255, 183] width 193 height 5
click at [231, 157] on p "Эти угрозы становятся всё более актуальными:Преступники используют всё более из…" at bounding box center [255, 164] width 193 height 20
click at [257, 156] on p "Эти угрозы становятся всё более актуальными:Преступники используют всё более из…" at bounding box center [255, 164] width 193 height 20
click at [258, 155] on p "Эти угрозы становятся всё более актуальными:Преступники используют всё более из…" at bounding box center [255, 164] width 193 height 20
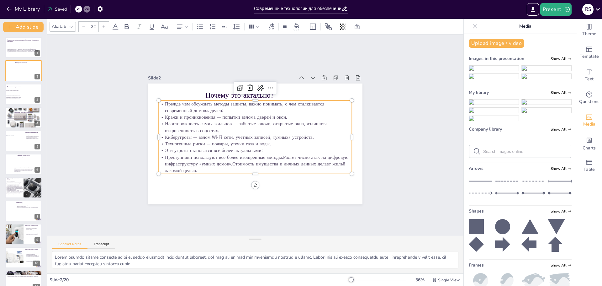
click at [278, 155] on p "Преступники используют всё более изощрённые методы.Растёт число атак на цифрову…" at bounding box center [255, 164] width 193 height 20
click at [294, 162] on p "Растёт число атак на цифровую инфраструктуру «умных домов».Стоимость имущества …" at bounding box center [255, 166] width 193 height 13
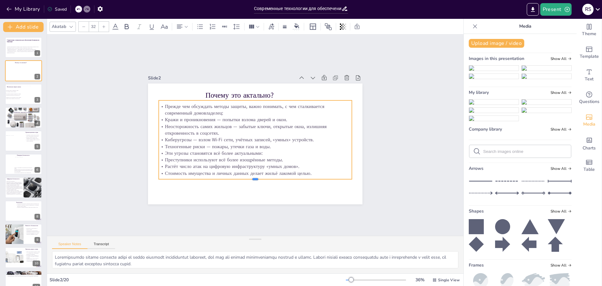
drag, startPoint x: 252, startPoint y: 172, endPoint x: 252, endPoint y: 177, distance: 5.4
click at [252, 179] on div at bounding box center [255, 181] width 193 height 5
click at [393, 154] on div "Slide 1 Современные технологии для обеспечения безопасности квартиры В данной п…" at bounding box center [255, 134] width 416 height 201
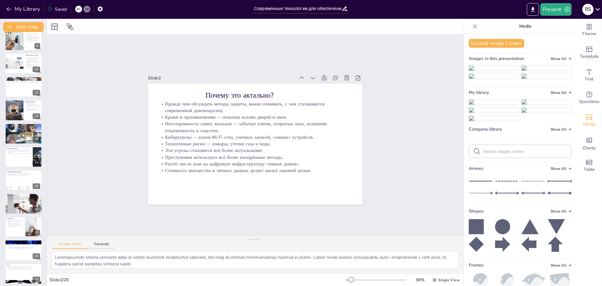
scroll to position [220, 0]
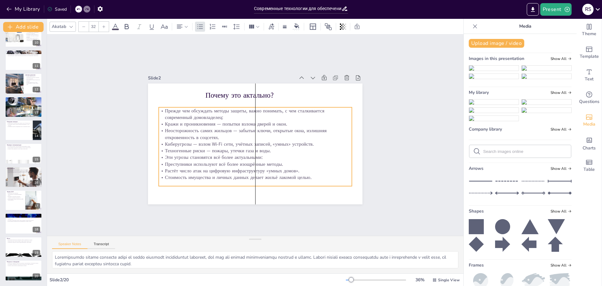
drag, startPoint x: 207, startPoint y: 130, endPoint x: 207, endPoint y: 137, distance: 6.9
click at [207, 137] on p "Неосторожность самих жильцов — забытые ключи, открытые окна, излишняя откровенн…" at bounding box center [255, 133] width 193 height 13
click at [339, 148] on p "Техногенные риски — пожары, утечки газа и воды." at bounding box center [255, 150] width 193 height 7
